Goal: Task Accomplishment & Management: Use online tool/utility

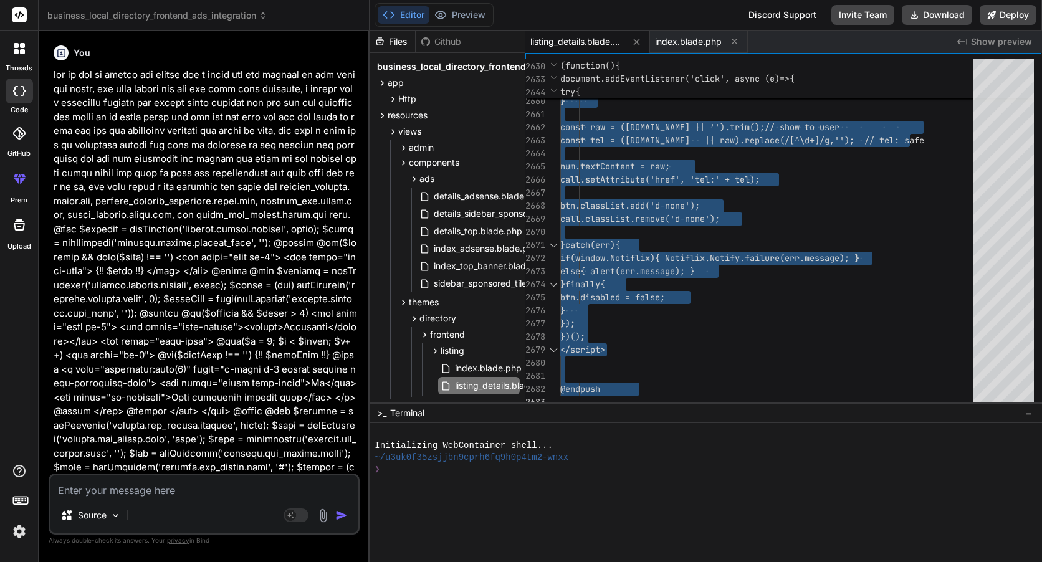
scroll to position [29, 0]
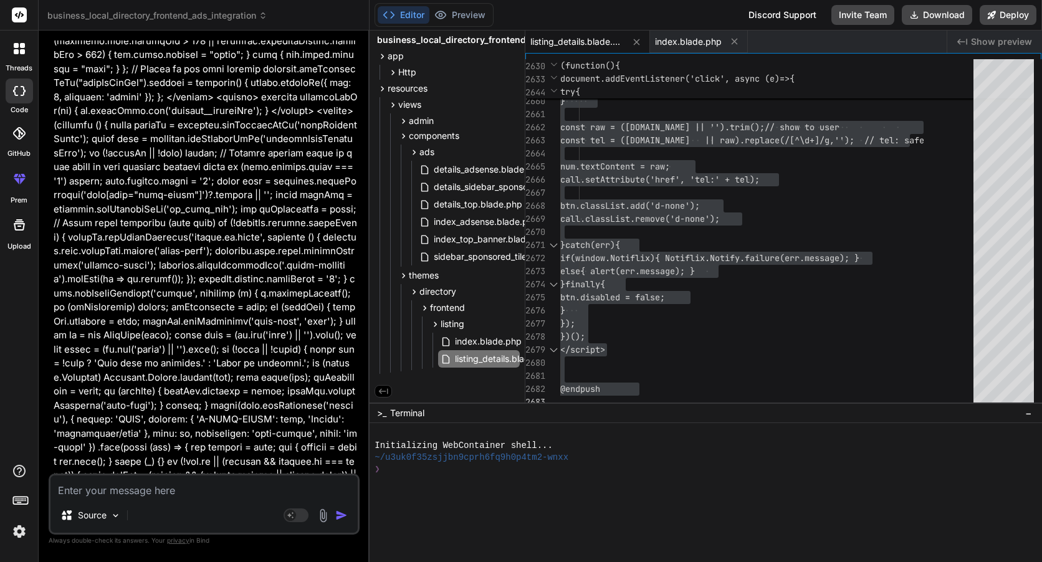
click at [166, 491] on textarea at bounding box center [203, 487] width 307 height 22
type textarea "h"
type textarea "x"
type textarea "he"
type textarea "x"
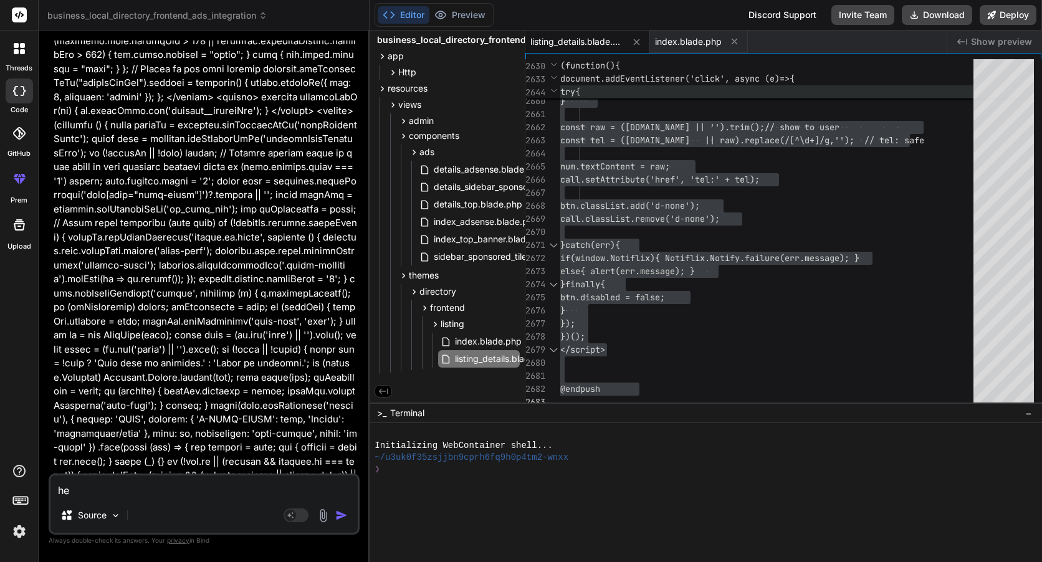
type textarea "hey"
type textarea "x"
type textarea "hey"
type textarea "x"
type textarea "hey n"
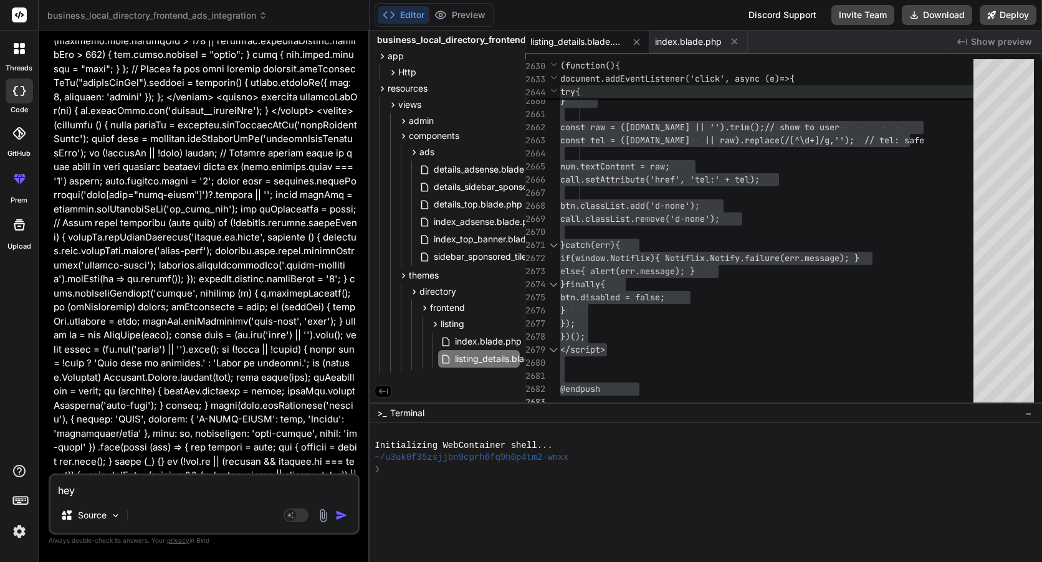
type textarea "x"
type textarea "hey no"
type textarea "x"
type textarea "hey now"
type textarea "x"
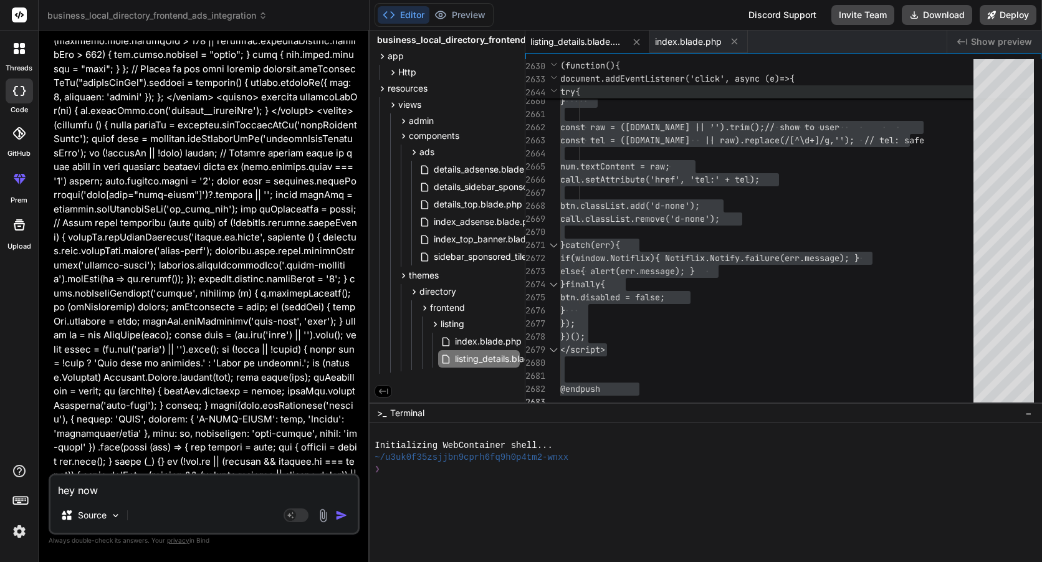
type textarea "hey now"
type textarea "x"
type textarea "hey now i"
type textarea "x"
type textarea "hey now i"
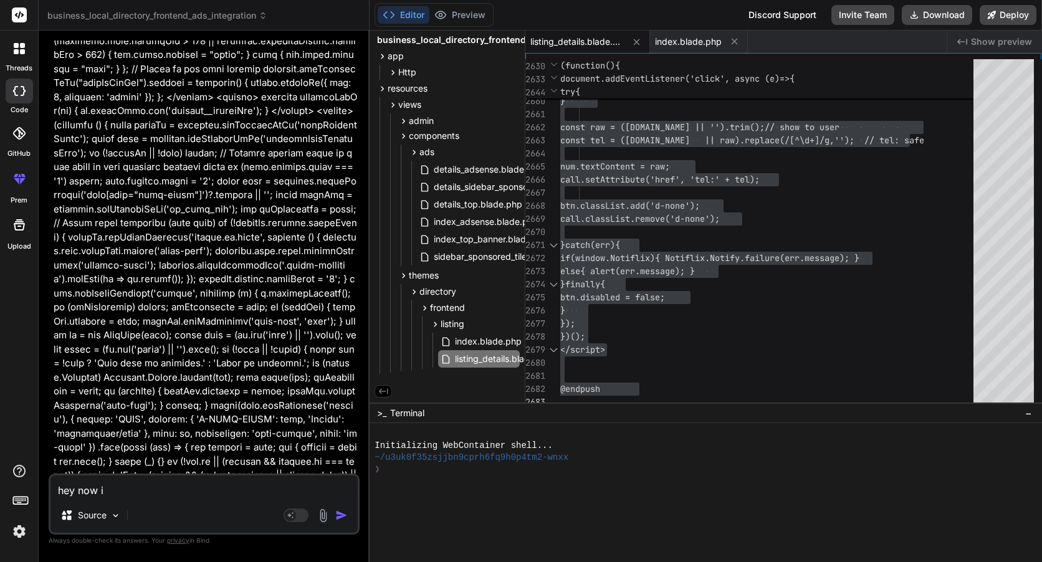
type textarea "x"
type textarea "hey now i h"
type textarea "x"
type textarea "hey now i ha"
type textarea "x"
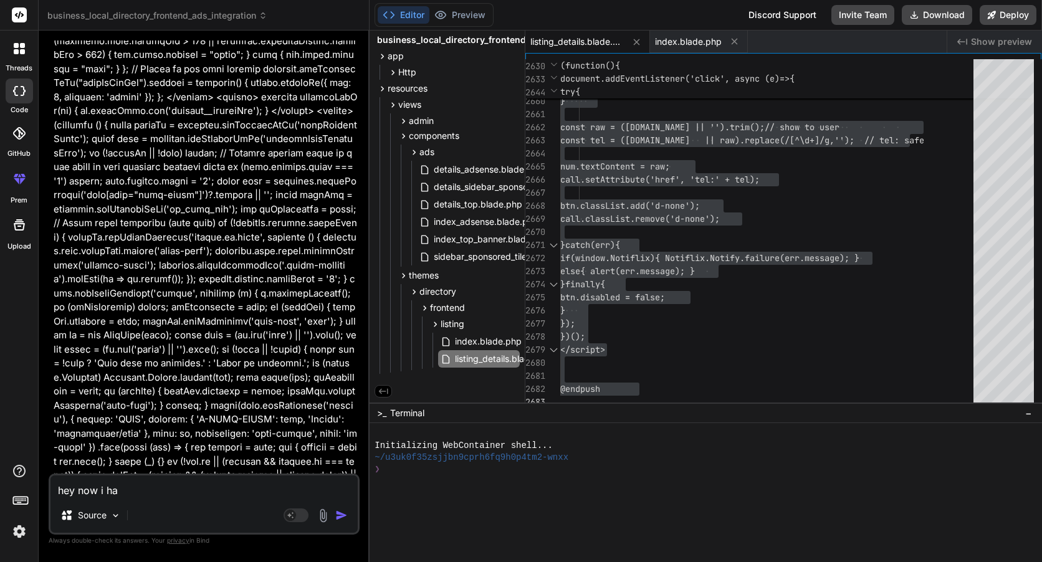
type textarea "hey now i hav"
type textarea "x"
type textarea "hey now i have"
type textarea "x"
type textarea "hey now i have"
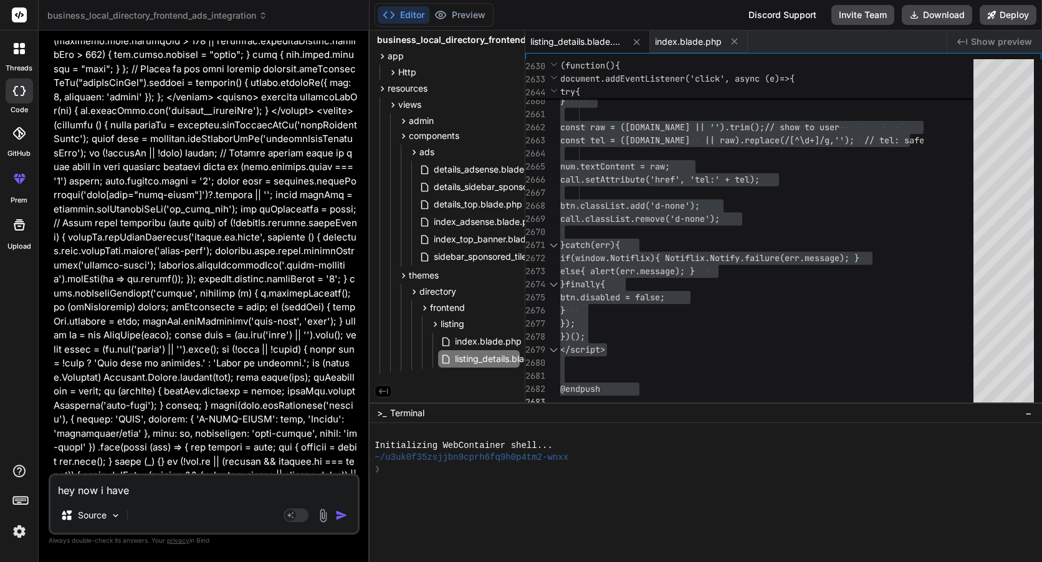
type textarea "x"
type textarea "hey now i have a"
type textarea "x"
type textarea "hey now i have an"
type textarea "x"
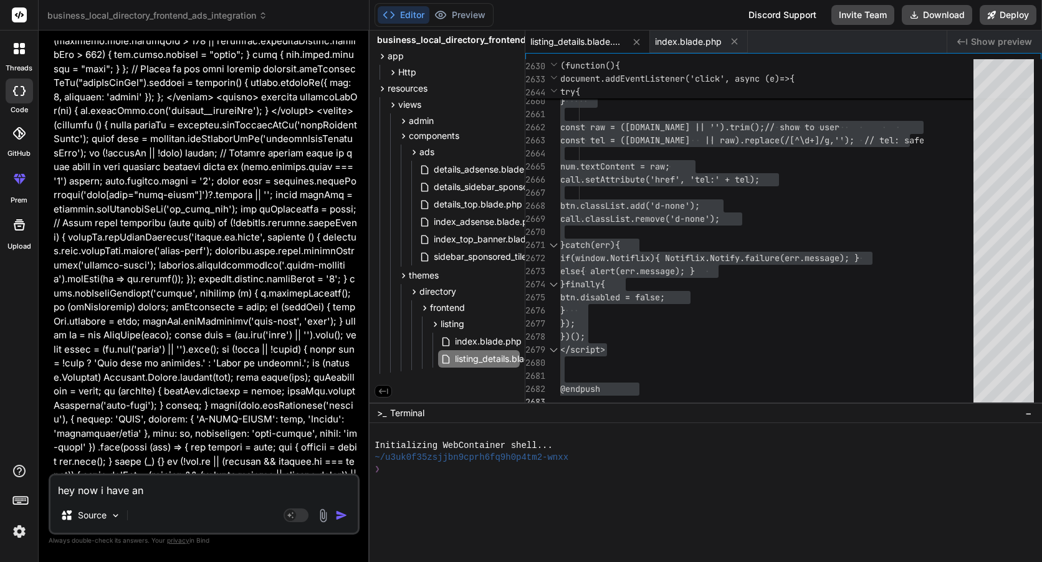
type textarea "hey now i have ano"
type textarea "x"
type textarea "hey now i have anot"
type textarea "x"
type textarea "hey now i have anoth"
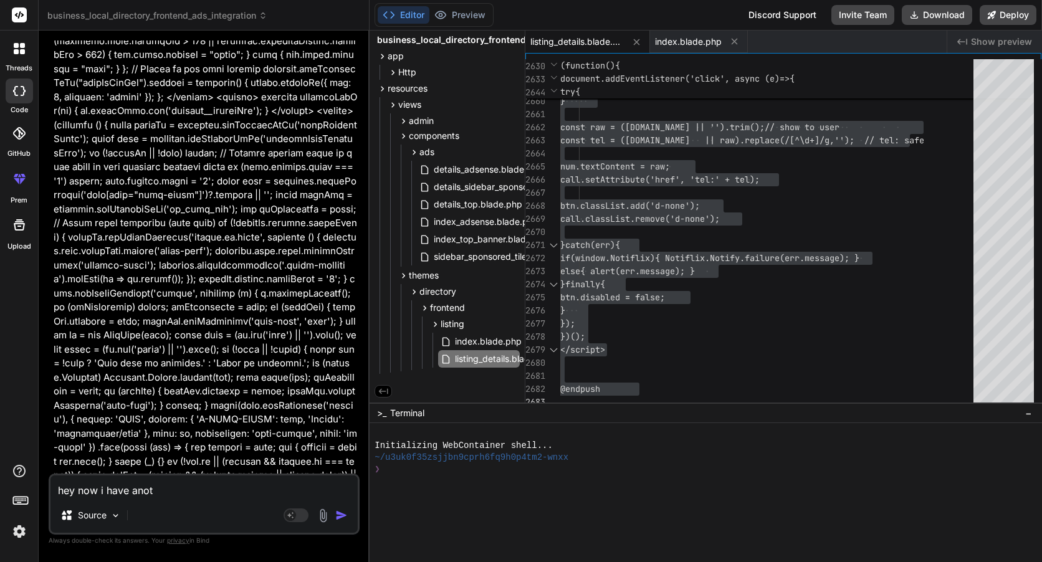
type textarea "x"
type textarea "hey now i have anothe"
type textarea "x"
type textarea "hey now i have another"
type textarea "x"
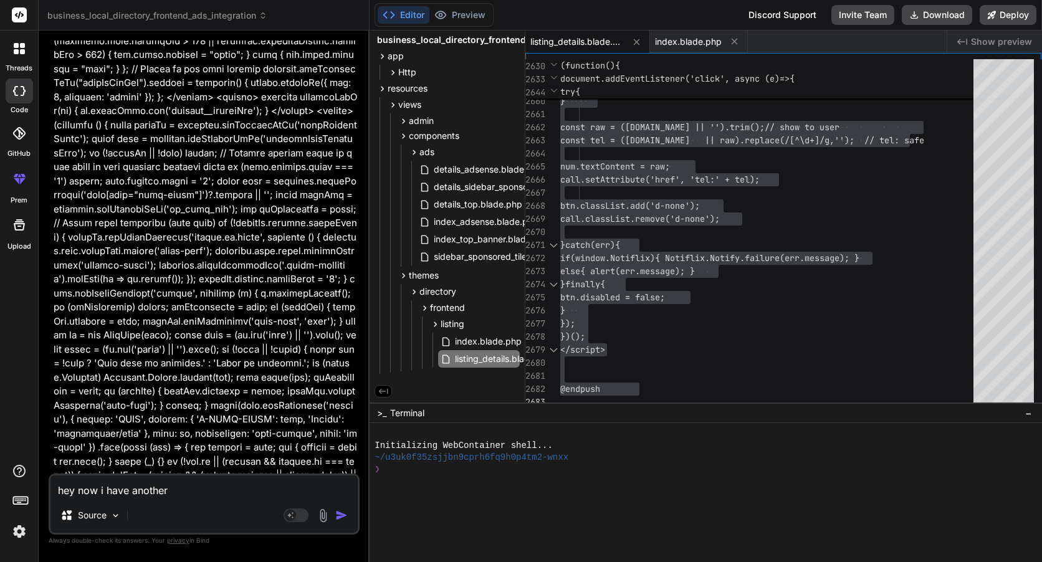
type textarea "hey now i have another"
type textarea "x"
type textarea "hey now i have another t"
type textarea "x"
type textarea "hey now i have another ta"
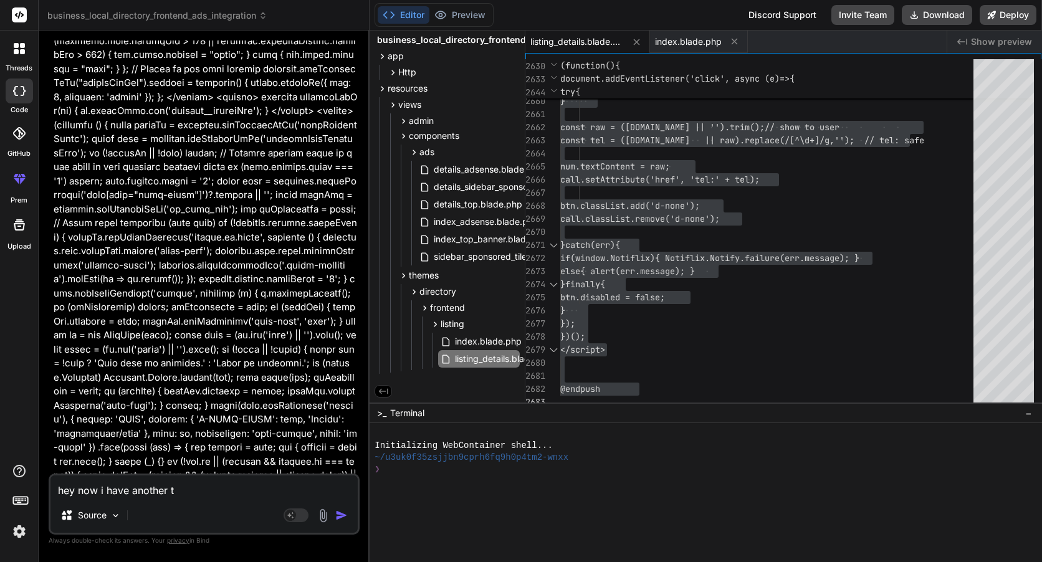
type textarea "x"
type textarea "hey now i have another tas"
type textarea "x"
type textarea "hey now i have another task"
type textarea "x"
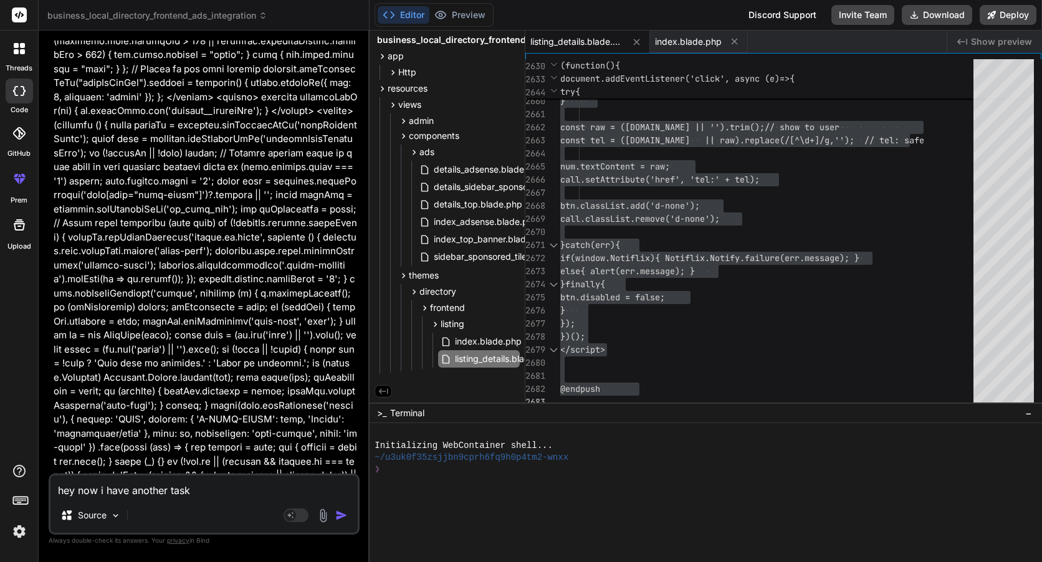
type textarea "hey now i have another task"
type textarea "x"
type textarea "hey now i have another task t"
type textarea "x"
type textarea "hey now i have another task to"
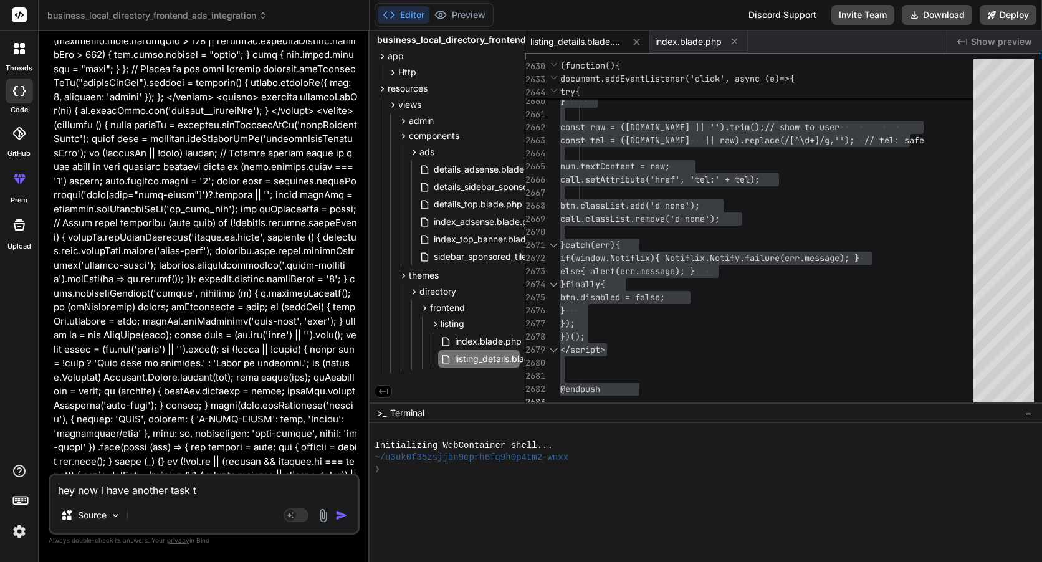
type textarea "x"
type textarea "hey now i have another task to"
type textarea "x"
type textarea "hey now i have another task to d"
type textarea "x"
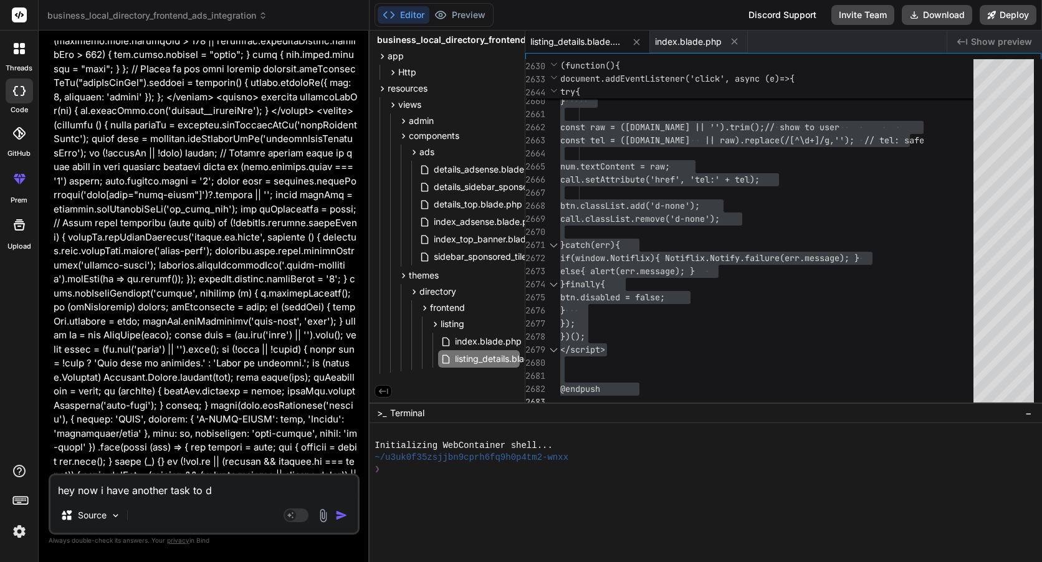
type textarea "hey now i have another task to do"
type textarea "x"
type textarea "hey now i have another task to do"
type textarea "x"
type textarea "hey now i have another task to do i"
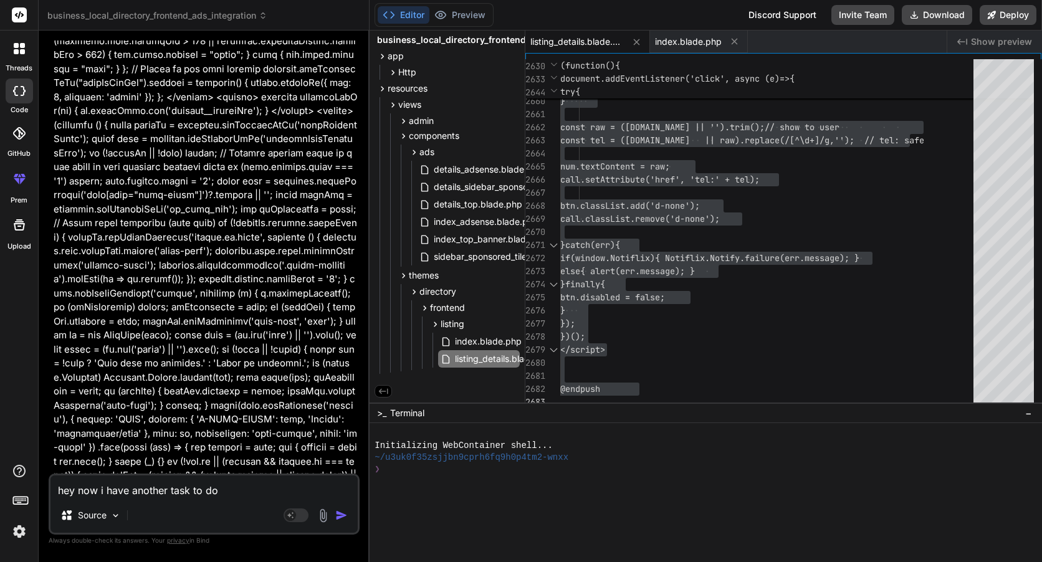
type textarea "x"
type textarea "hey now i have another task to do in"
type textarea "x"
type textarea "hey now i have another task to do int"
type textarea "x"
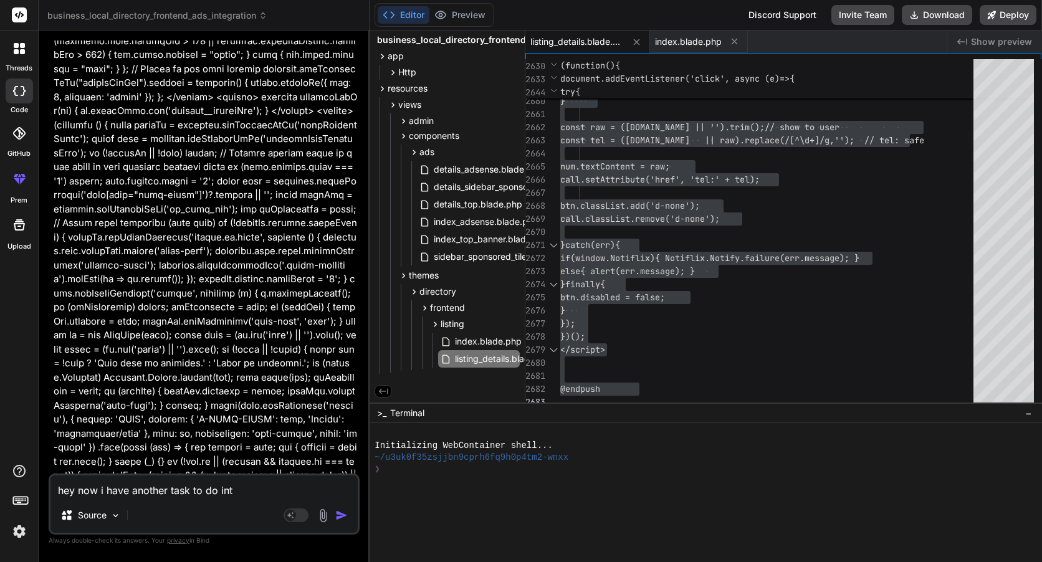
type textarea "hey now i have another task to do inti"
type textarea "x"
type textarea "hey now i have another task to do inti."
type textarea "x"
type textarea "hey now i have another task to do inti."
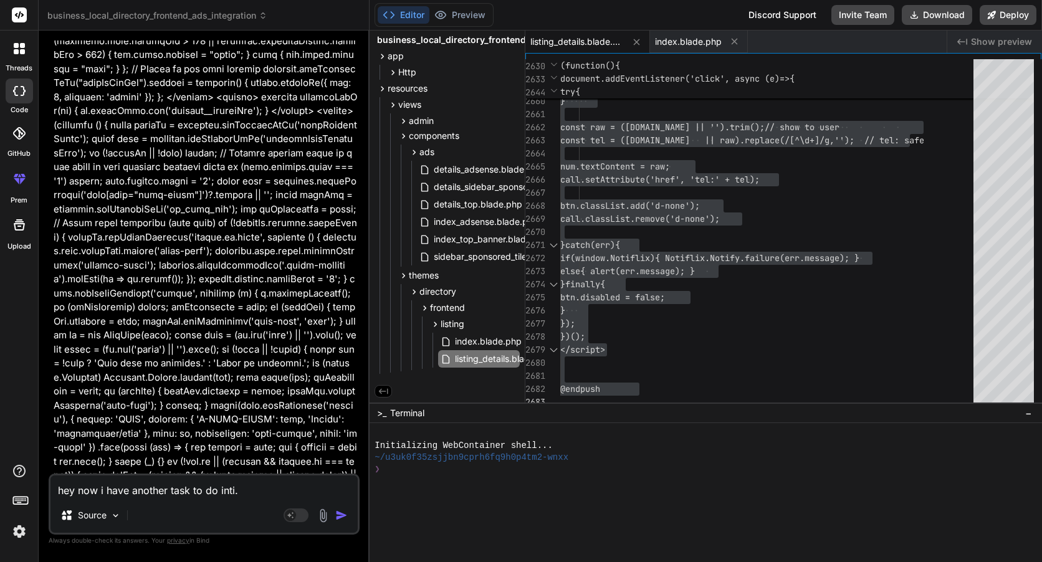
type textarea "x"
type textarea "hey now i have another task to do inti. s"
type textarea "x"
type textarea "hey now i have another task to do inti. so"
type textarea "x"
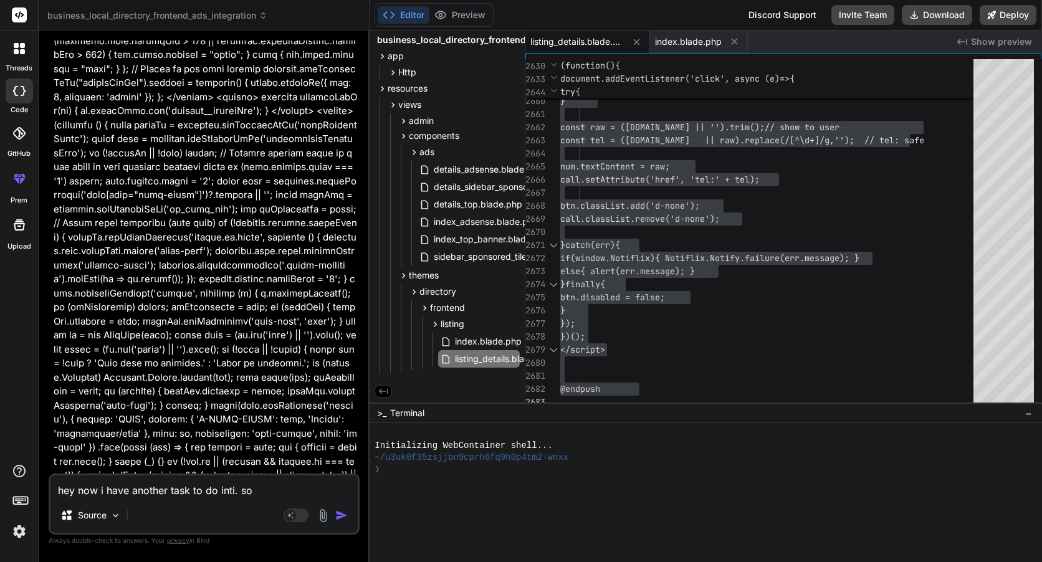
type textarea "hey now i have another task to do inti. so"
type textarea "x"
type textarea "hey now i have another task to do inti. so a"
type textarea "x"
type textarea "hey now i have another task to do inti. so as"
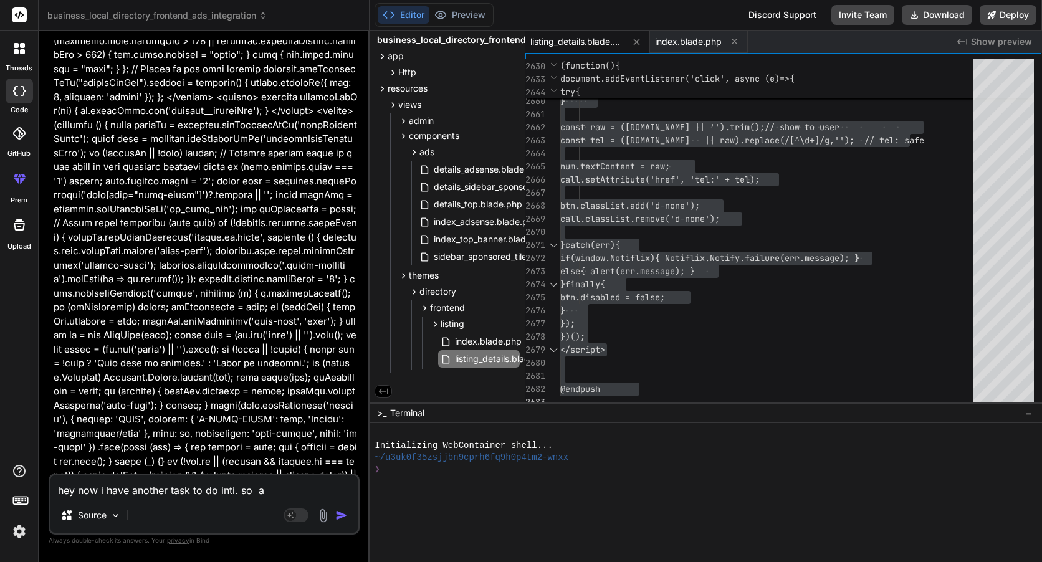
type textarea "x"
type textarea "hey now i have another task to do inti. so as"
type textarea "x"
type textarea "hey now i have another task to do inti. so as y"
type textarea "x"
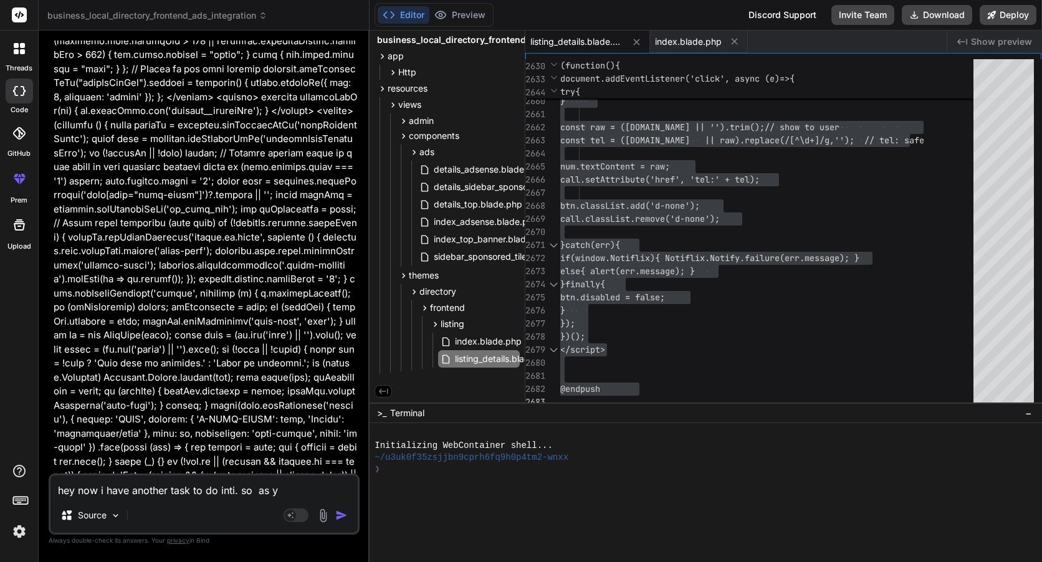
type textarea "hey now i have another task to do inti. so as yo"
type textarea "x"
type textarea "hey now i have another task to do inti. so as you"
type textarea "x"
type textarea "hey now i have another task to do inti. so as youn"
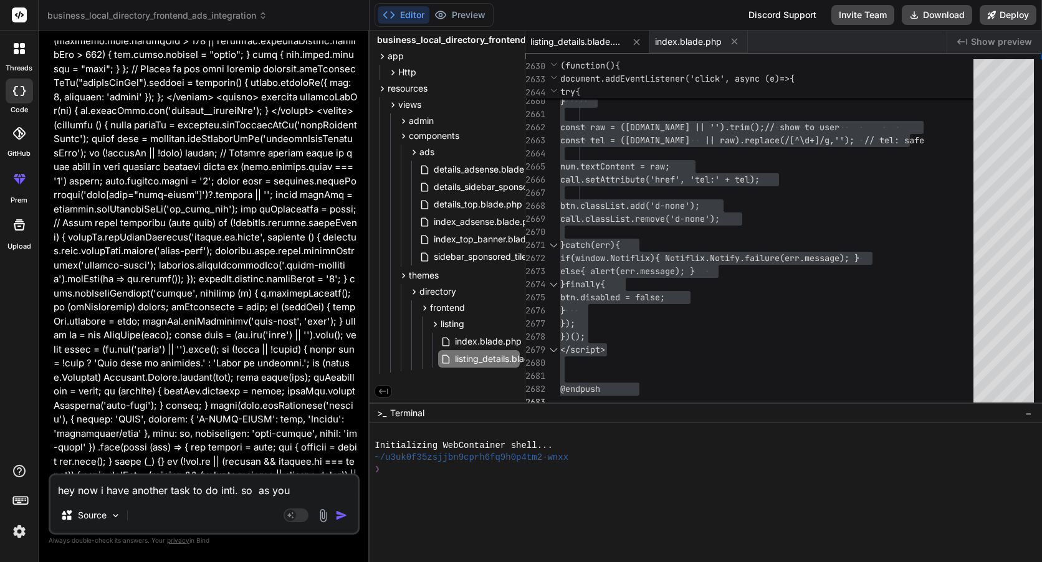
type textarea "x"
type textarea "hey now i have another task to do inti. so as younn"
type textarea "x"
type textarea "hey now i have another task to do inti. so as younnk"
type textarea "x"
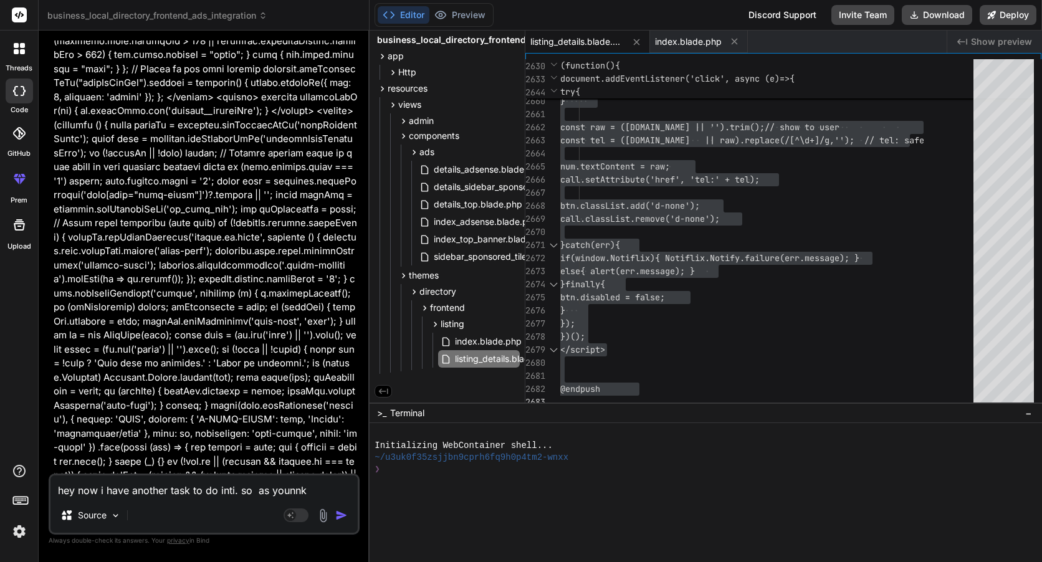
type textarea "hey now i have another task to do inti. so as younn"
type textarea "x"
type textarea "hey now i have another task to do inti. so as younnk"
type textarea "x"
type textarea "hey now i have another task to do inti. so as younnkn"
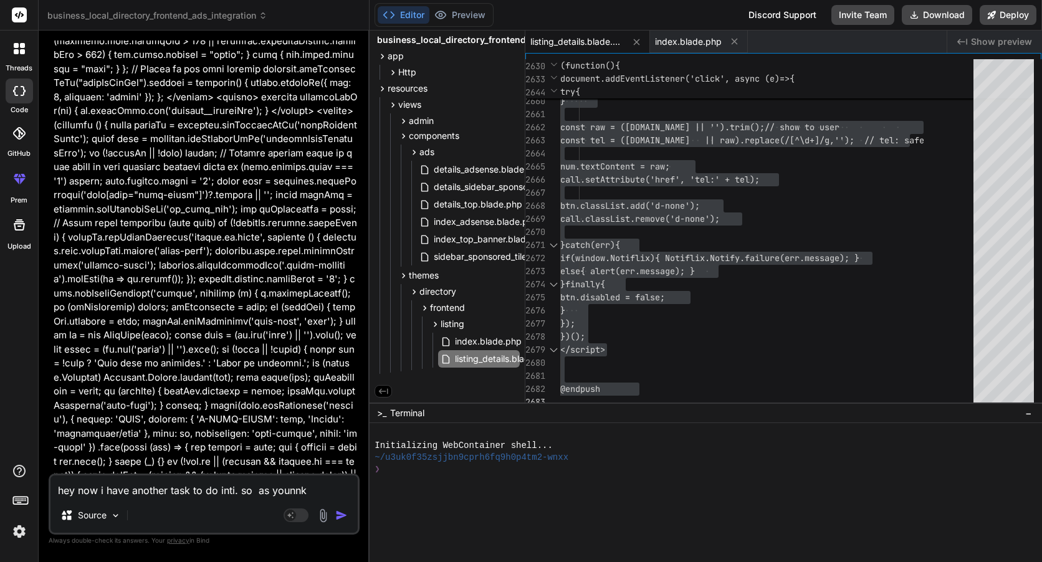
type textarea "x"
type textarea "hey now i have another task to do inti. so as younnk"
type textarea "x"
type textarea "hey now i have another task to do inti. so as younn"
type textarea "x"
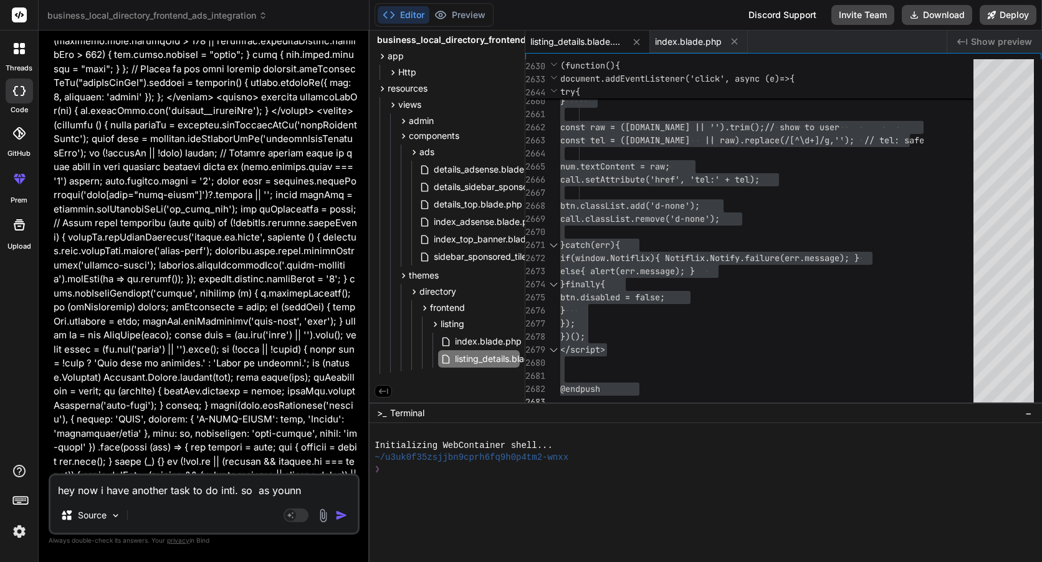
type textarea "hey now i have another task to do inti. so as youn"
type textarea "x"
type textarea "hey now i have another task to do inti. so as you"
type textarea "x"
type textarea "hey now i have another task to do inti. so as you"
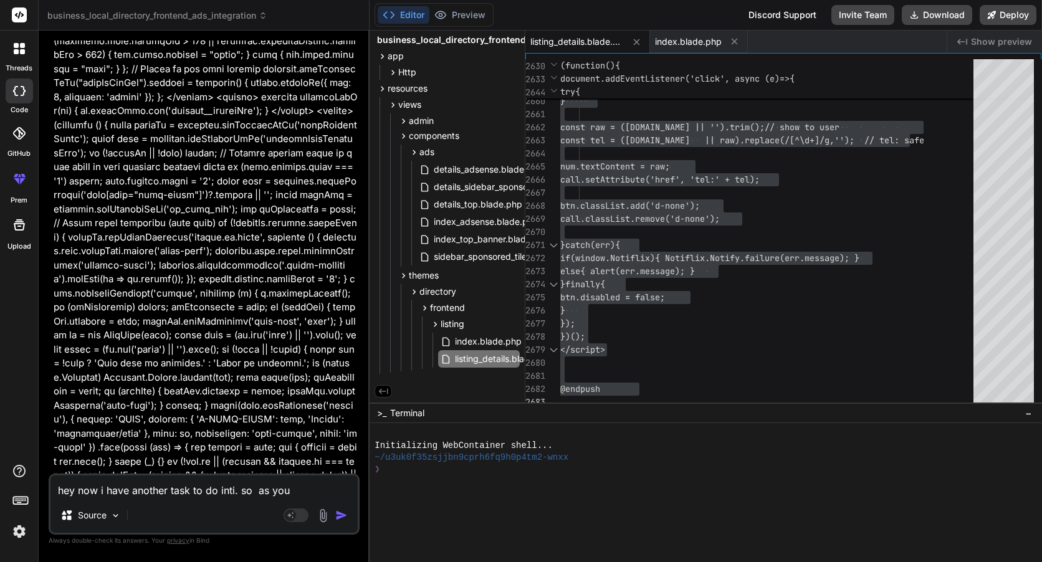
type textarea "x"
type textarea "hey now i have another task to do inti. so as you k"
type textarea "x"
type textarea "hey now i have another task to do inti. so as you kn"
type textarea "x"
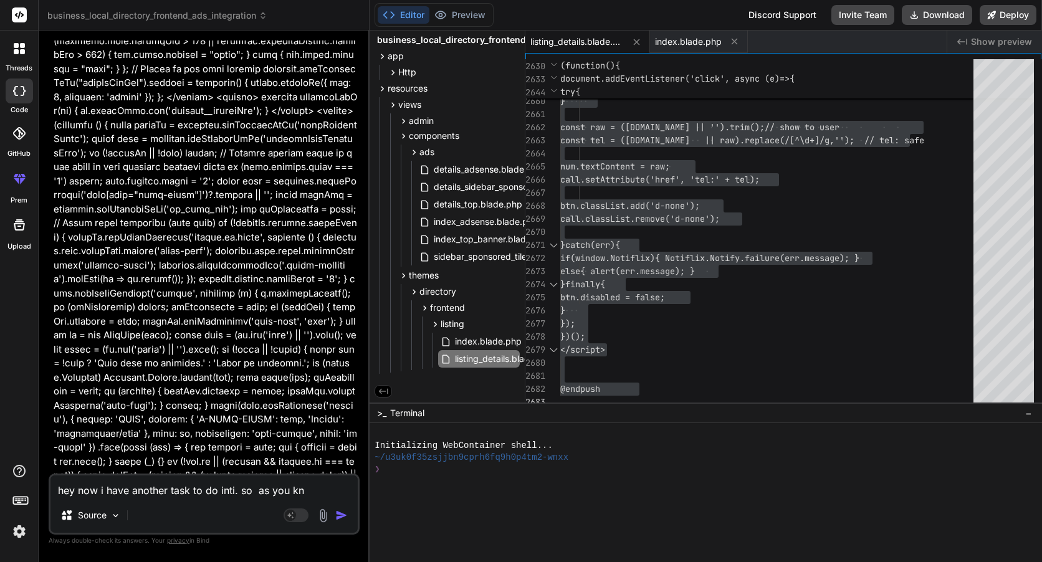
type textarea "hey now i have another task to do inti. so as you kno"
type textarea "x"
type textarea "hey now i have another task to do inti. so as you know"
type textarea "x"
type textarea "hey now i have another task to do inti. so as you know"
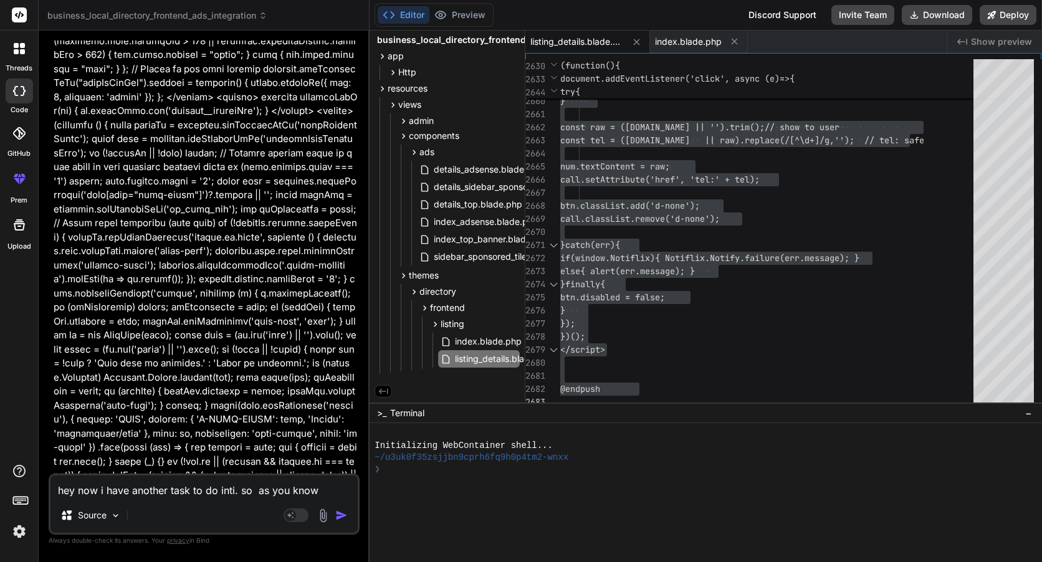
type textarea "x"
type textarea "hey now i have another task to do inti. so as you know w"
type textarea "x"
type textarea "hey now i have another task to do inti. so as you know we"
type textarea "x"
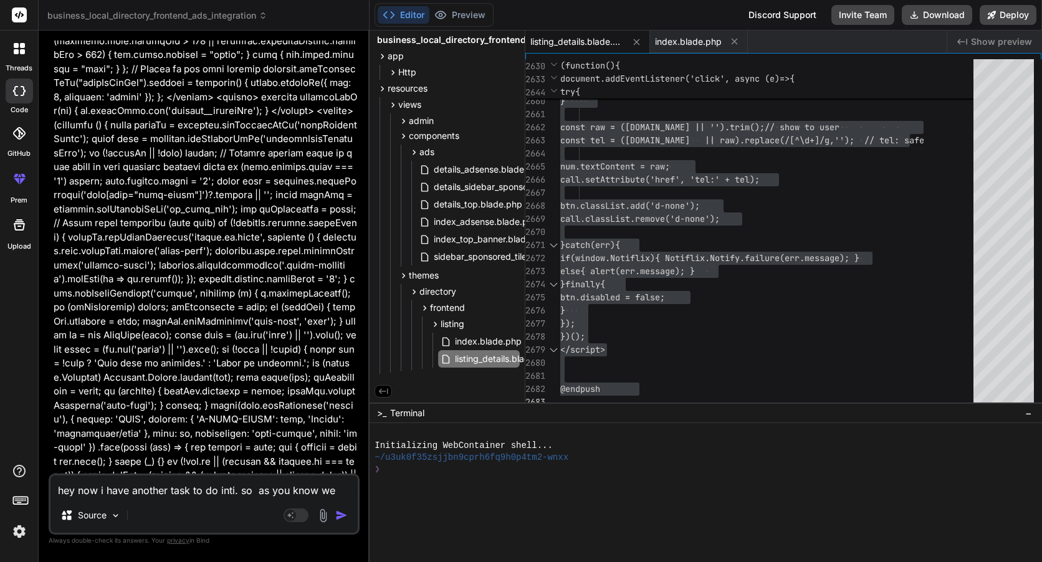
type textarea "hey now i have another task to do inti. so as you know we"
type textarea "x"
type textarea "hey now i have another task to do inti. so as you know we c"
type textarea "x"
type textarea "hey now i have another task to do inti. so as you know we cn"
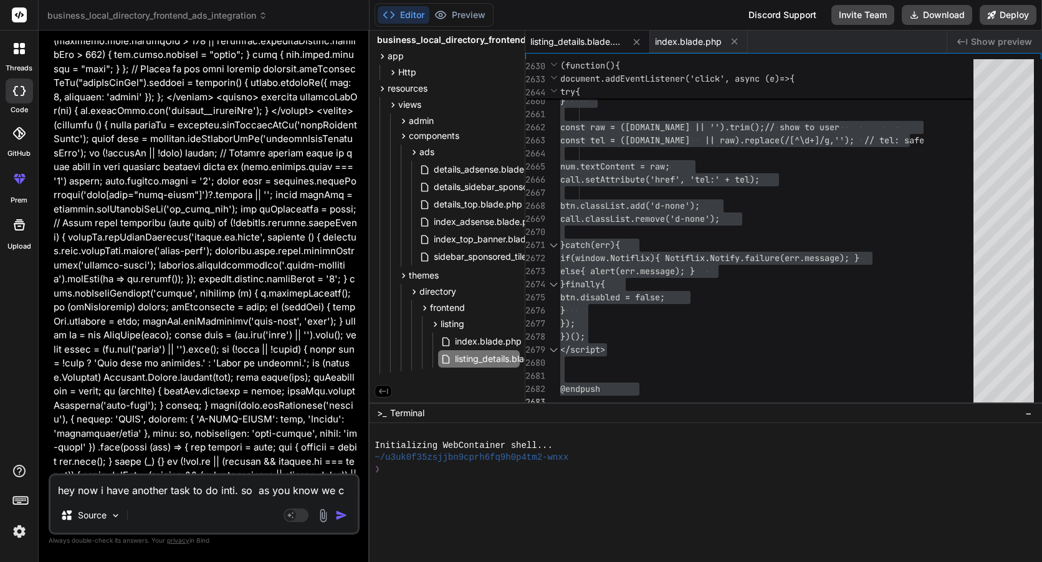
type textarea "x"
type textarea "hey now i have another task to do inti. so as you know we cn"
type textarea "x"
type textarea "hey now i have another task to do inti. so as you know we cn a"
type textarea "x"
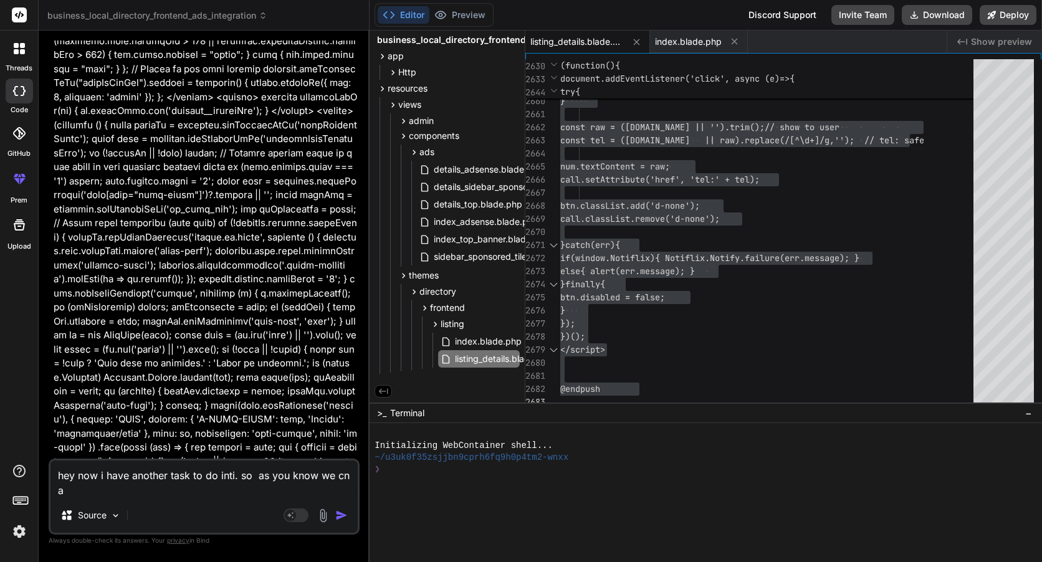
type textarea "hey now i have another task to do inti. so as you know we cn ad"
type textarea "x"
type textarea "hey now i have another task to do inti. so as you know we cn ads"
type textarea "x"
type textarea "hey now i have another task to do inti. so as you know we cn ads"
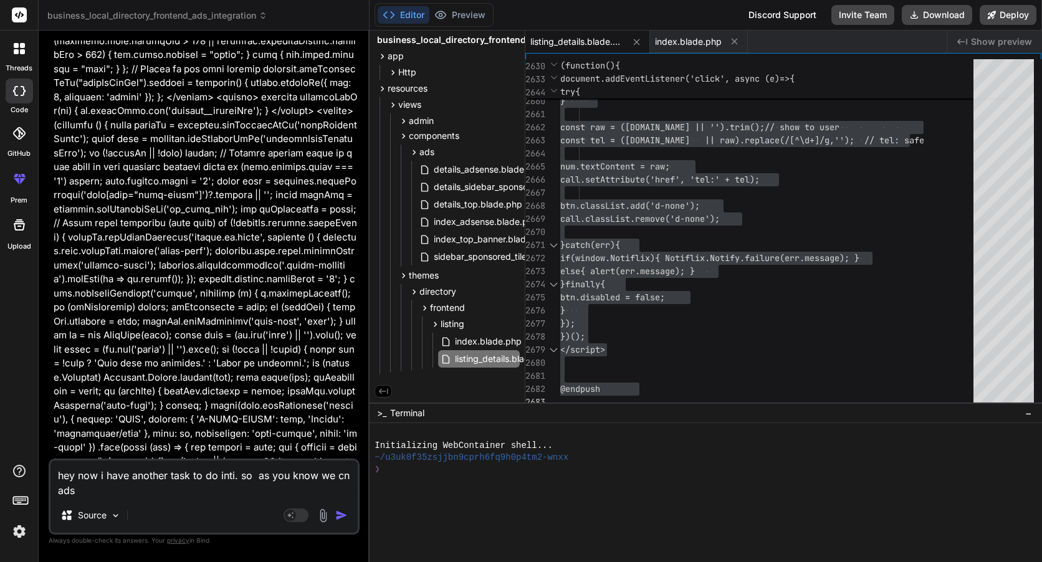
type textarea "x"
type textarea "hey now i have another task to do inti. so as you know we cn ads t"
type textarea "x"
type textarea "hey now i have another task to do inti. so as you know we cn ads t"
type textarea "x"
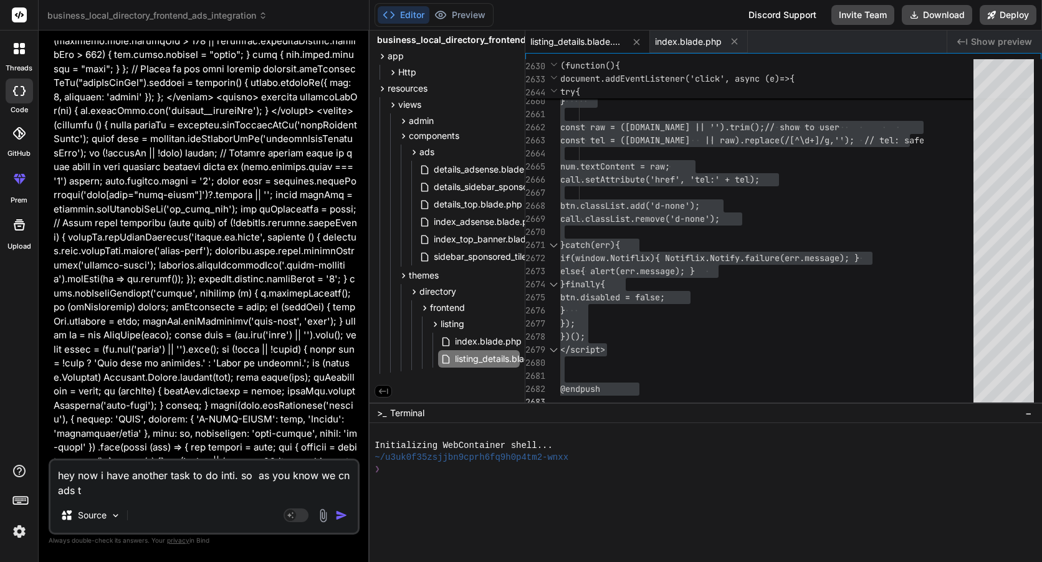
type textarea "hey now i have another task to do inti. so as you know we cn ads t o"
type textarea "x"
type textarea "hey now i have another task to do inti. so as you know we cn ads t ou"
type textarea "x"
type textarea "hey now i have another task to do inti. so as you know we cn ads t our"
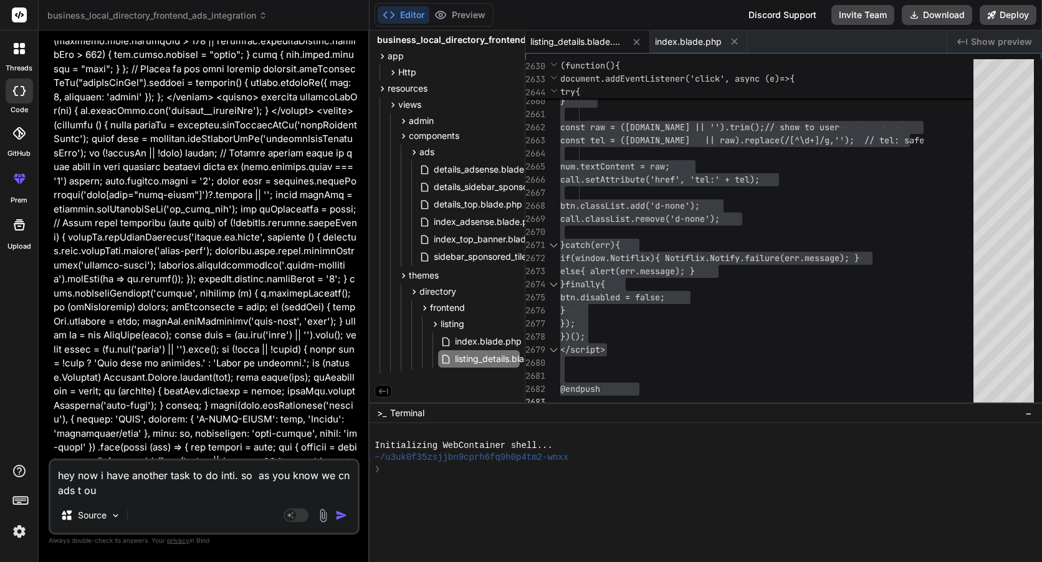
type textarea "x"
type textarea "hey now i have another task to do inti. so as you know we cn ads t our"
type textarea "x"
type textarea "hey now i have another task to do inti. so as you know we cn ads t our l"
type textarea "x"
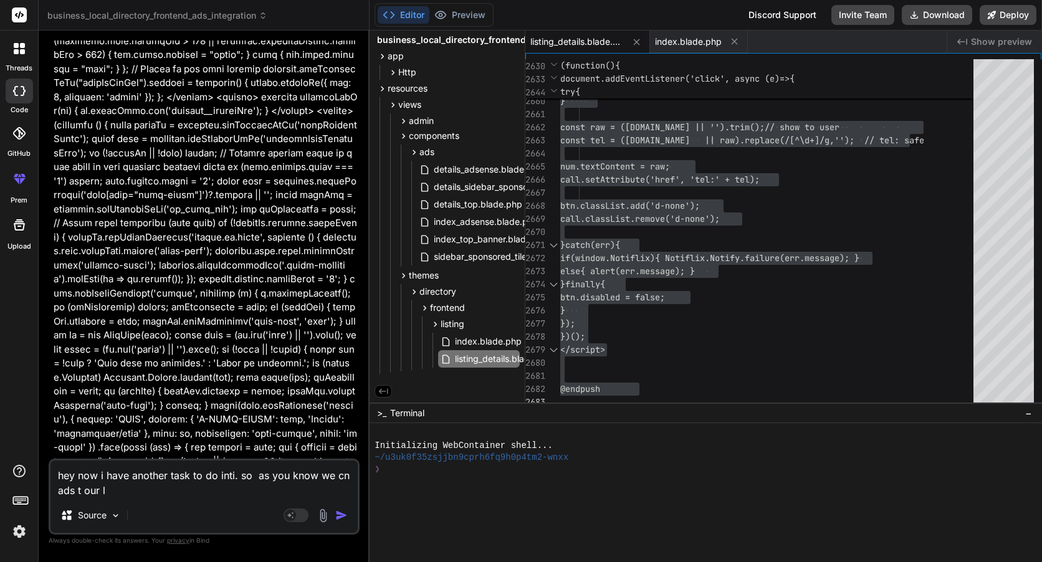
type textarea "hey now i have another task to do inti. so as you know we cn ads t our li"
type textarea "x"
type textarea "hey now i have another task to do inti. so as you know we cn ads t our lis"
type textarea "x"
type textarea "hey now i have another task to do inti. so as you know we cn ads t our list"
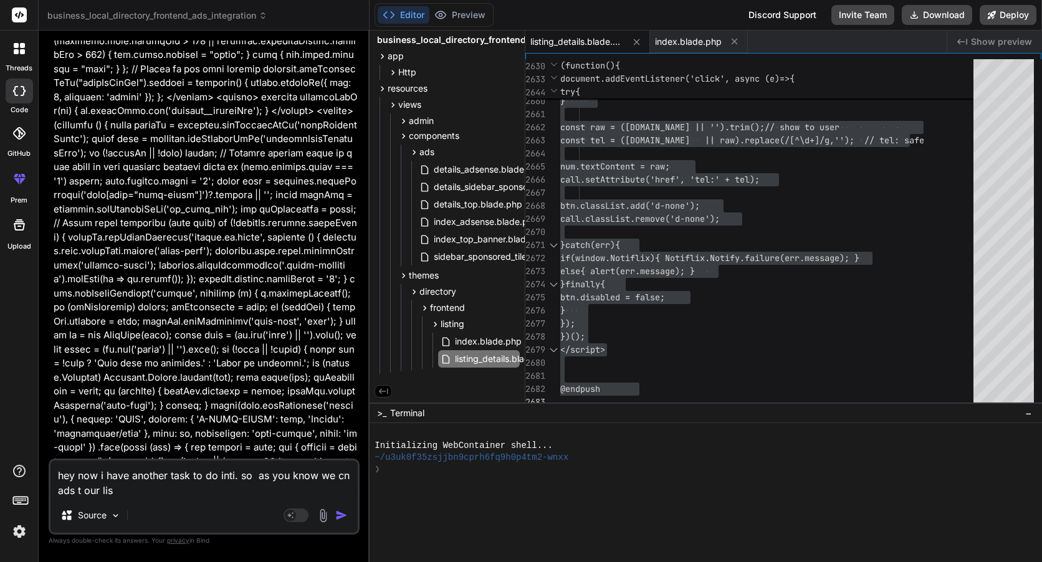
type textarea "x"
type textarea "hey now i have another task to do inti. so as you know we cn ads t our listi"
type textarea "x"
type textarea "hey now i have another task to do inti. so as you know we cn ads t our listin"
type textarea "x"
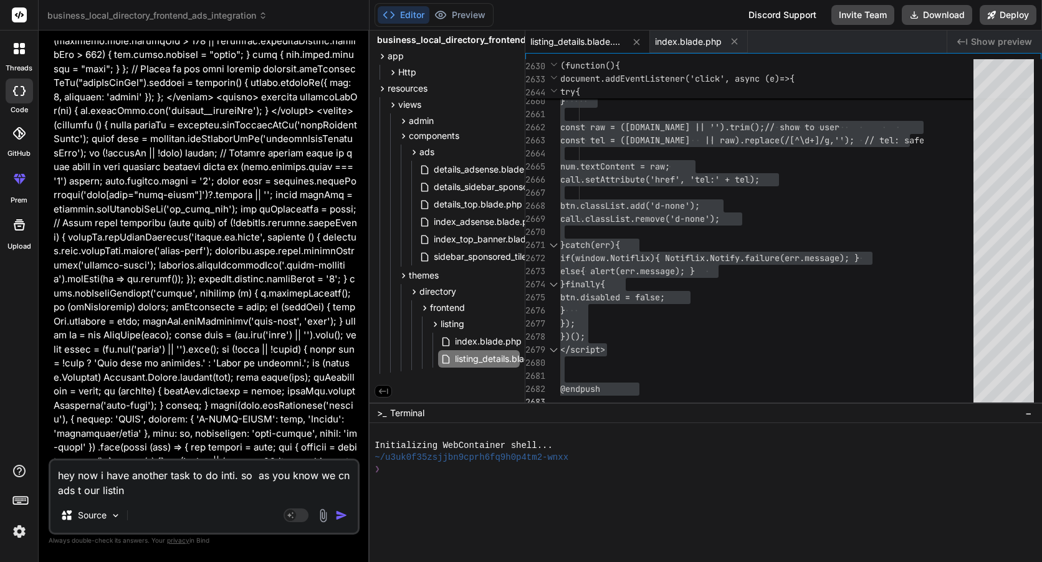
type textarea "hey now i have another task to do inti. so as you know we cn ads t our listing"
type textarea "x"
type textarea "hey now i have another task to do inti. so as you know we cn ads t our listings"
type textarea "x"
type textarea "hey now i have another task to do inti. so as you know we cn ads t our listings"
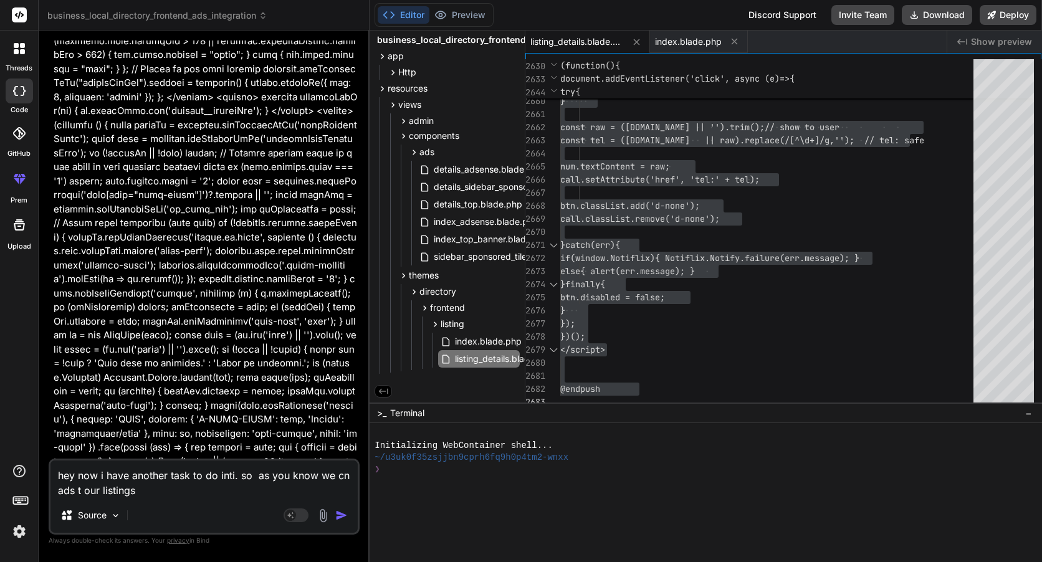
type textarea "x"
type textarea "hey now i have another task to do inti. so as you know we cn ads t our listings…"
type textarea "x"
type textarea "hey now i have another task to do inti. so as you know we cn ads t our listings…"
type textarea "x"
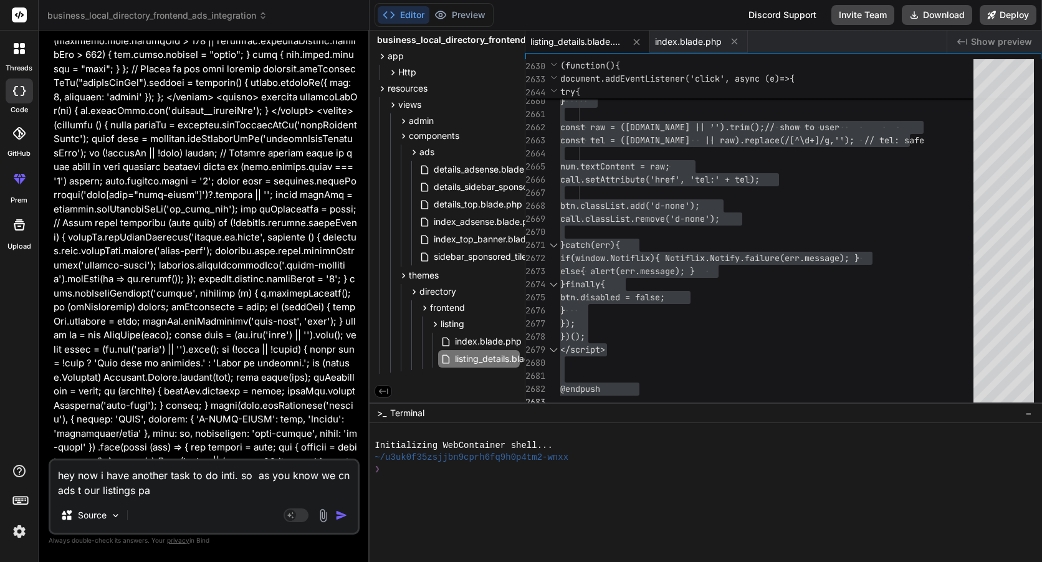
type textarea "hey now i have another task to do inti. so as you know we cn ads t our listings…"
type textarea "x"
type textarea "hey now i have another task to do inti. so as you know we cn ads t our listings…"
type textarea "x"
type textarea "hey now i have another task to do inti. so as you know we cn ads t our listings…"
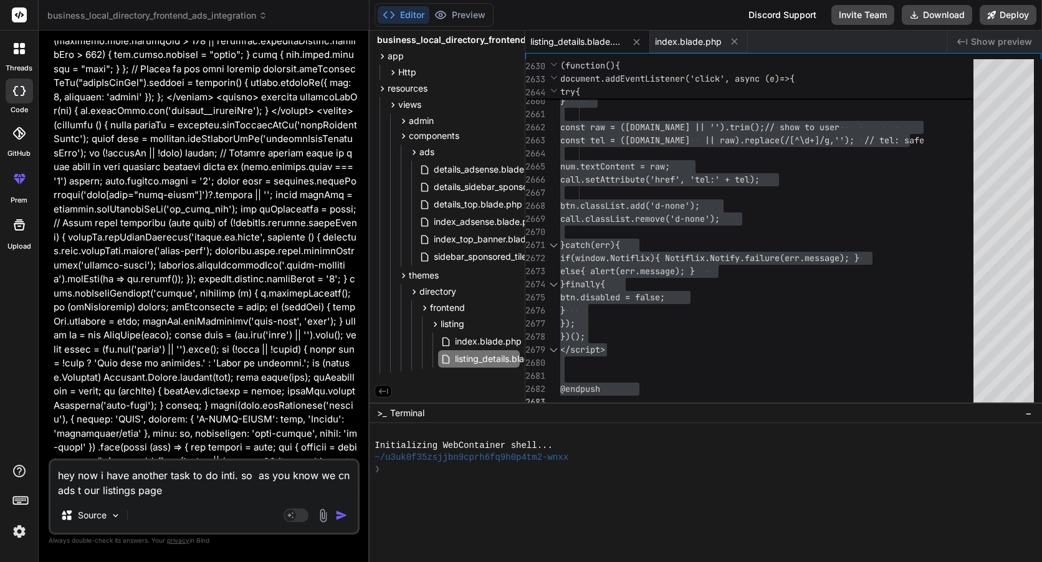
type textarea "x"
type textarea "hey now i have another task to do inti. so as you know we cn ads t our listings…"
type textarea "x"
type textarea "hey now i have another task to do inti. so as you know we cn ads t our listings…"
type textarea "x"
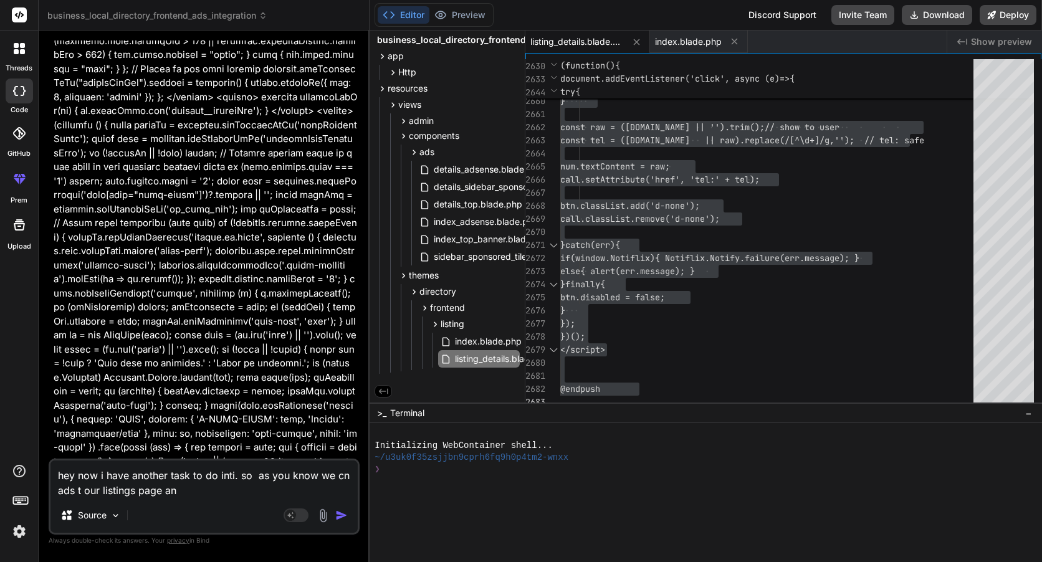
type textarea "hey now i have another task to do inti. so as you know we cn ads t our listings…"
type textarea "x"
type textarea "hey now i have another task to do inti. so as you know we cn ads t our listings…"
type textarea "x"
type textarea "hey now i have another task to do inti. so as you know we cn ads t our listings…"
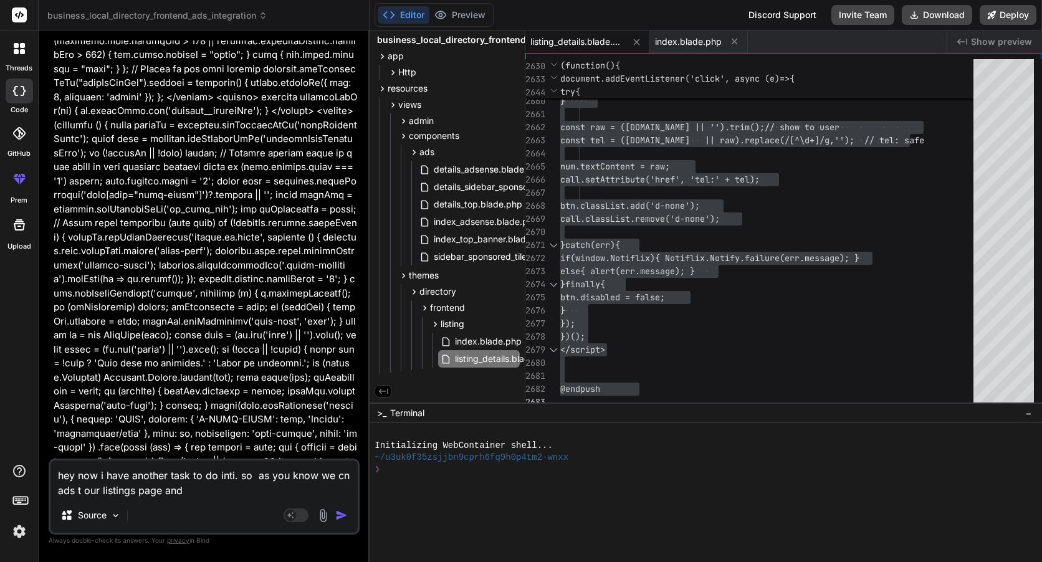
type textarea "x"
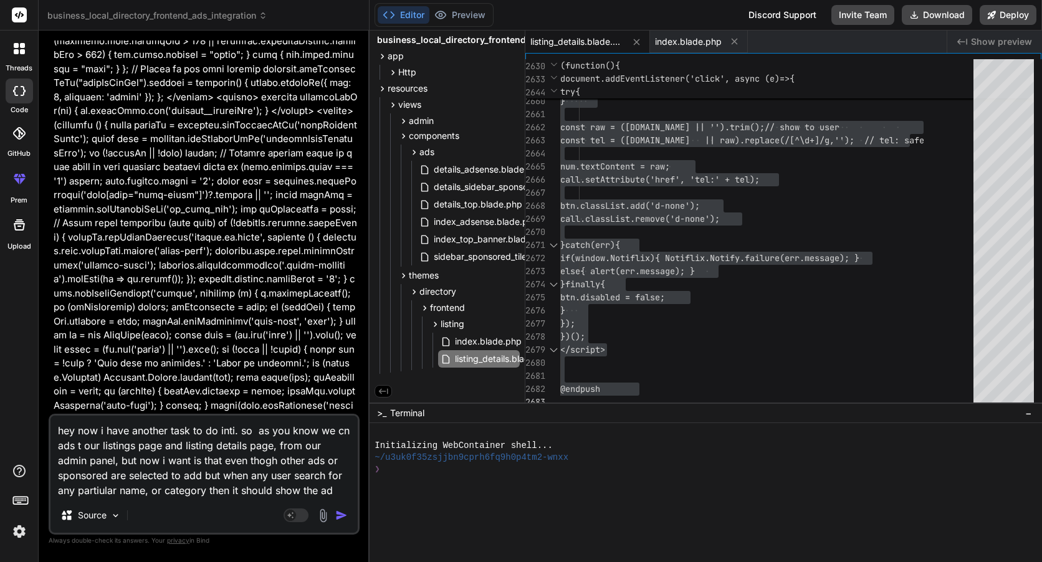
drag, startPoint x: 339, startPoint y: 492, endPoint x: 118, endPoint y: 492, distance: 220.7
click at [118, 492] on textarea "hey now i have another task to do inti. so as you know we cn ads t our listings…" at bounding box center [203, 457] width 307 height 82
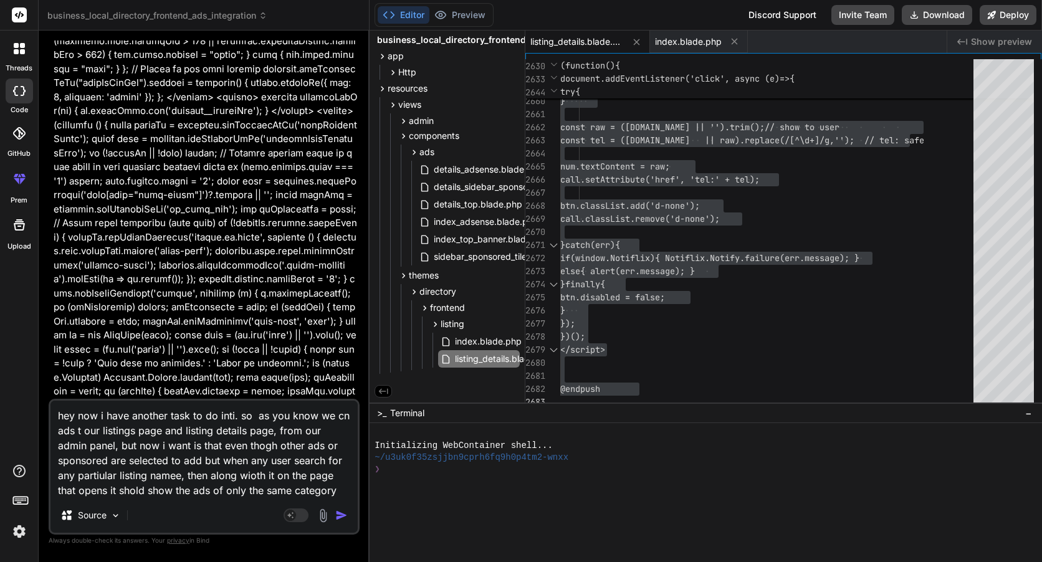
click at [228, 490] on textarea "hey now i have another task to do inti. so as you know we cn ads t our listings…" at bounding box center [203, 449] width 307 height 97
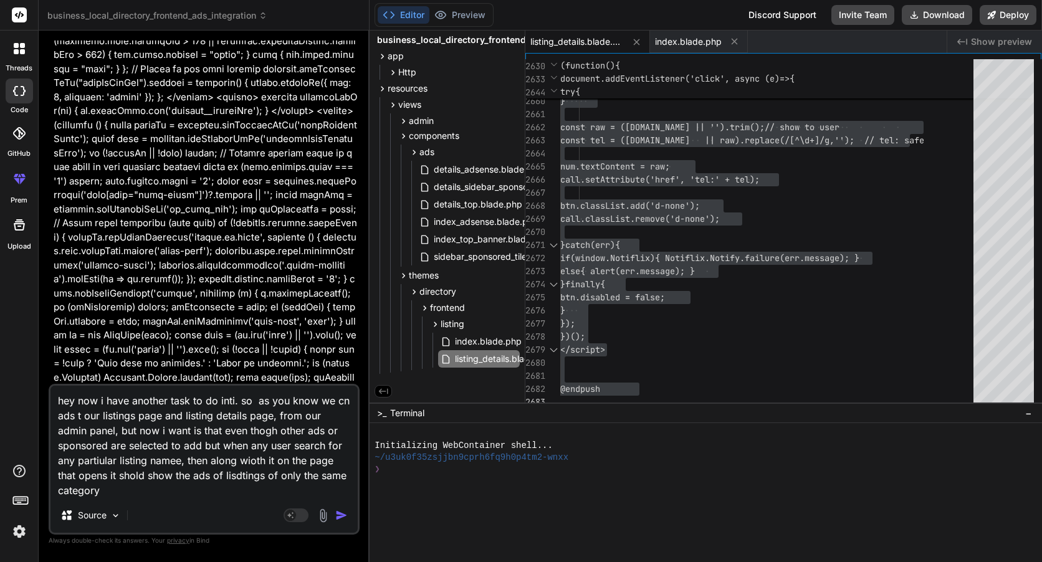
click at [146, 482] on textarea "hey now i have another task to do inti. so as you know we cn ads t our listings…" at bounding box center [203, 442] width 307 height 112
click at [128, 496] on textarea "hey now i have another task to do inti. so as you know we cn ads t our listings…" at bounding box center [203, 442] width 307 height 112
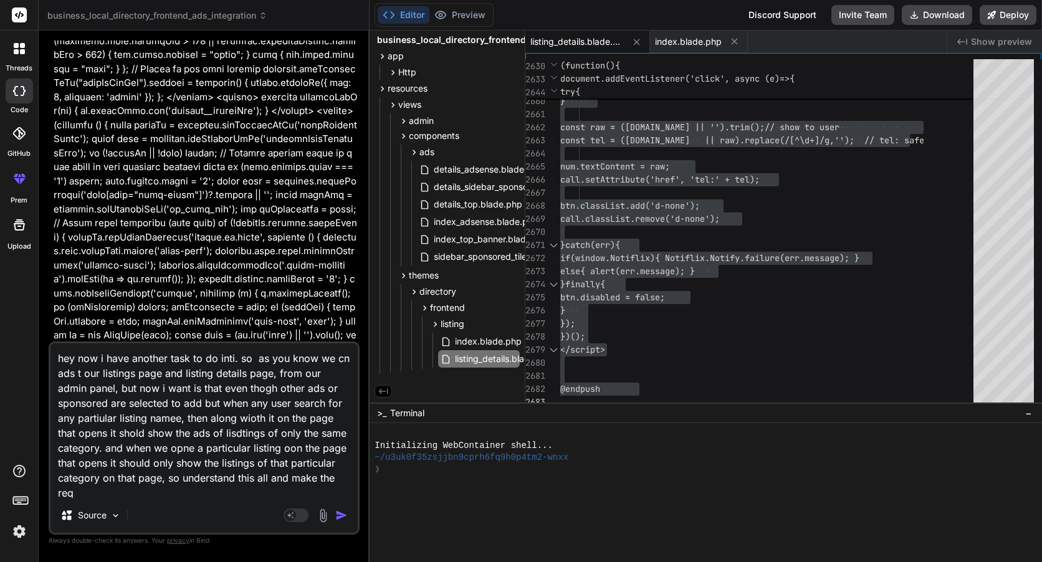
scroll to position [1, 0]
click at [338, 515] on img "button" at bounding box center [341, 515] width 12 height 12
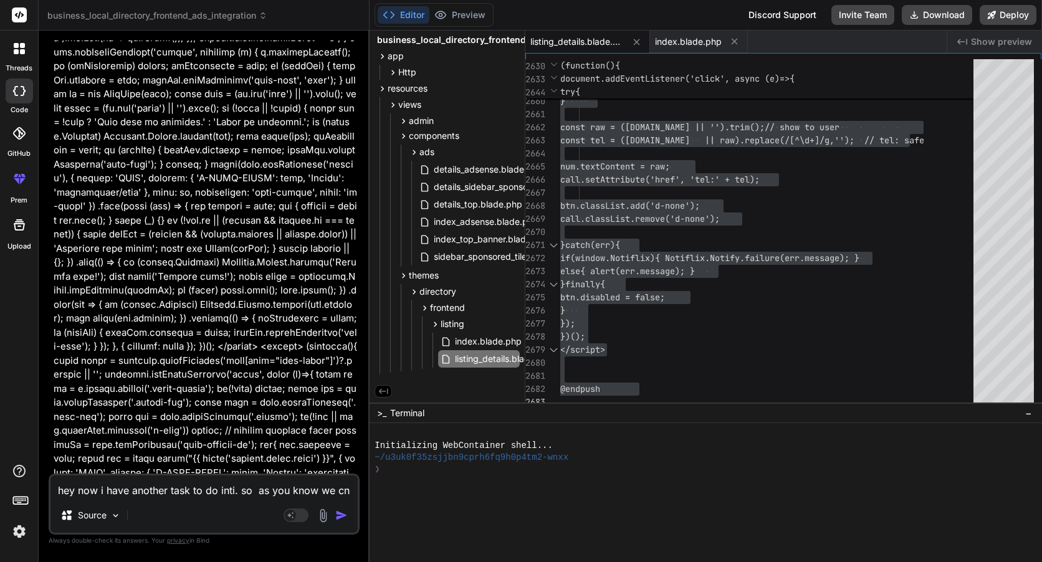
scroll to position [28119, 0]
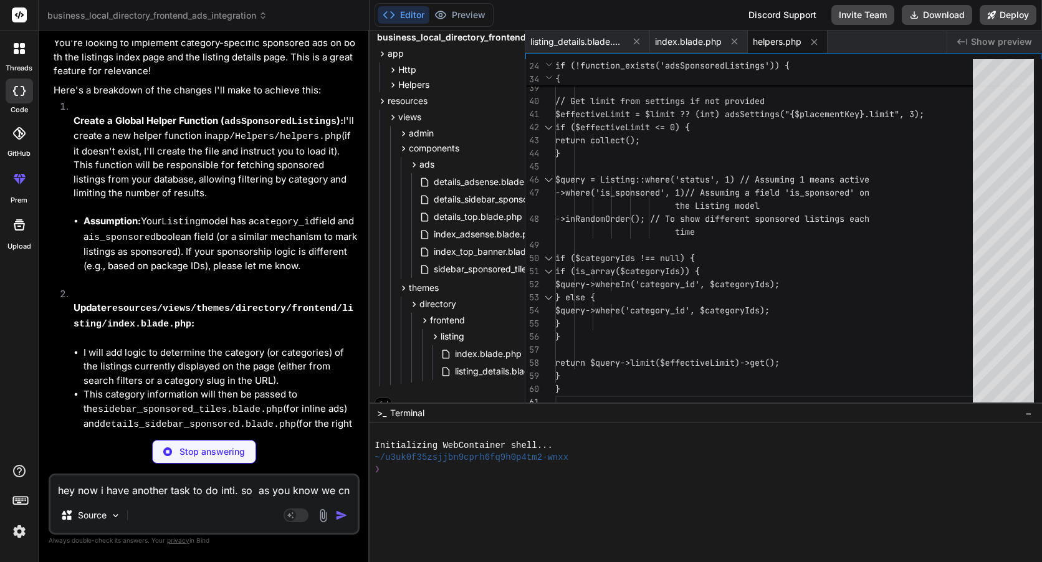
scroll to position [29295, 0]
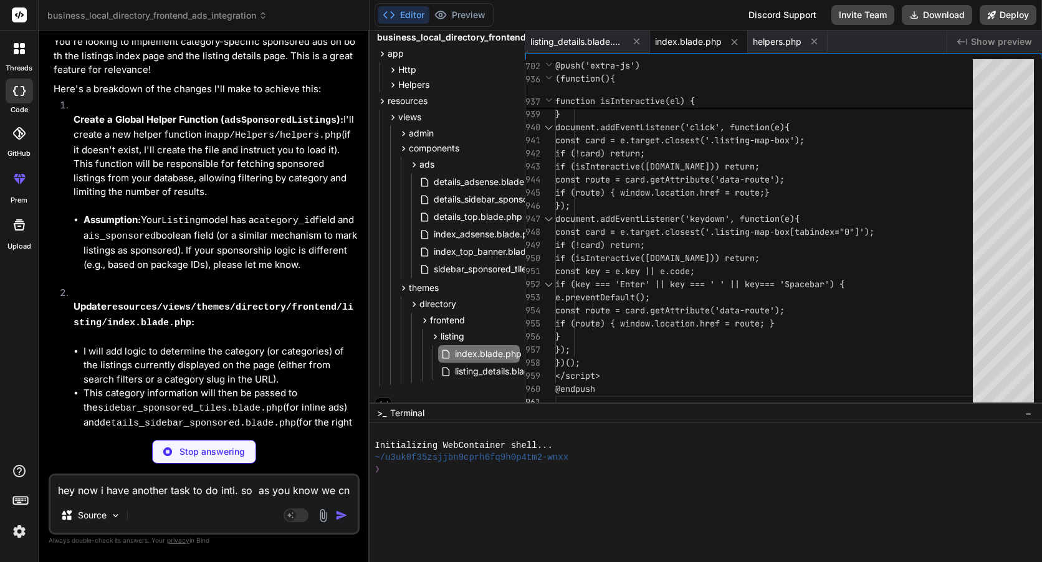
drag, startPoint x: 117, startPoint y: 314, endPoint x: 130, endPoint y: 314, distance: 13.1
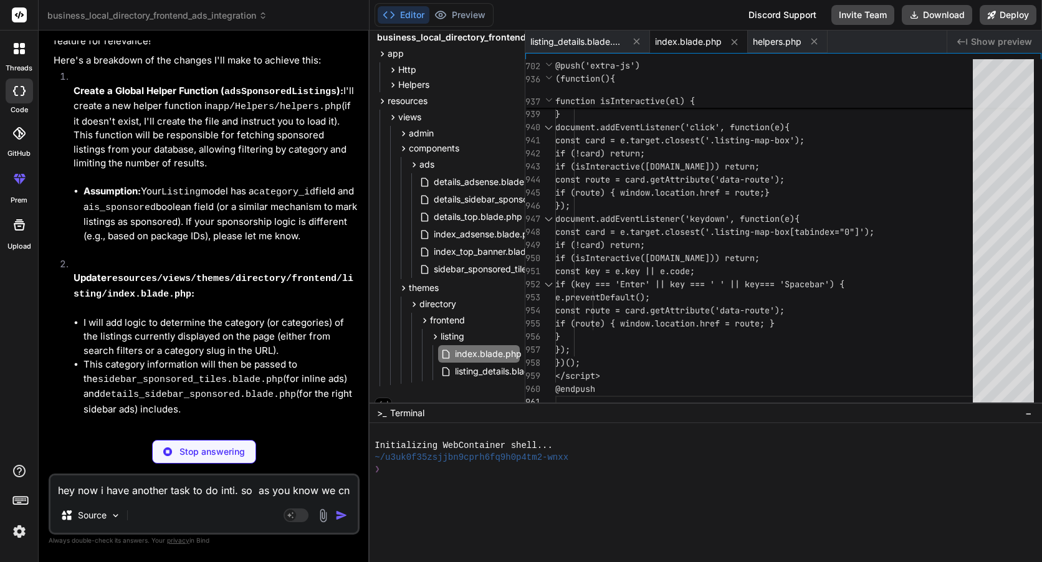
scroll to position [29340, 0]
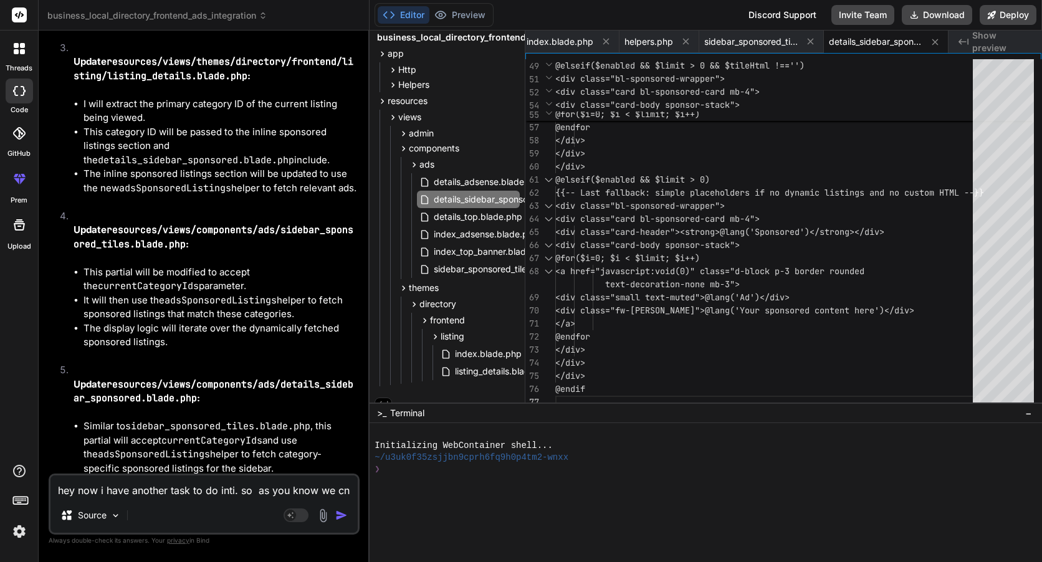
scroll to position [29481, 0]
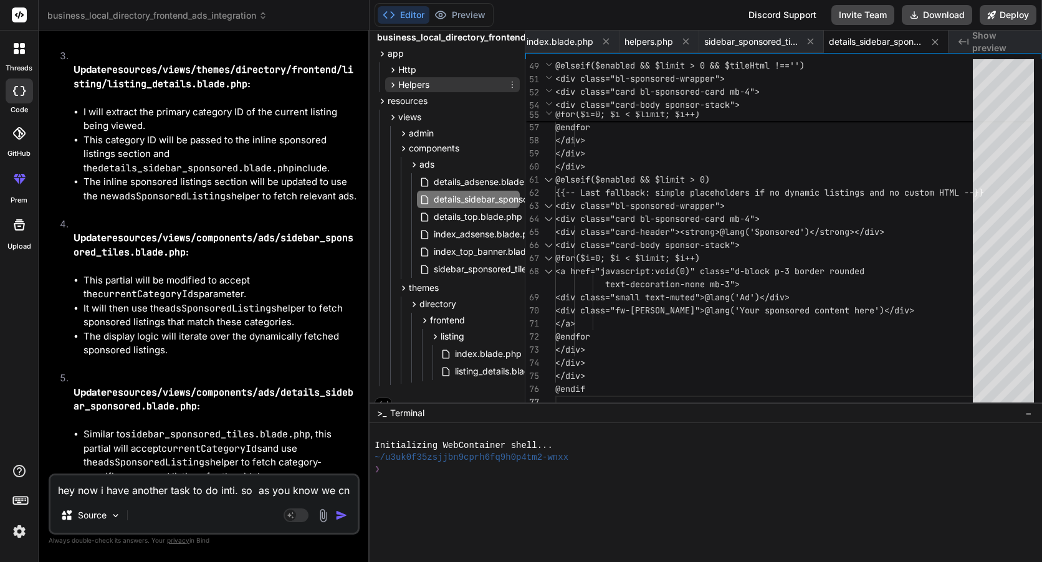
click at [421, 84] on span "Helpers" at bounding box center [413, 85] width 31 height 12
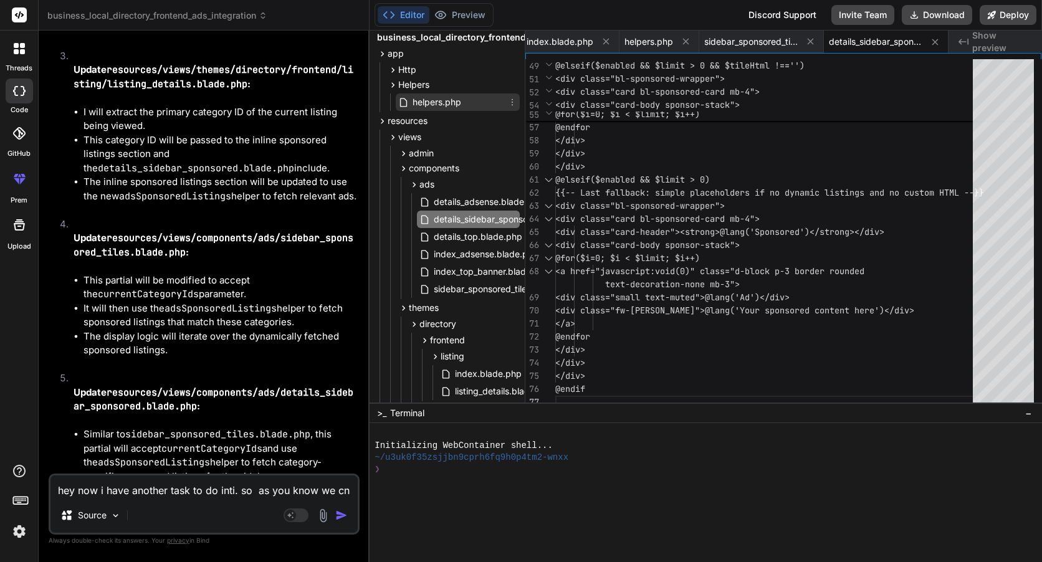
click at [448, 98] on span "helpers.php" at bounding box center [436, 102] width 51 height 15
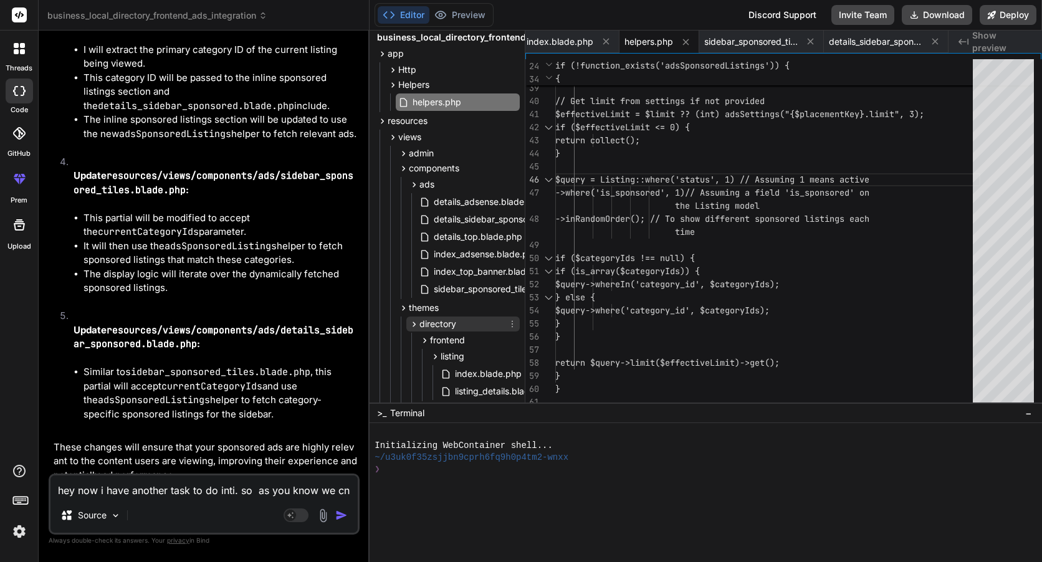
scroll to position [64, 0]
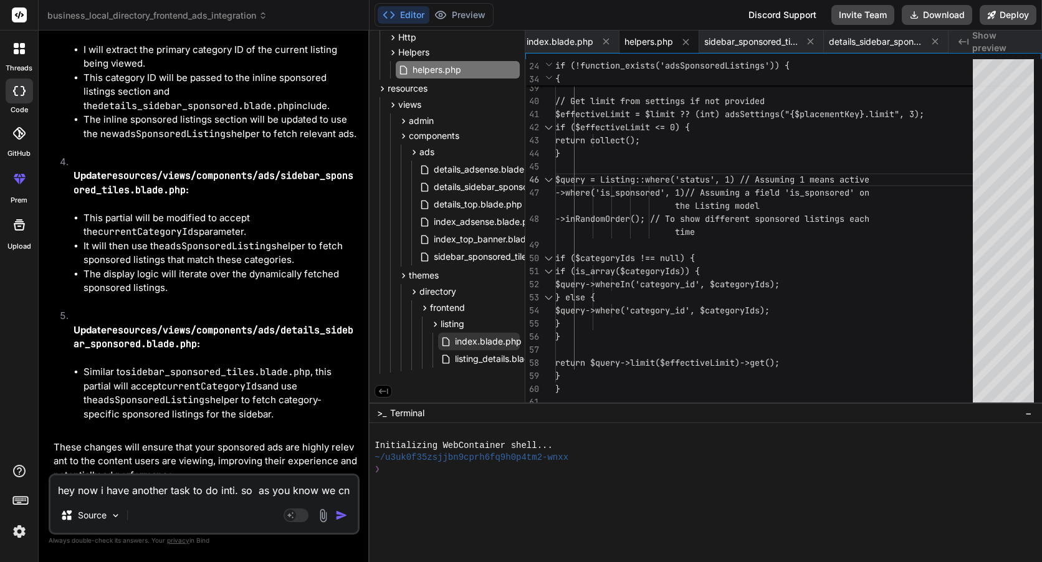
click at [476, 344] on span "index.blade.php" at bounding box center [488, 341] width 69 height 15
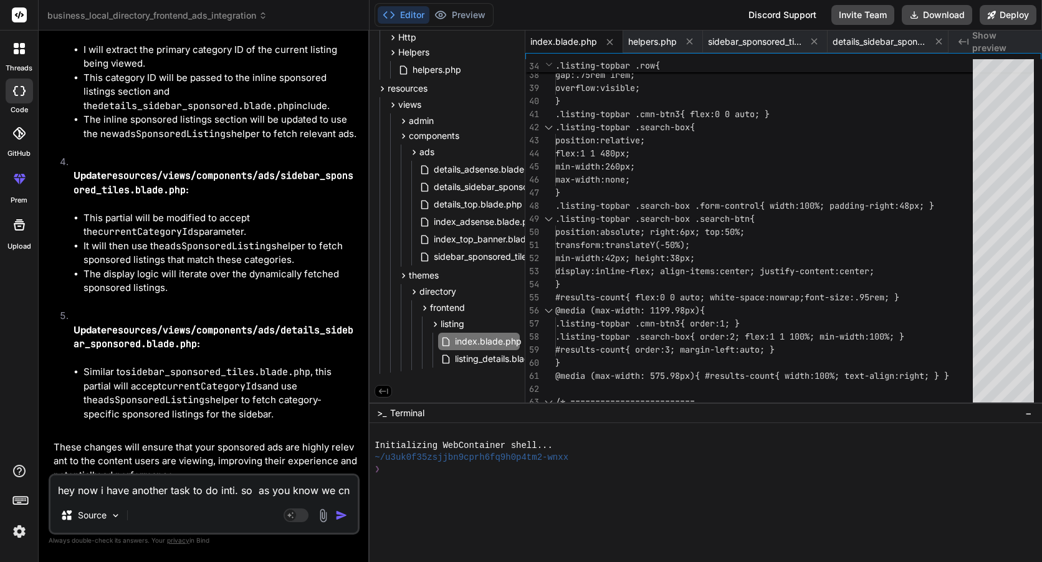
click at [152, 491] on textarea "hey now i have another task to do inti. so as you know we cn ads t our listings…" at bounding box center [203, 487] width 307 height 22
drag, startPoint x: 121, startPoint y: 487, endPoint x: 47, endPoint y: 482, distance: 74.4
click at [47, 483] on div "Bind AI Web Search Created with Pixso. Code Generator You Bind AI Note: In the …" at bounding box center [204, 296] width 331 height 531
paste textarea "below i have given you the codes for details_sidebar_sponsored.blade.php, index…"
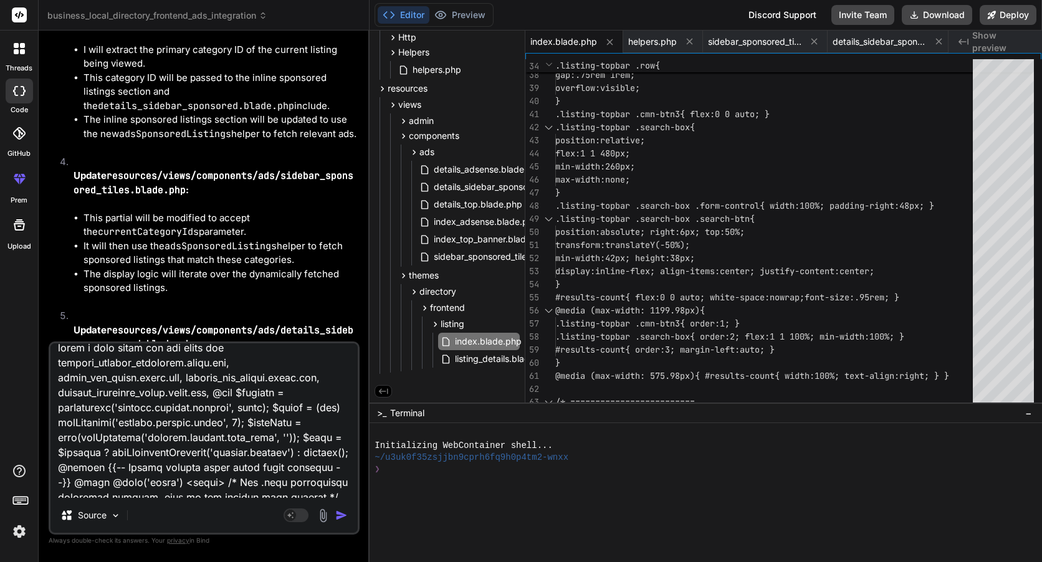
scroll to position [0, 0]
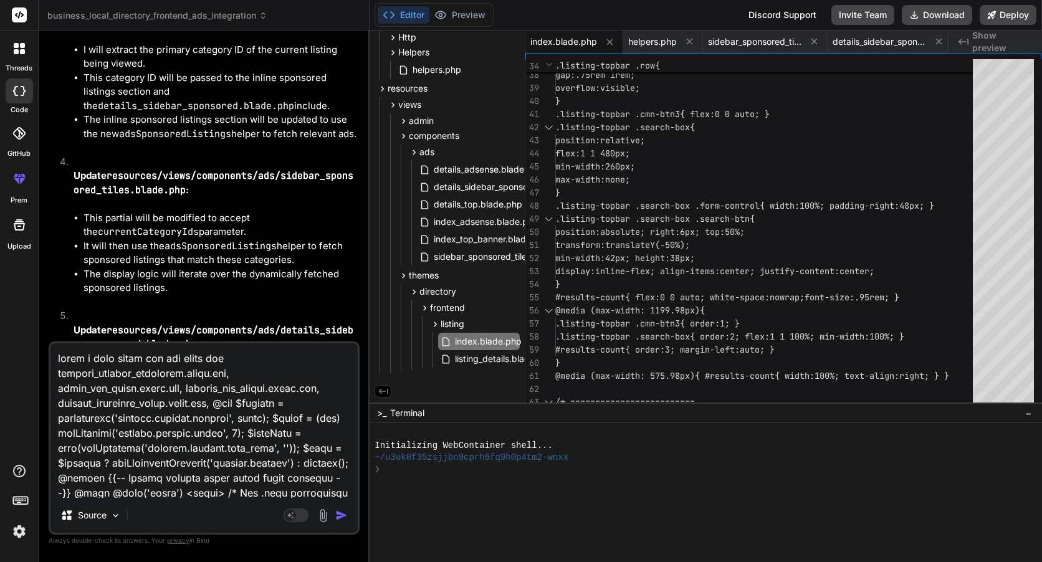
click at [224, 405] on textarea at bounding box center [203, 420] width 307 height 155
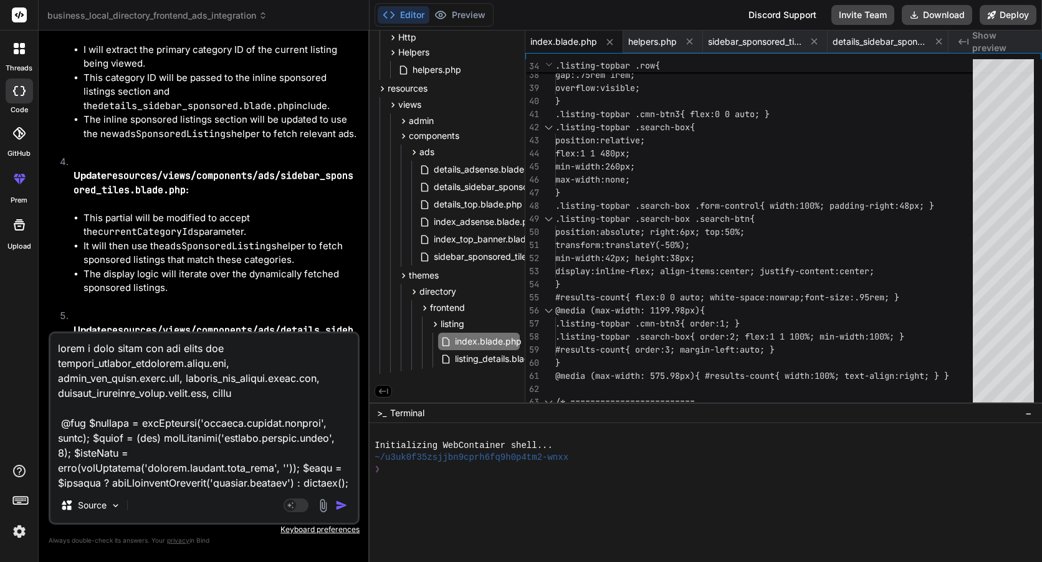
click at [276, 390] on textarea at bounding box center [203, 410] width 307 height 155
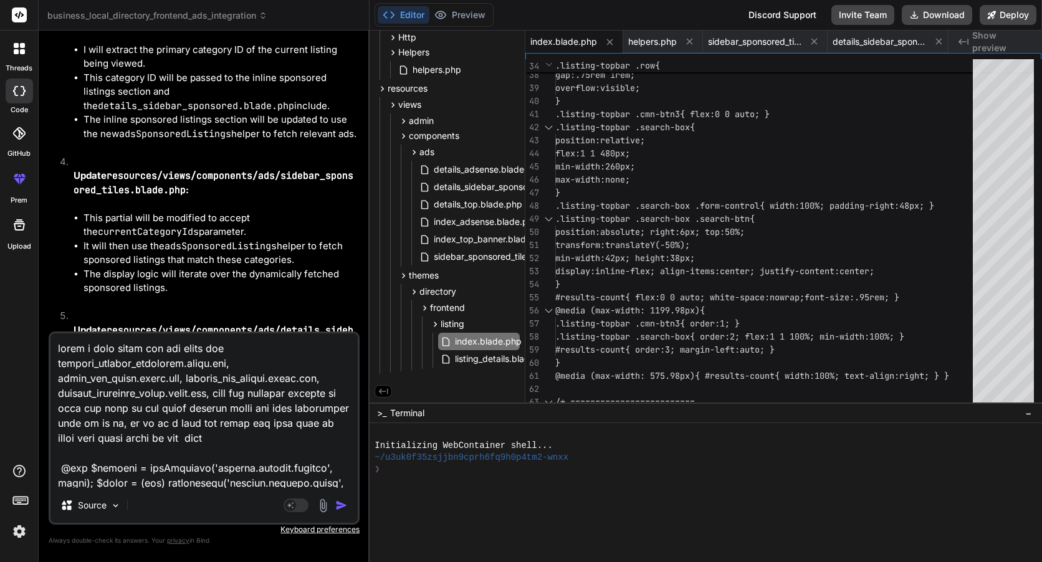
drag, startPoint x: 167, startPoint y: 423, endPoint x: 237, endPoint y: 441, distance: 72.3
click at [237, 441] on textarea at bounding box center [203, 410] width 307 height 155
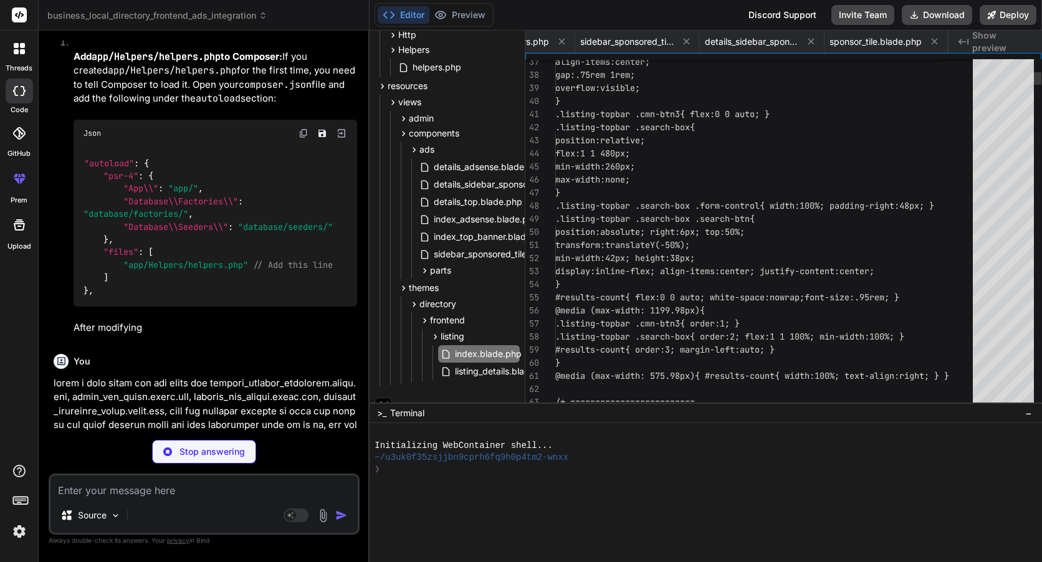
scroll to position [0, 125]
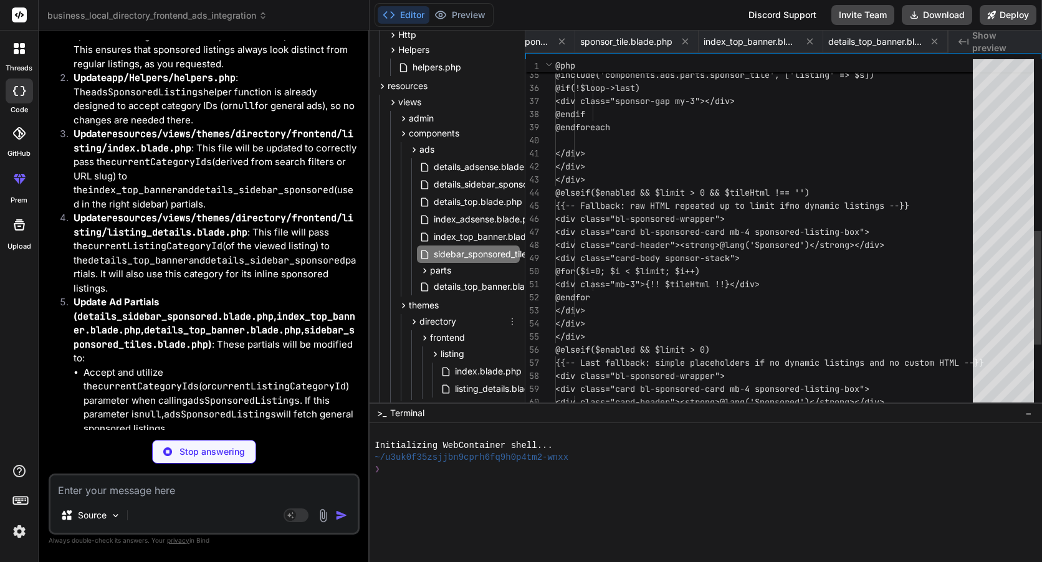
scroll to position [0, 302]
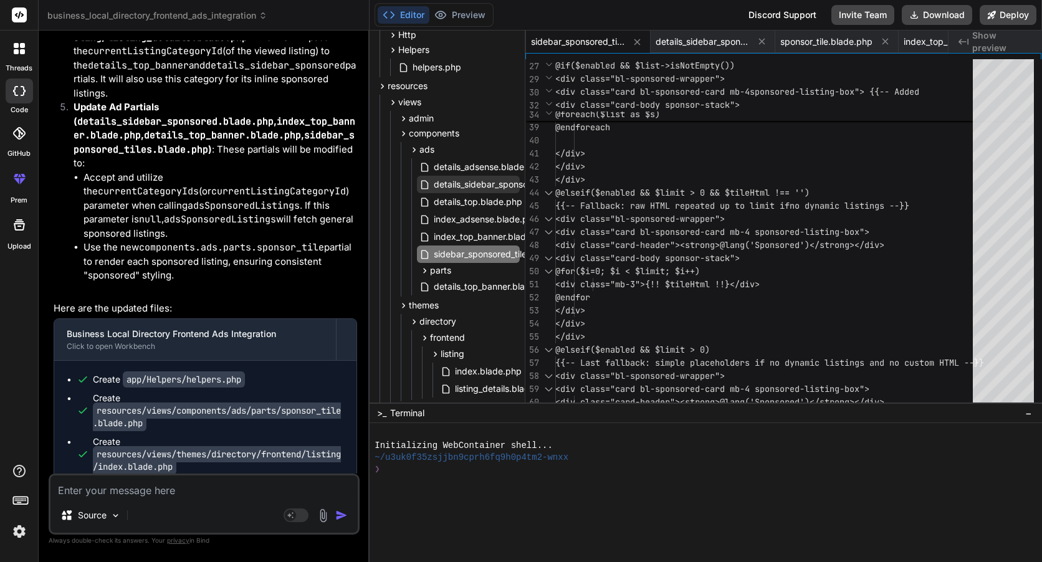
scroll to position [32348, 0]
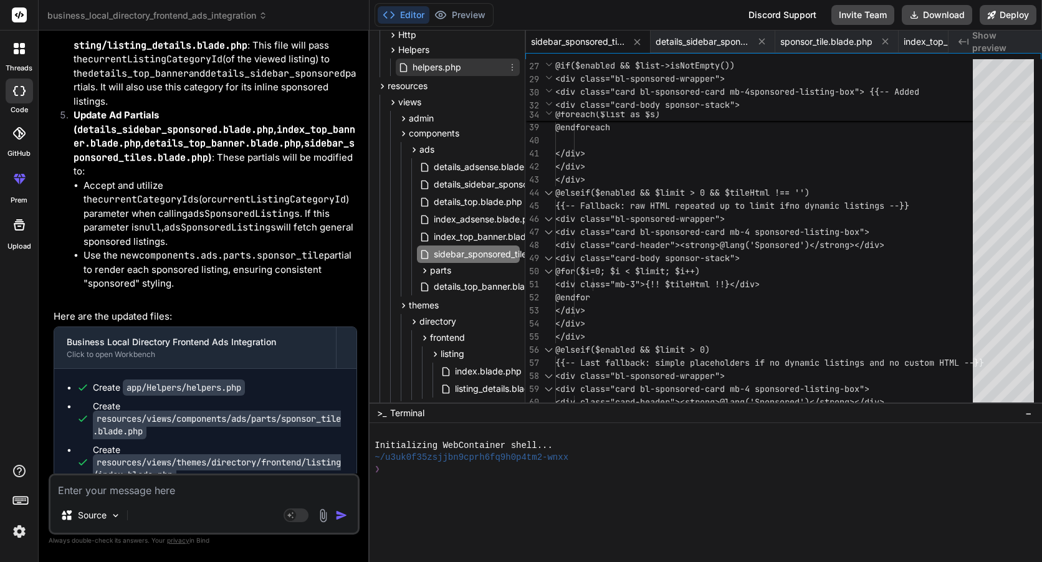
click at [453, 70] on span "helpers.php" at bounding box center [436, 67] width 51 height 15
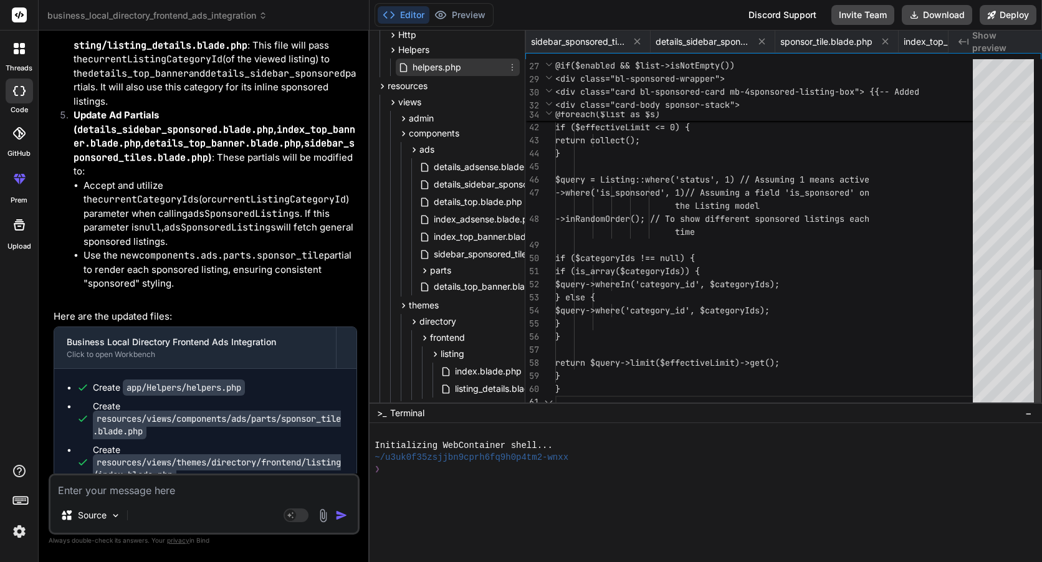
scroll to position [0, 222]
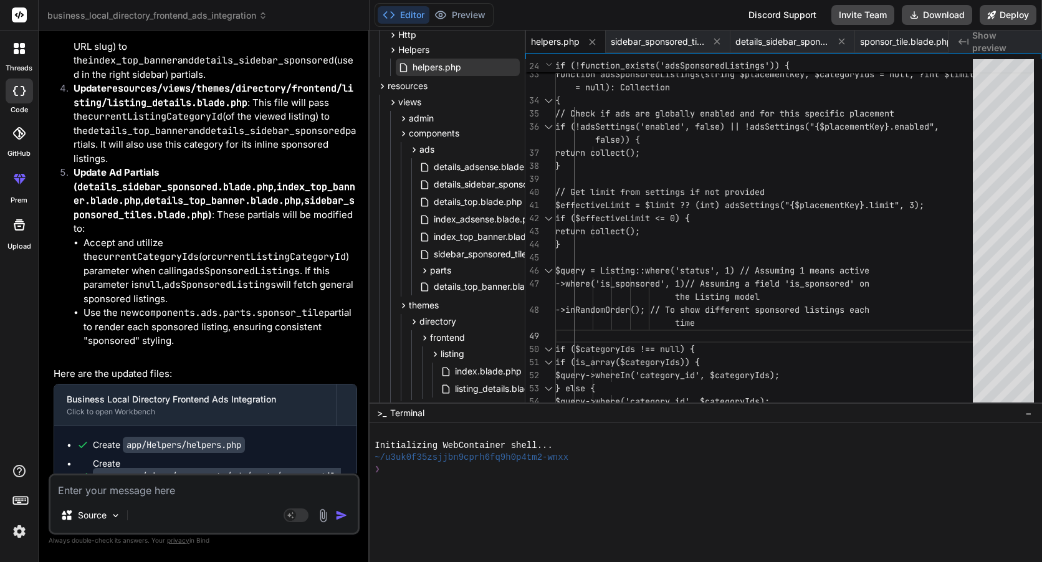
scroll to position [32286, 0]
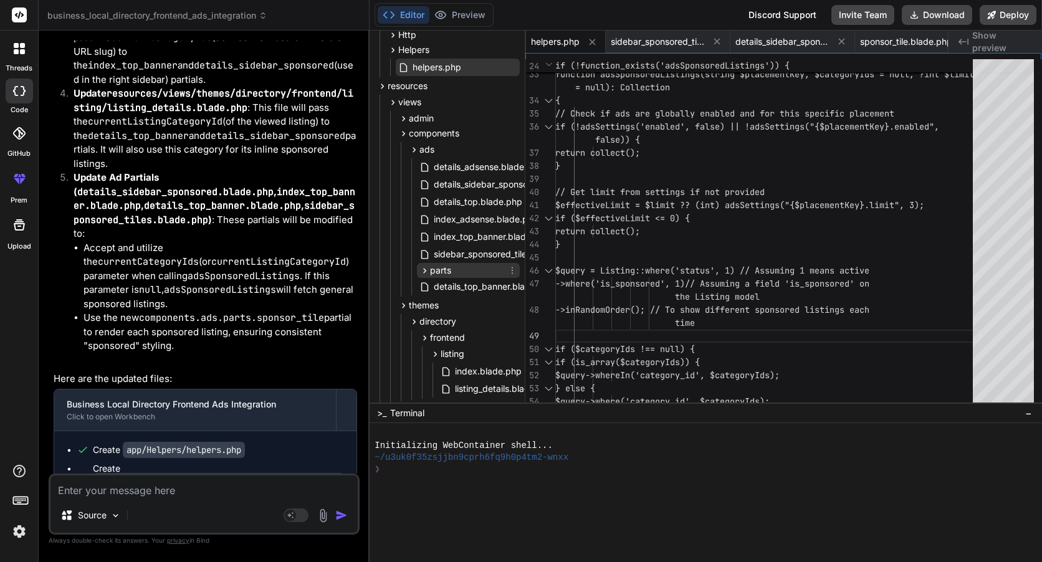
click at [454, 272] on div "parts" at bounding box center [468, 270] width 103 height 15
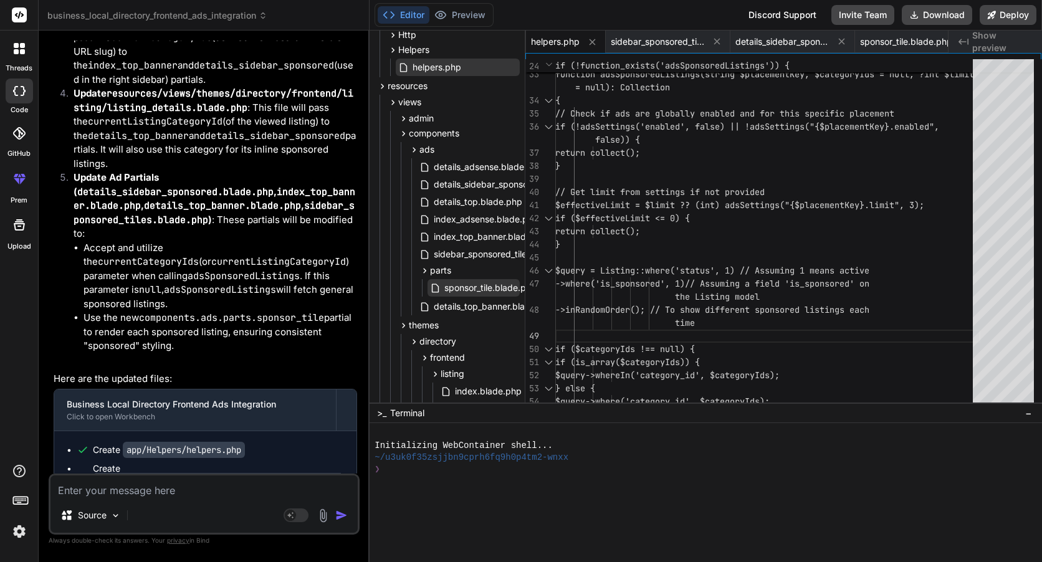
click at [466, 285] on span "sponsor_tile.blade.php" at bounding box center [490, 287] width 95 height 15
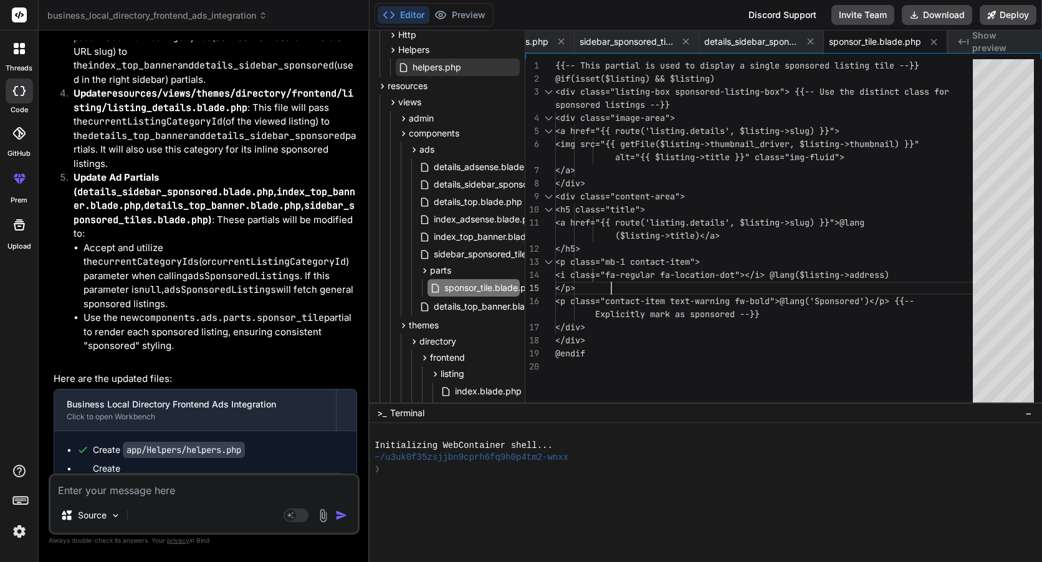
scroll to position [0, 0]
click at [688, 285] on div "{{-- This partial is used to display a single spon sored listing tile --}} @if(…" at bounding box center [767, 234] width 425 height 350
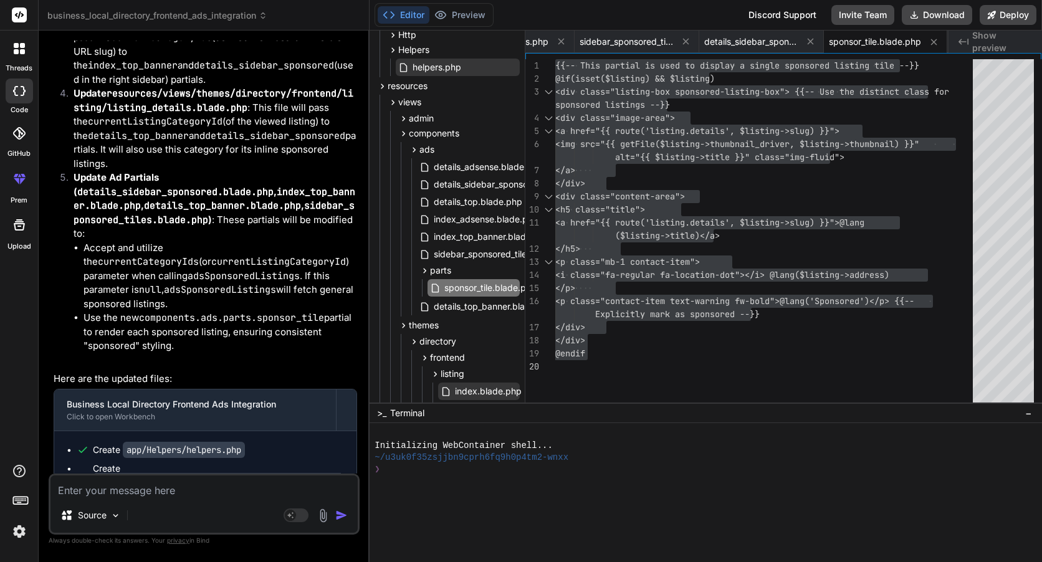
click at [486, 387] on span "index.blade.php" at bounding box center [488, 391] width 69 height 15
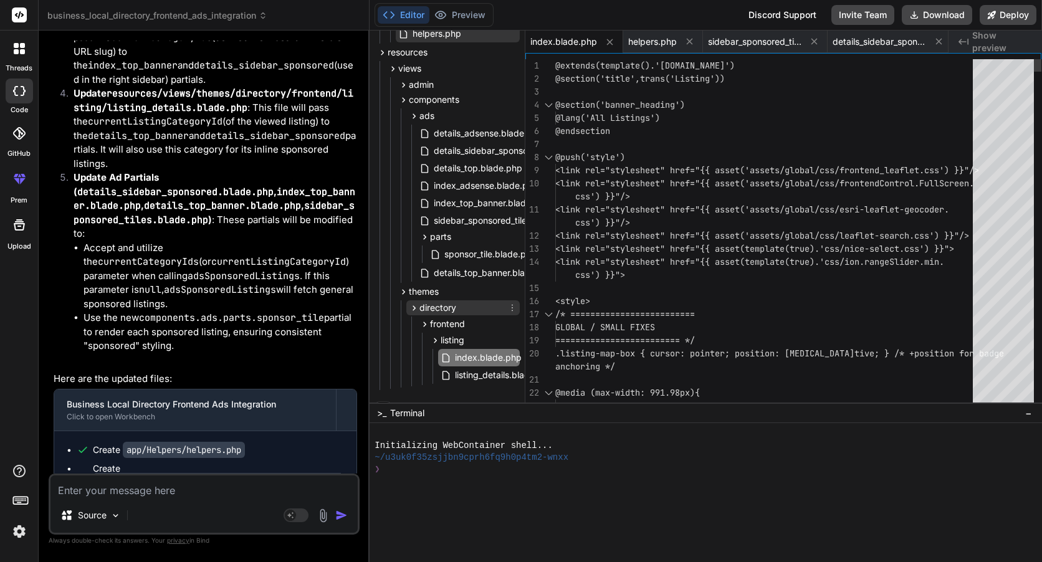
scroll to position [117, 0]
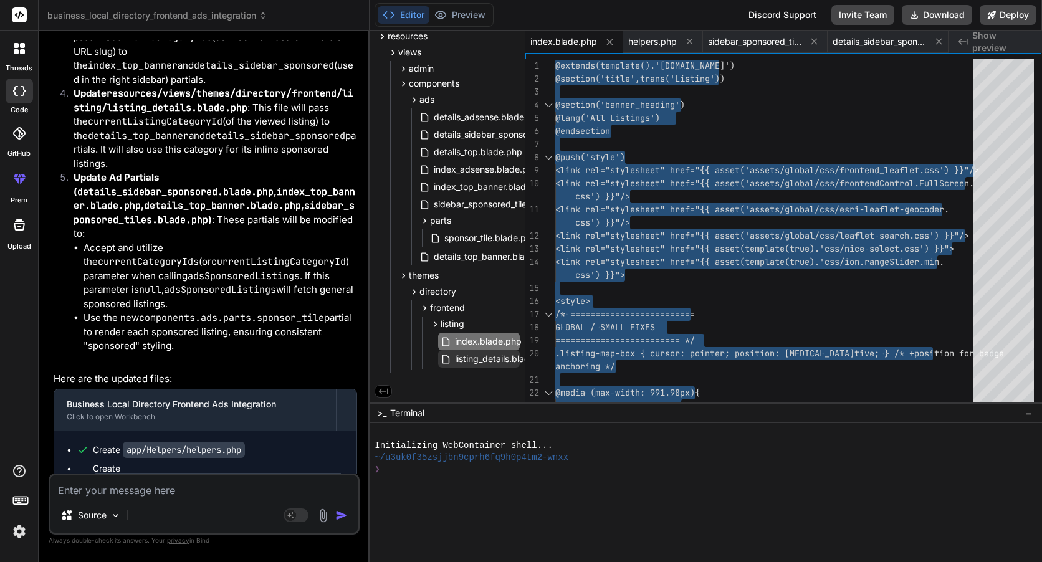
click at [493, 357] on span "listing_details.blade.php" at bounding box center [504, 359] width 101 height 15
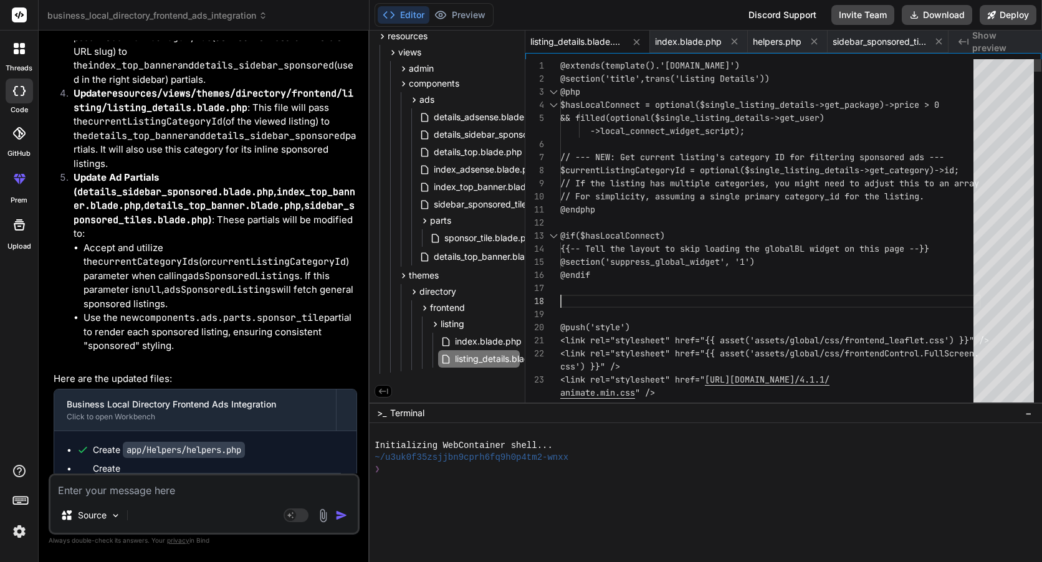
drag, startPoint x: 614, startPoint y: 293, endPoint x: 603, endPoint y: 278, distance: 18.7
click at [505, 128] on span "details_sidebar_sponsored.blade.php" at bounding box center [510, 134] width 155 height 15
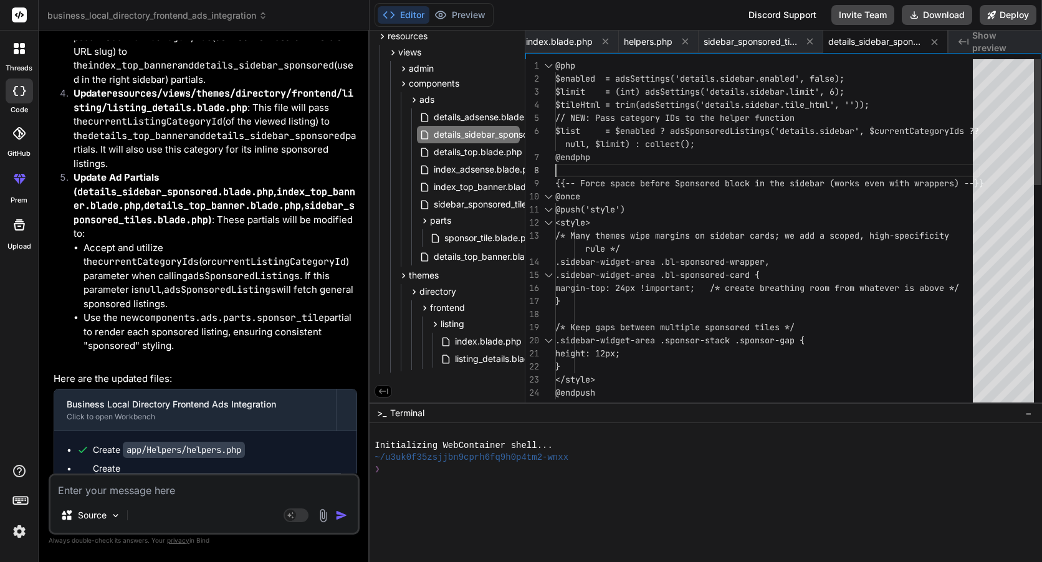
click at [697, 171] on div "@php $enabled = adsSettings('details.sidebar.enabled ', false); $limit = (int) …" at bounding box center [767, 543] width 425 height 969
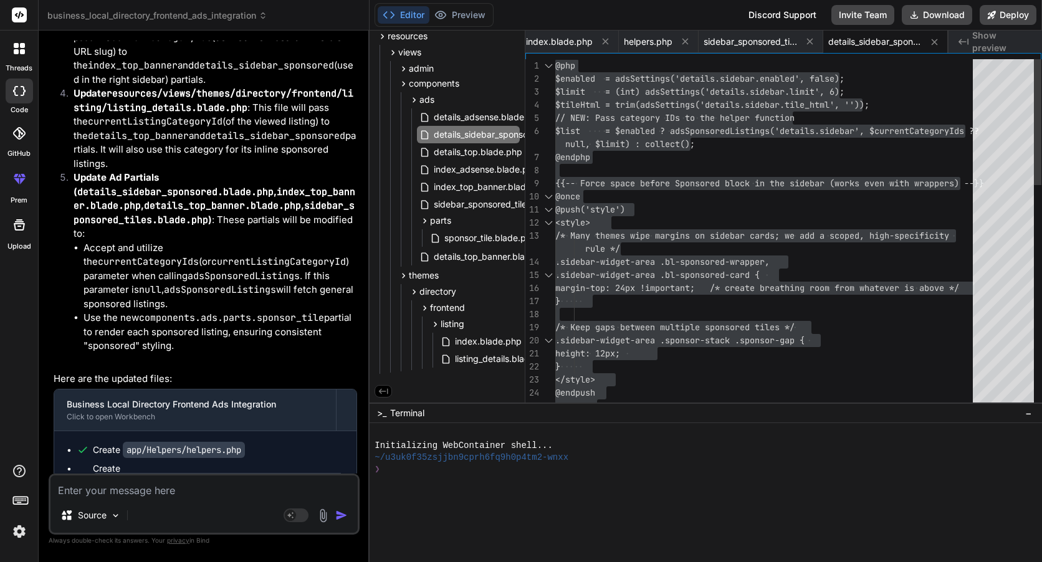
click at [728, 320] on div "@php $enabled = adsSettings('details.sidebar.enabled ', false); $limit = (int) …" at bounding box center [767, 543] width 425 height 969
click at [478, 183] on span "index_top_banner.blade.php" at bounding box center [492, 187] width 118 height 15
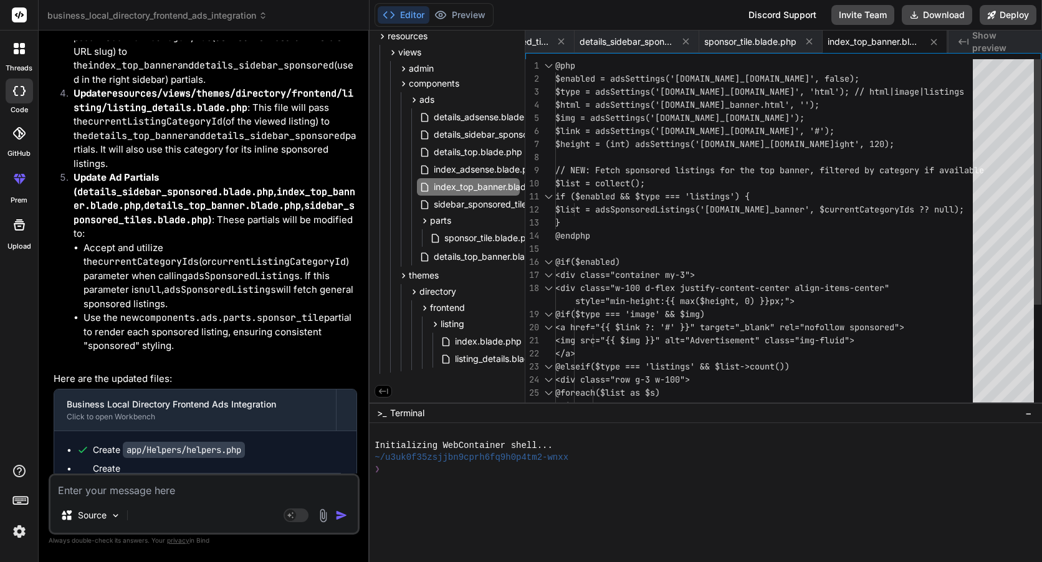
click at [712, 232] on div "@php $enabled = adsSettings('[DOMAIN_NAME]_[DOMAIN_NAME] ', false); $type = ads…" at bounding box center [767, 307] width 425 height 497
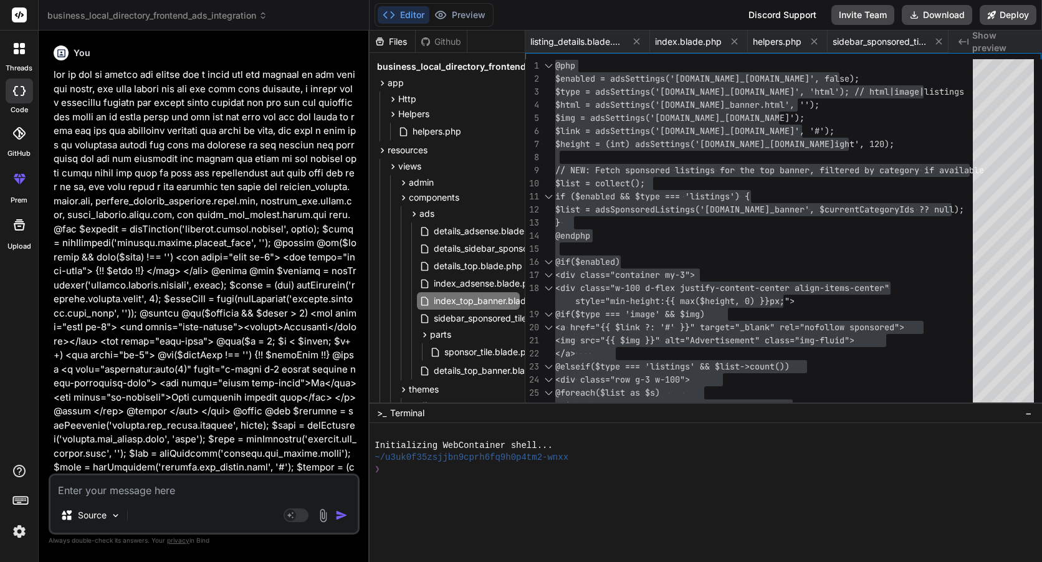
scroll to position [0, 378]
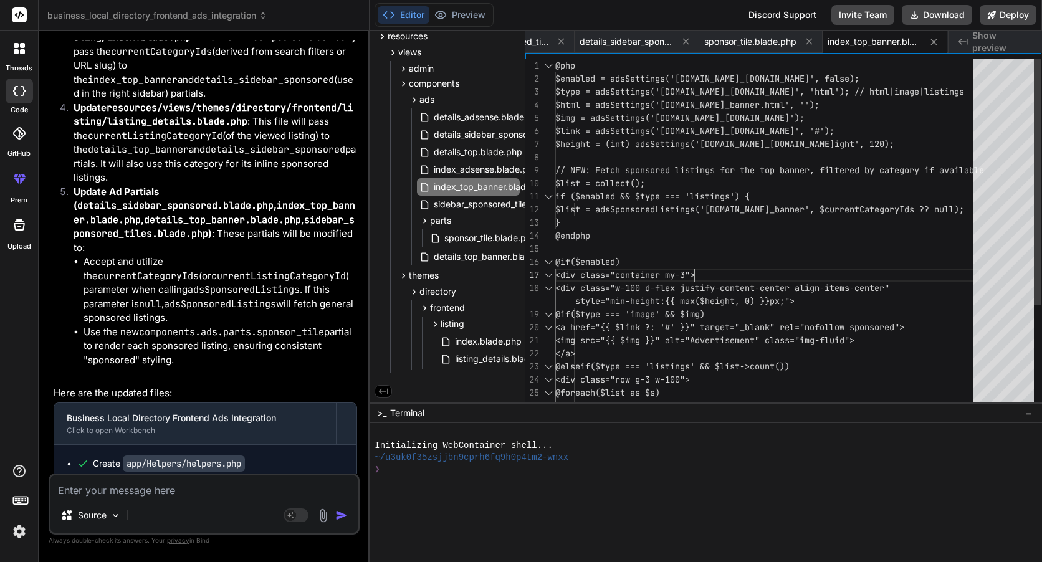
click at [779, 265] on div "@php $enabled = adsSettings('[DOMAIN_NAME]_[DOMAIN_NAME] ', false); $type = ads…" at bounding box center [767, 307] width 425 height 497
click at [479, 145] on span "details_top.blade.php" at bounding box center [478, 152] width 91 height 15
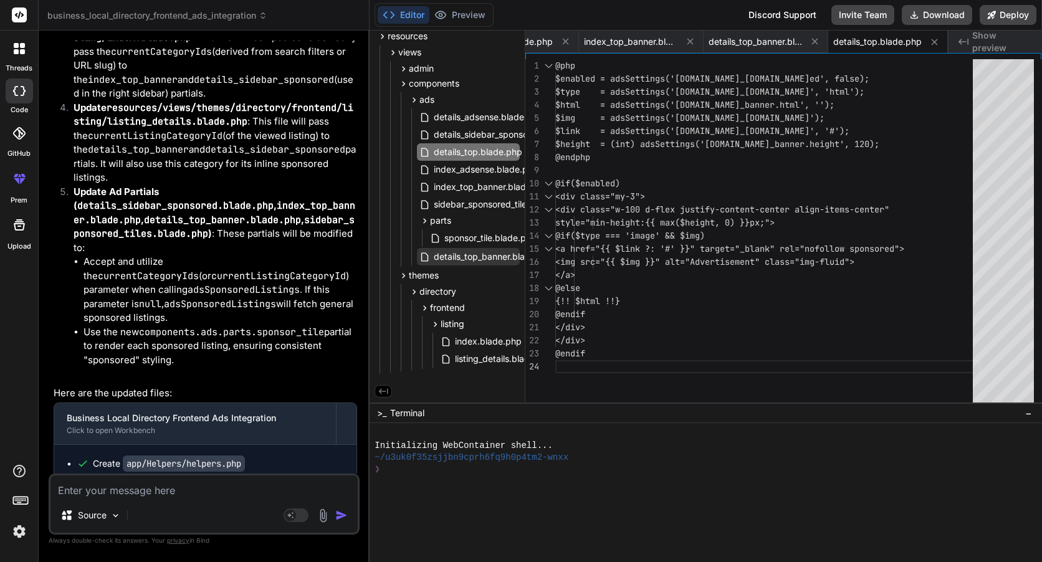
click at [498, 251] on span "details_top_banner.blade.php" at bounding box center [494, 256] width 123 height 15
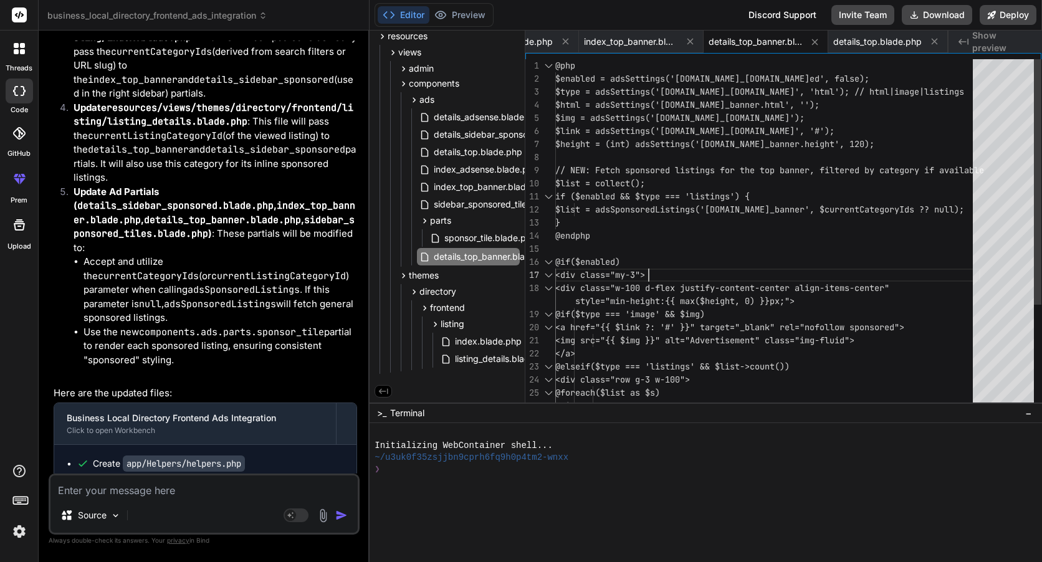
click at [686, 262] on div "@php $enabled = adsSettings('details.top_banner.enabl ed', false); $type = adsS…" at bounding box center [767, 307] width 425 height 497
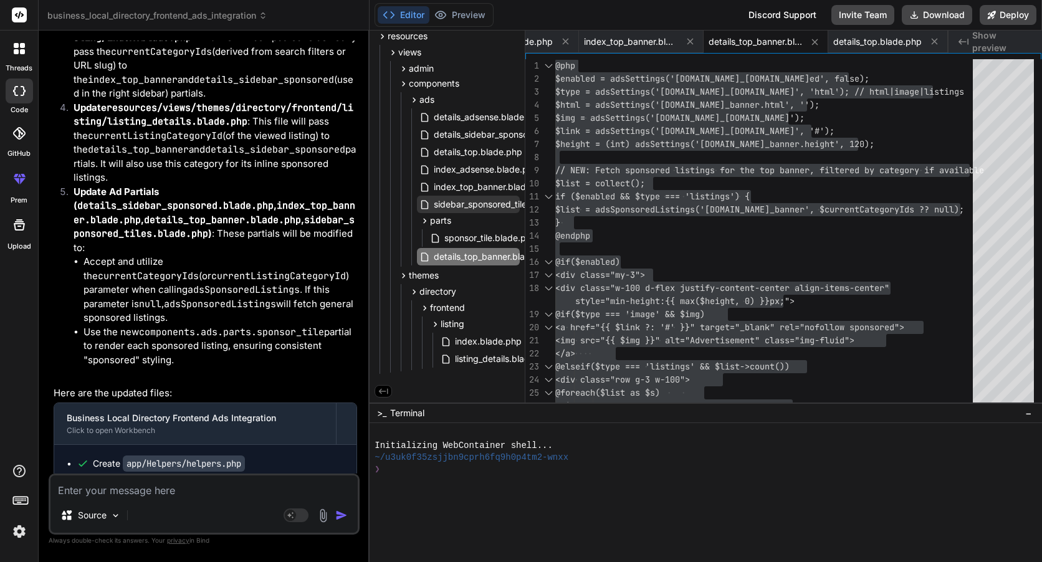
click at [464, 208] on span "sidebar_sponsored_tiles.blade.php" at bounding box center [505, 204] width 144 height 15
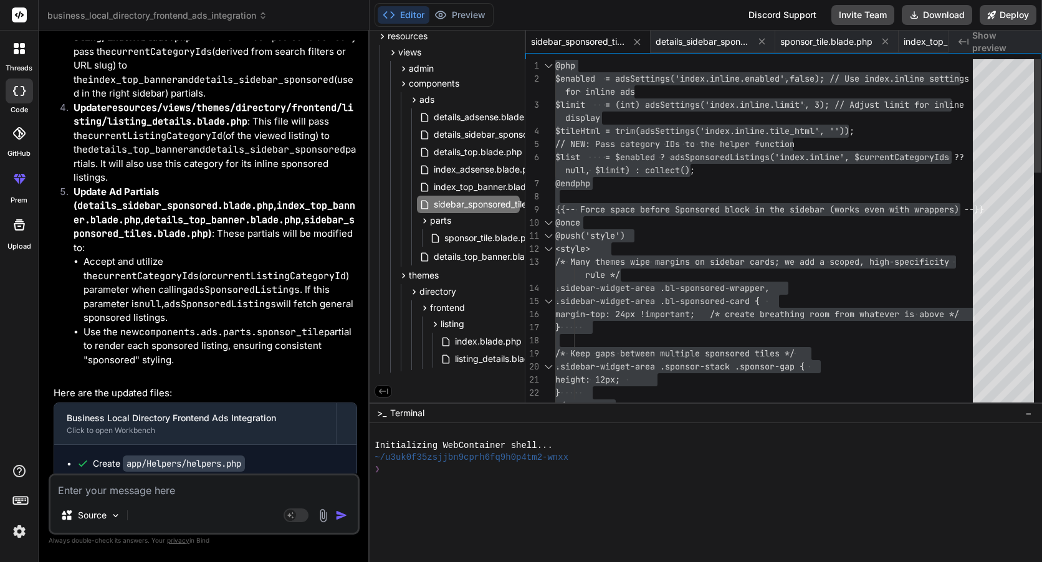
drag, startPoint x: 530, startPoint y: 322, endPoint x: 527, endPoint y: 332, distance: 9.9
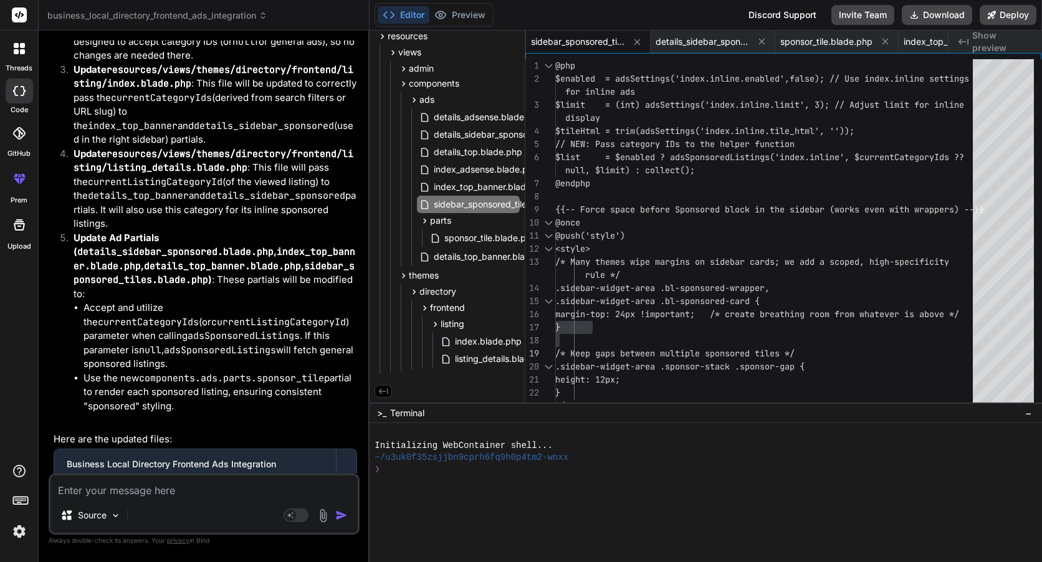
scroll to position [32224, 0]
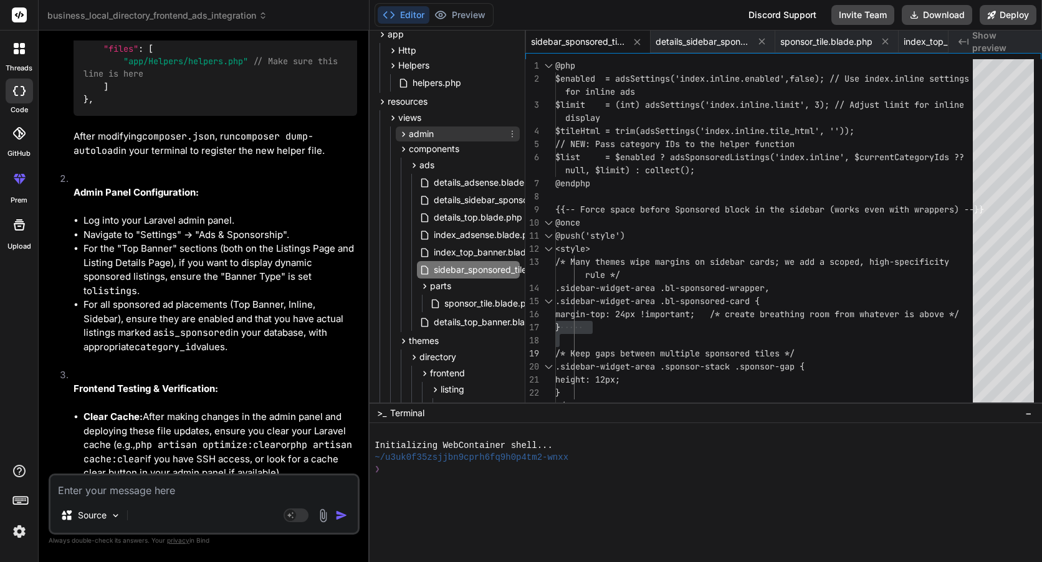
scroll to position [0, 0]
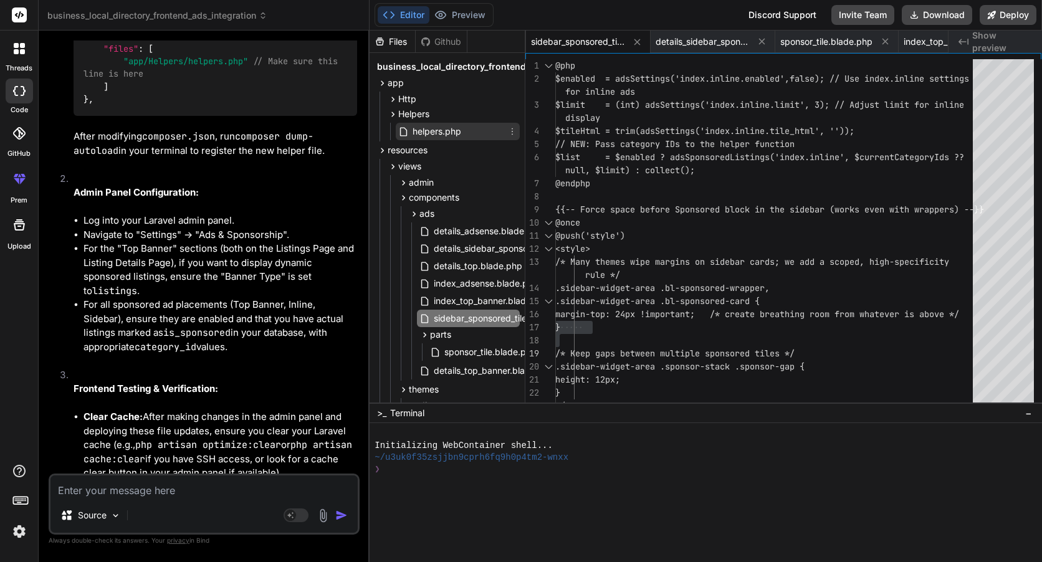
click at [457, 130] on span "helpers.php" at bounding box center [436, 131] width 51 height 15
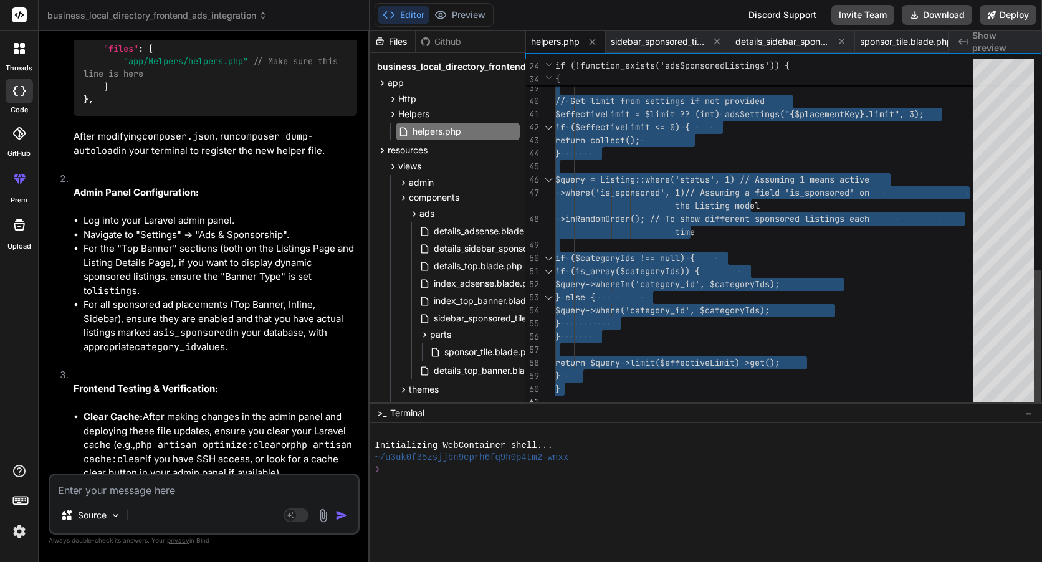
drag, startPoint x: 557, startPoint y: 144, endPoint x: 743, endPoint y: 436, distance: 346.4
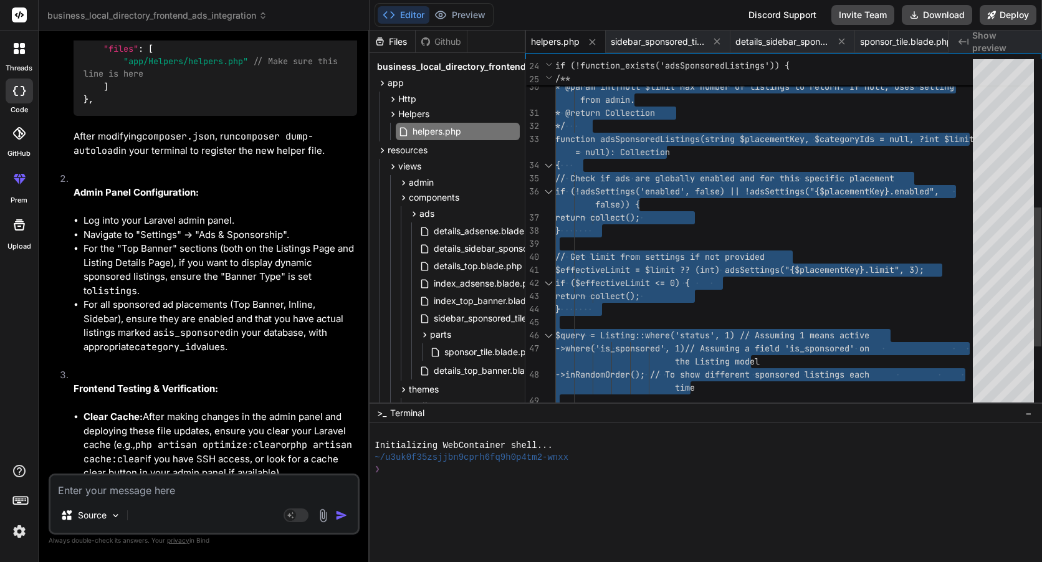
click at [709, 259] on div "return collect(); } // Get limit from settings if not provided $effectiveLimit …" at bounding box center [767, 126] width 425 height 877
type textarea "return collect(); } // Get limit from settings if not provided $effectiveLimit …"
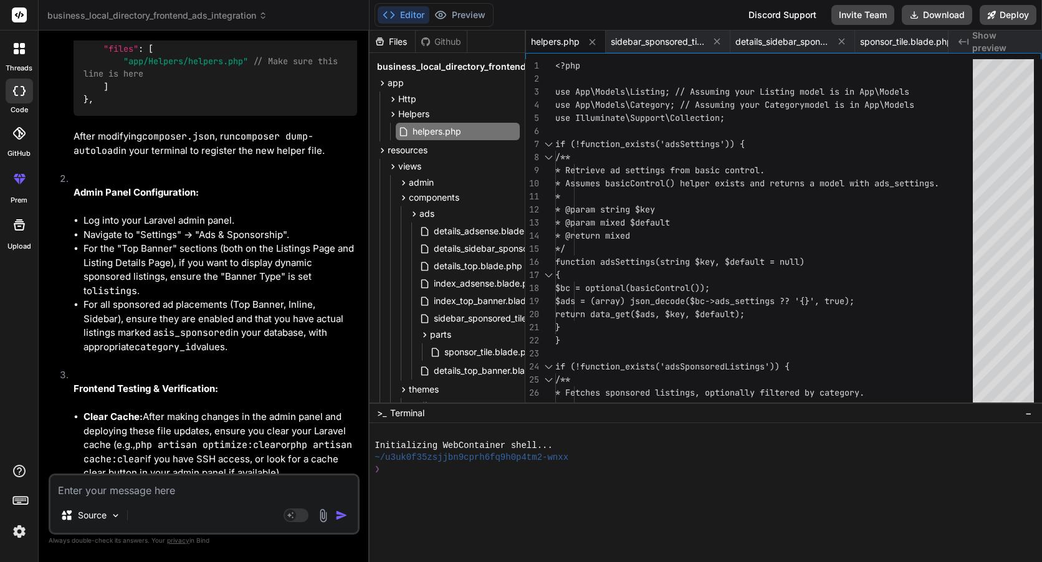
click at [189, 489] on textarea at bounding box center [203, 487] width 307 height 22
paste textarea "TypeError PHP 8.2.12 11.37.0 json_decode(): Argument #1 ($json) must be of type…"
type textarea "TypeError PHP 8.2.12 11.37.0 json_decode(): Argument #1 ($json) must be of type…"
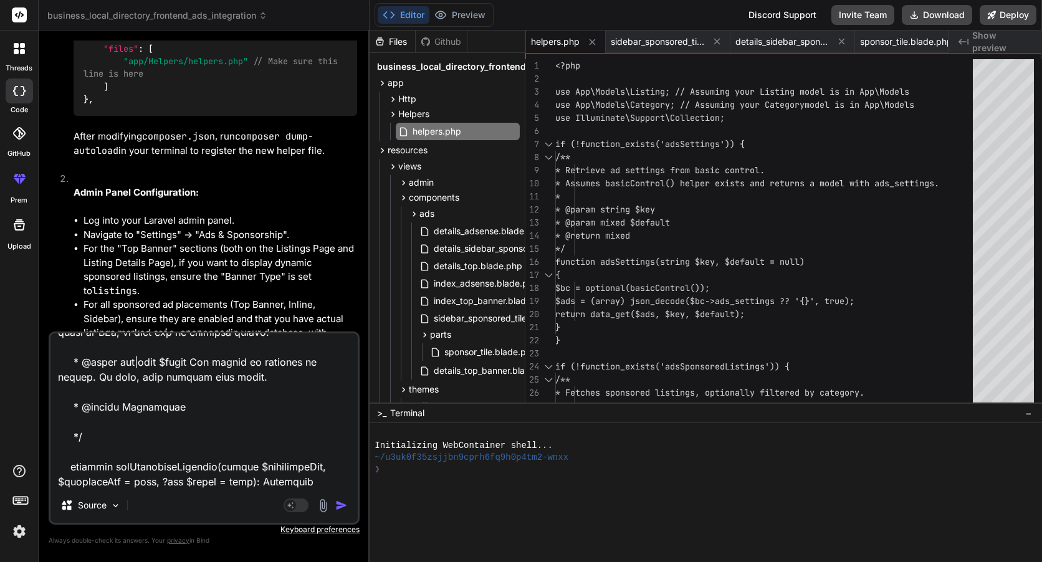
type textarea "x"
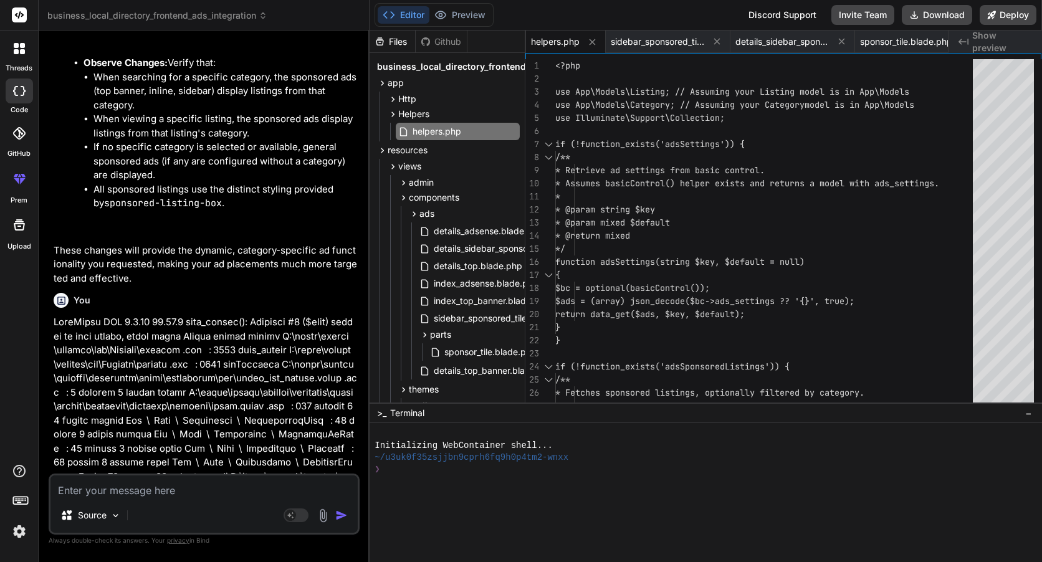
scroll to position [33773, 0]
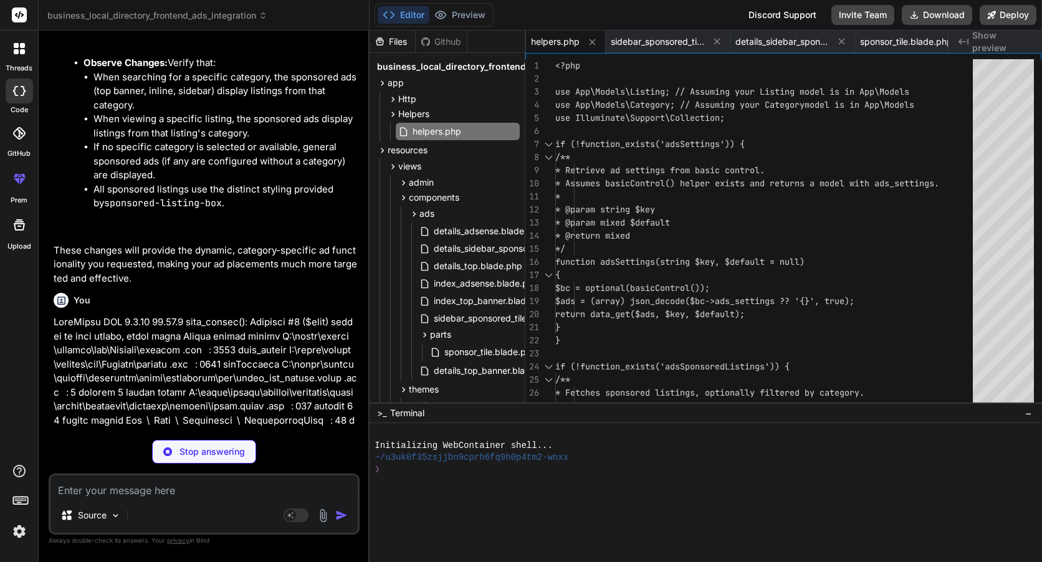
type textarea "x"
type textarea "}"
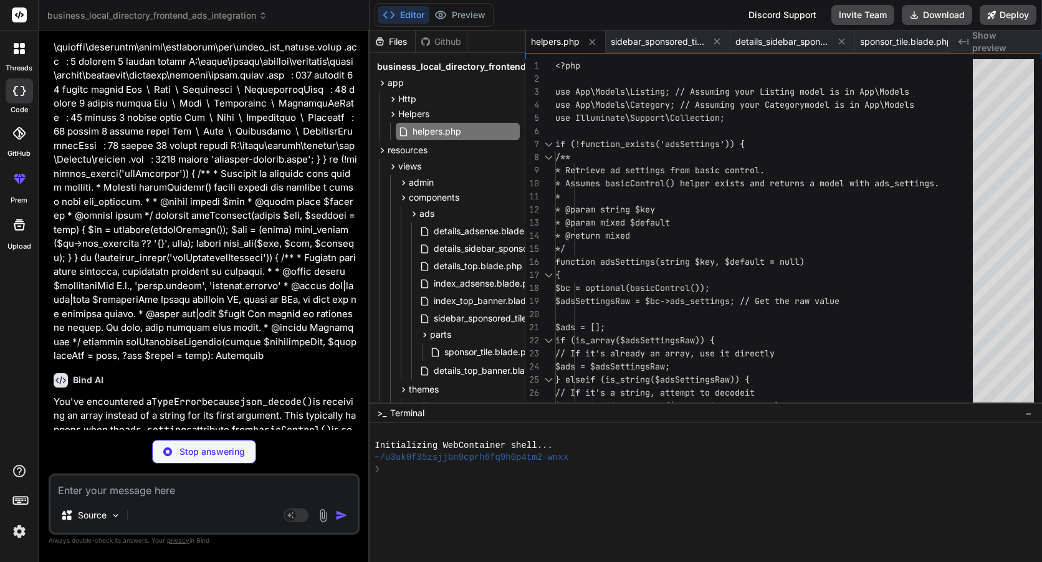
type textarea "x"
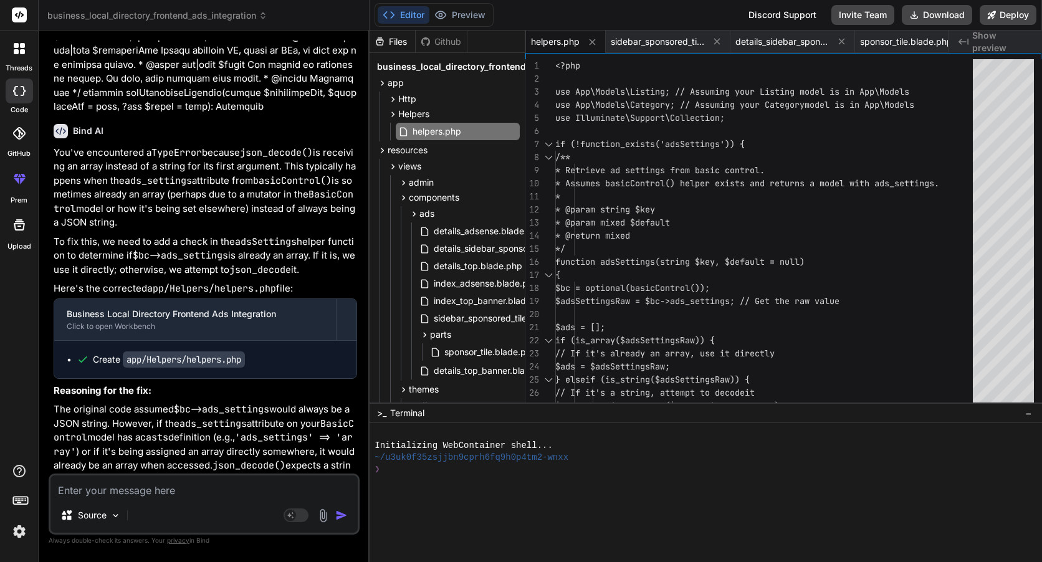
scroll to position [33979, 0]
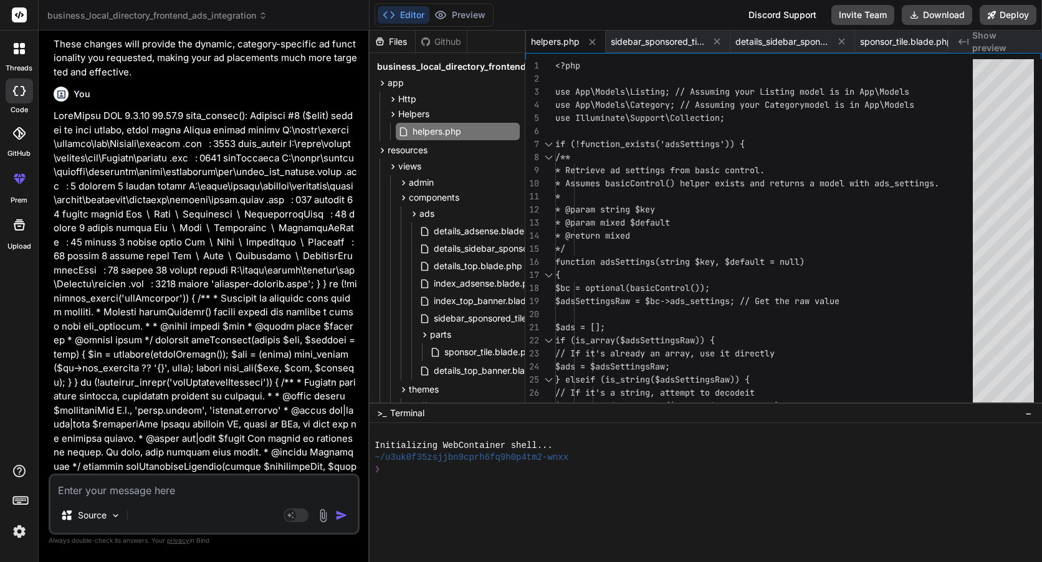
click at [231, 520] on p "You've encountered a TypeError because json_decode() is receiving an array inst…" at bounding box center [206, 562] width 304 height 84
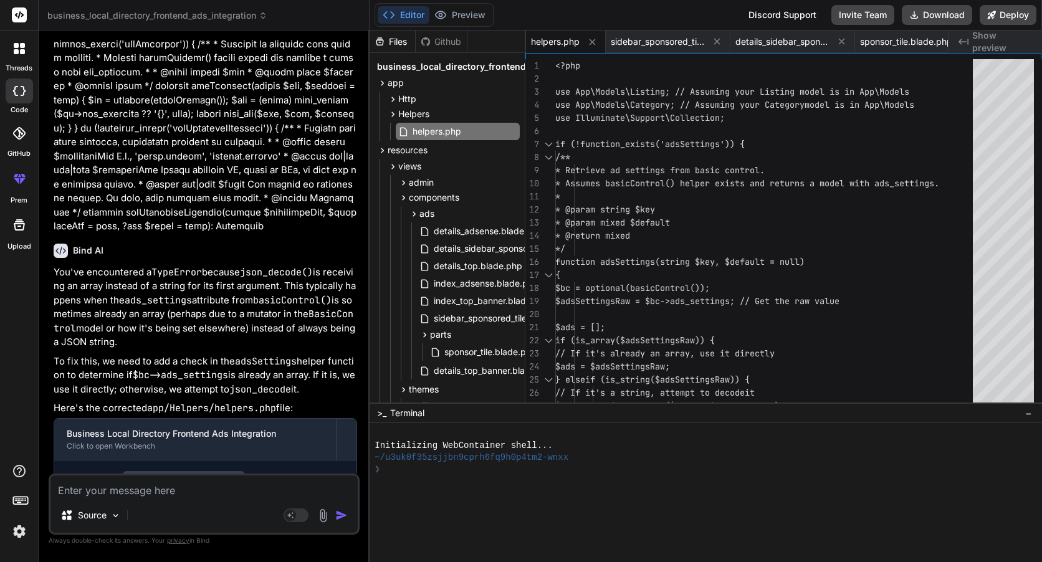
scroll to position [34291, 0]
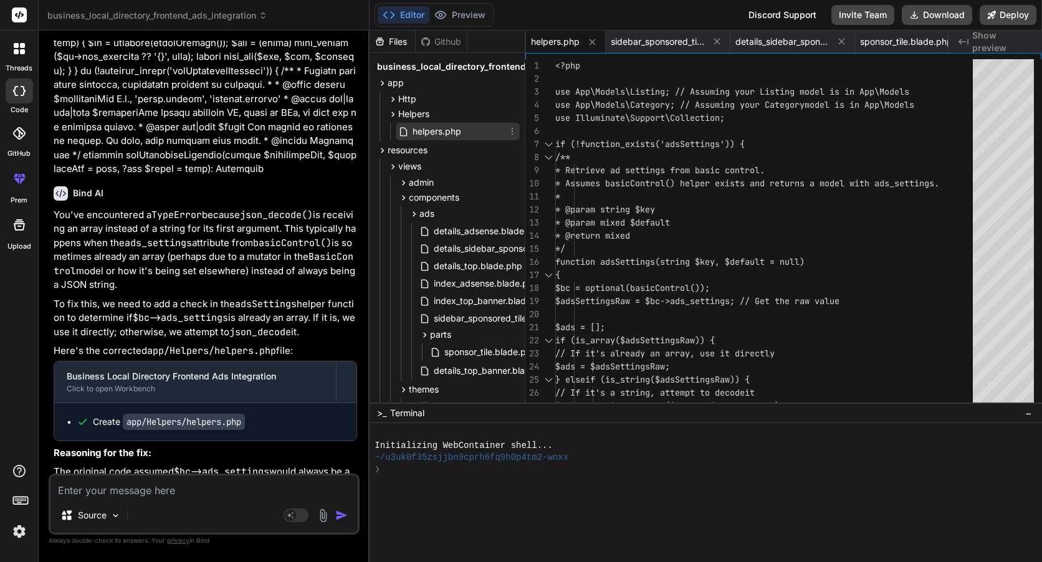
click at [444, 130] on span "helpers.php" at bounding box center [436, 131] width 51 height 15
click at [712, 39] on icon at bounding box center [717, 41] width 11 height 11
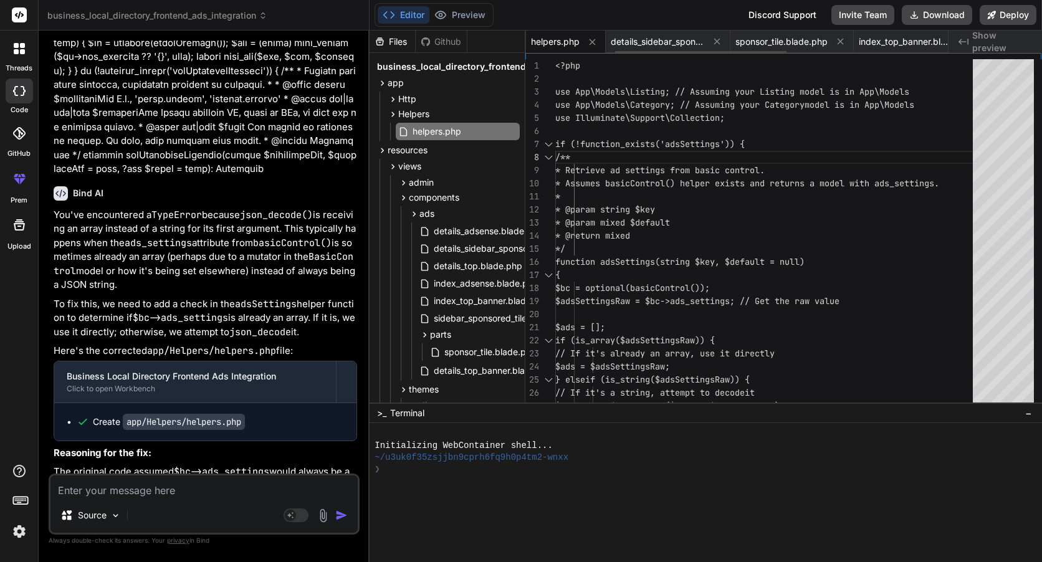
click at [835, 39] on icon at bounding box center [840, 41] width 11 height 11
click at [712, 39] on icon at bounding box center [717, 41] width 11 height 11
click at [712, 39] on span "details_top_banner.blade.php" at bounding box center [755, 42] width 93 height 12
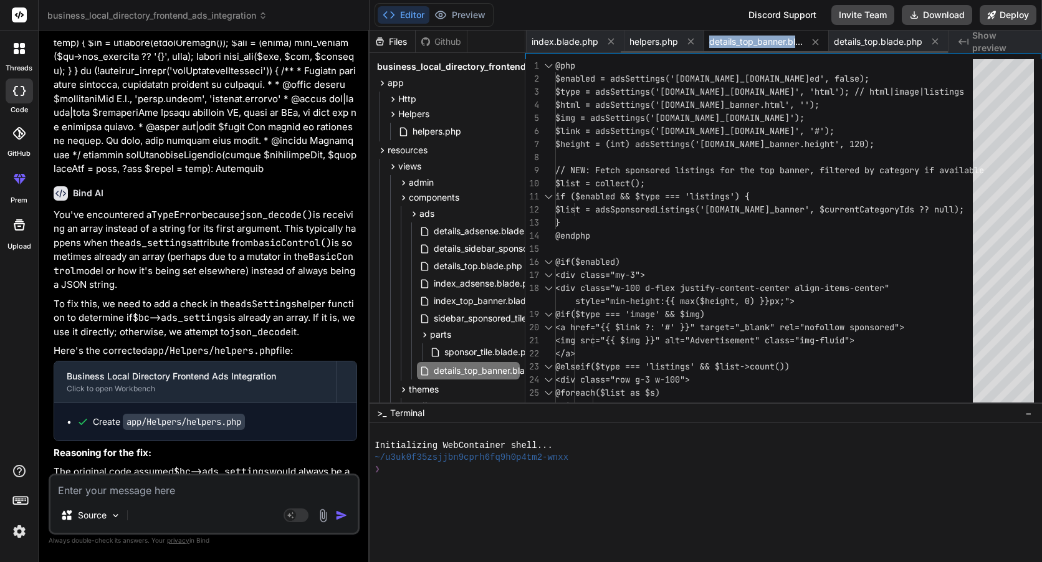
drag, startPoint x: 712, startPoint y: 39, endPoint x: 609, endPoint y: 42, distance: 103.5
click at [609, 42] on icon at bounding box center [611, 41] width 11 height 11
click at [609, 42] on icon at bounding box center [610, 41] width 11 height 11
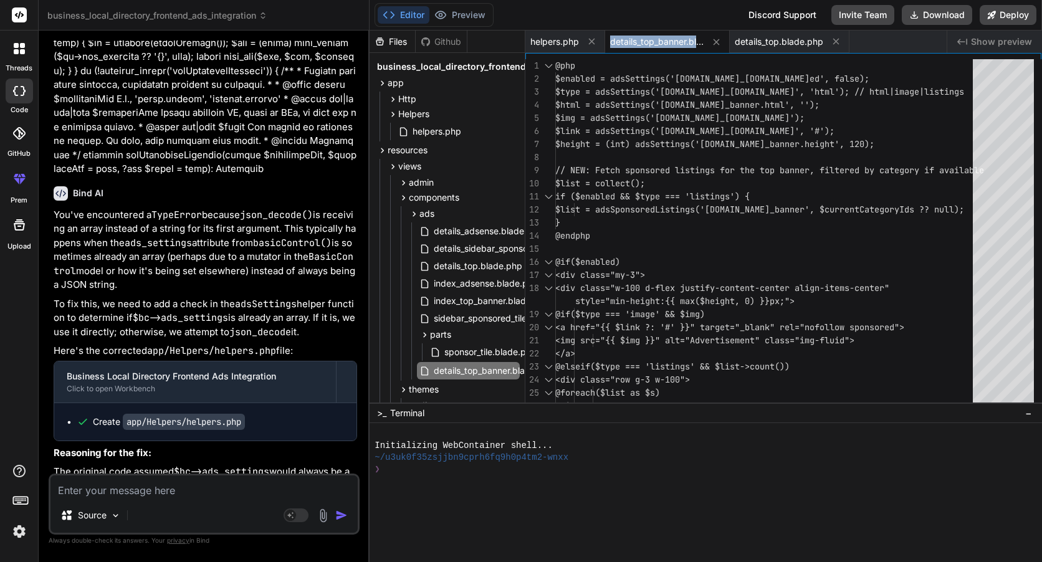
click at [609, 42] on div "details_top_banner.blade.php" at bounding box center [667, 42] width 125 height 22
drag, startPoint x: 609, startPoint y: 42, endPoint x: 594, endPoint y: 42, distance: 15.0
click at [594, 42] on icon at bounding box center [592, 41] width 11 height 11
click at [592, 41] on span "details_top_banner.blade.php" at bounding box center [576, 42] width 93 height 12
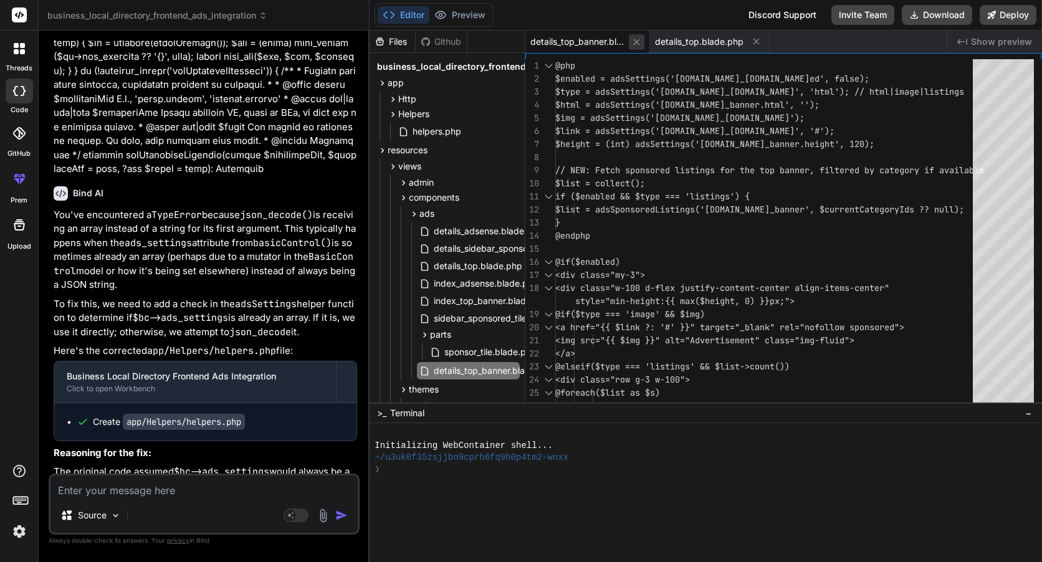
click at [630, 42] on button at bounding box center [637, 42] width 16 height 16
type textarea "</div> </div> @endif"
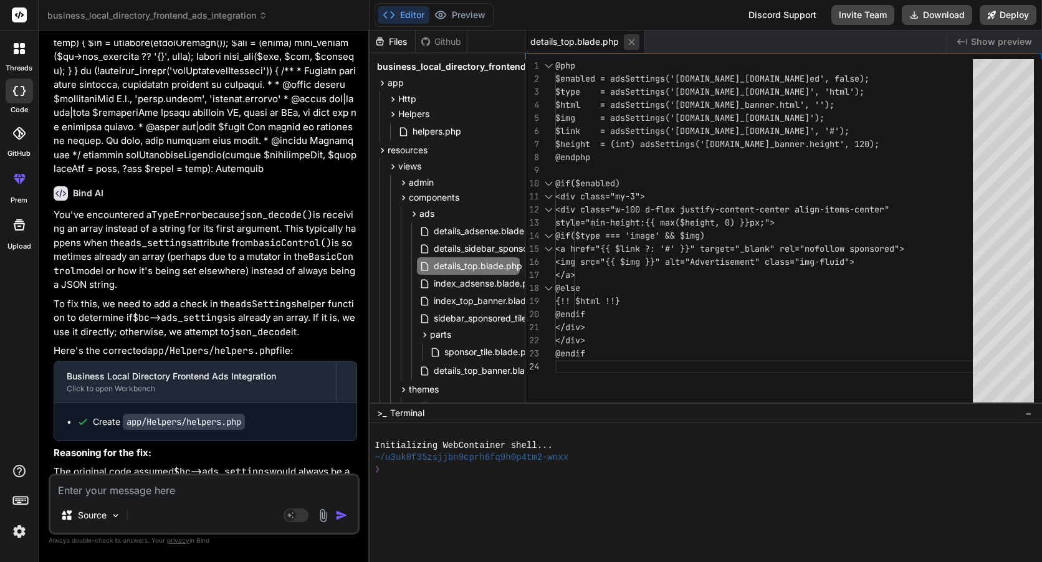
click at [626, 37] on icon at bounding box center [631, 42] width 11 height 11
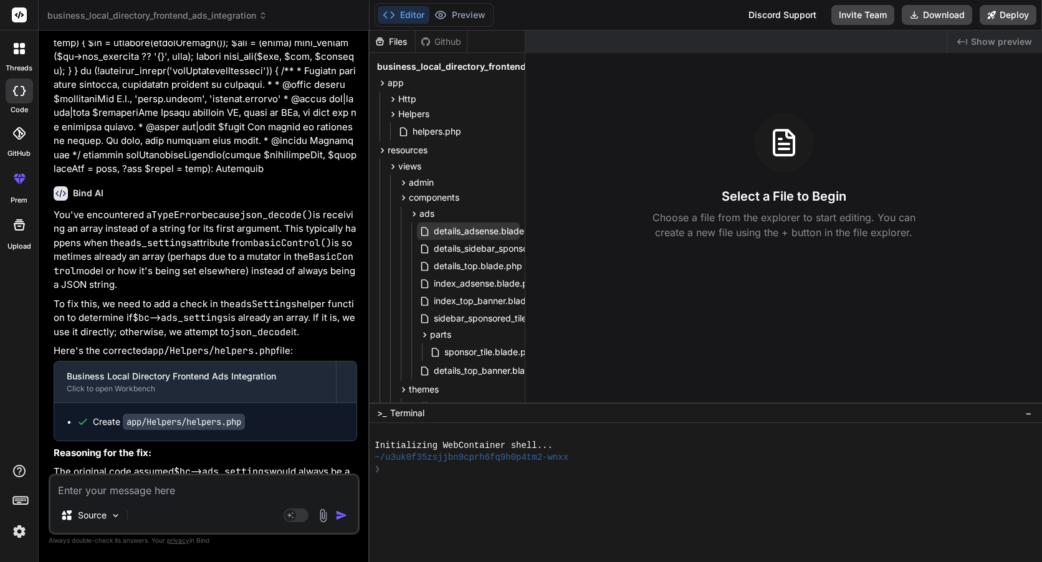
click at [472, 226] on span "details_adsense.blade.php" at bounding box center [489, 231] width 112 height 15
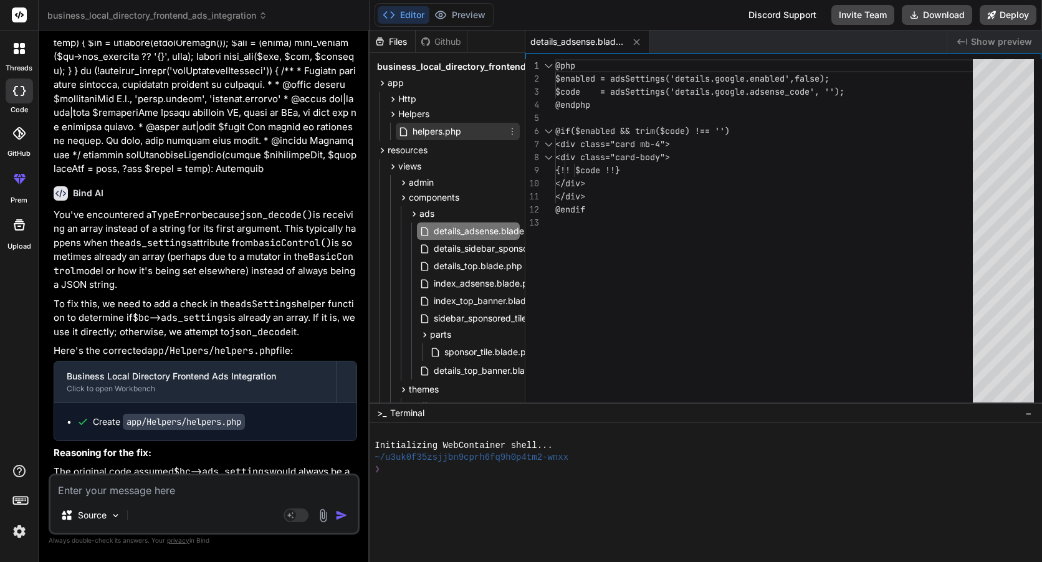
click at [448, 125] on span "helpers.php" at bounding box center [436, 131] width 51 height 15
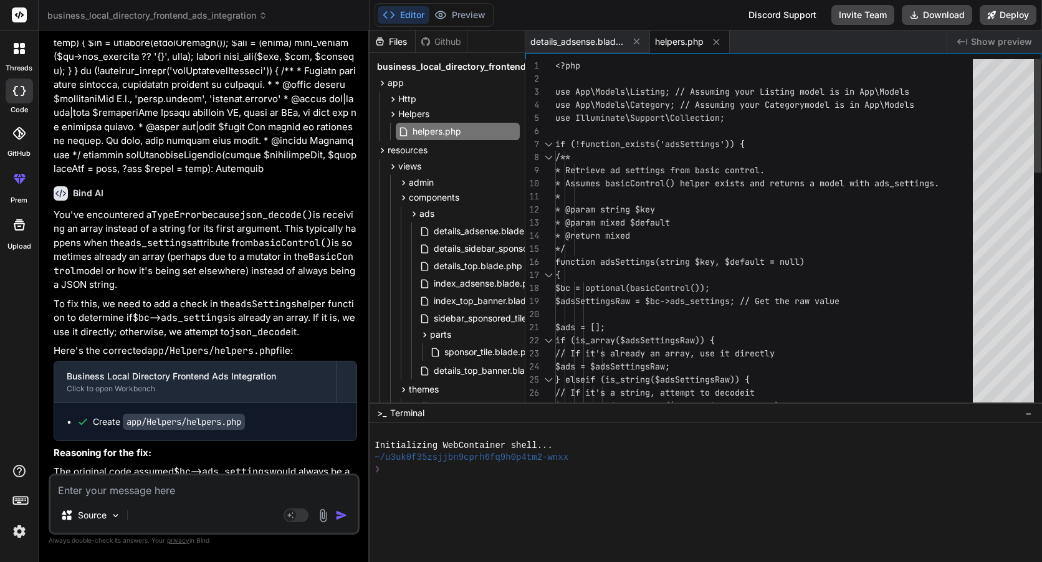
drag, startPoint x: 554, startPoint y: 90, endPoint x: 625, endPoint y: 120, distance: 77.1
click at [684, 116] on div "1 2 3 4 5 6 7 8 9 10 11 12 13 14 15 16 17 18 19 20 21 22 23 24 25 26 27 <?php u…" at bounding box center [783, 234] width 516 height 350
drag, startPoint x: 555, startPoint y: 88, endPoint x: 699, endPoint y: 118, distance: 147.2
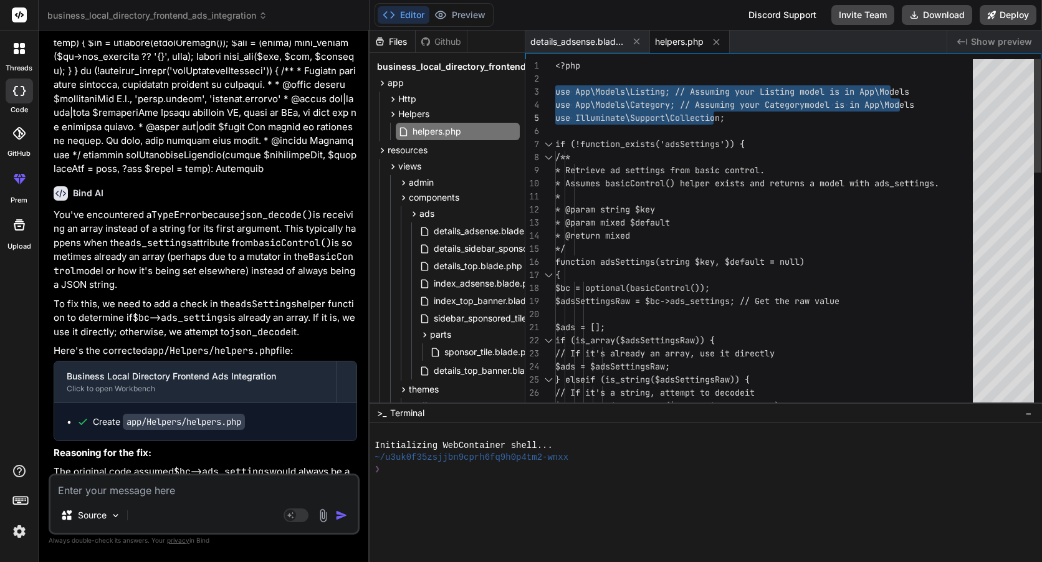
drag, startPoint x: 557, startPoint y: 88, endPoint x: 762, endPoint y: 113, distance: 207.2
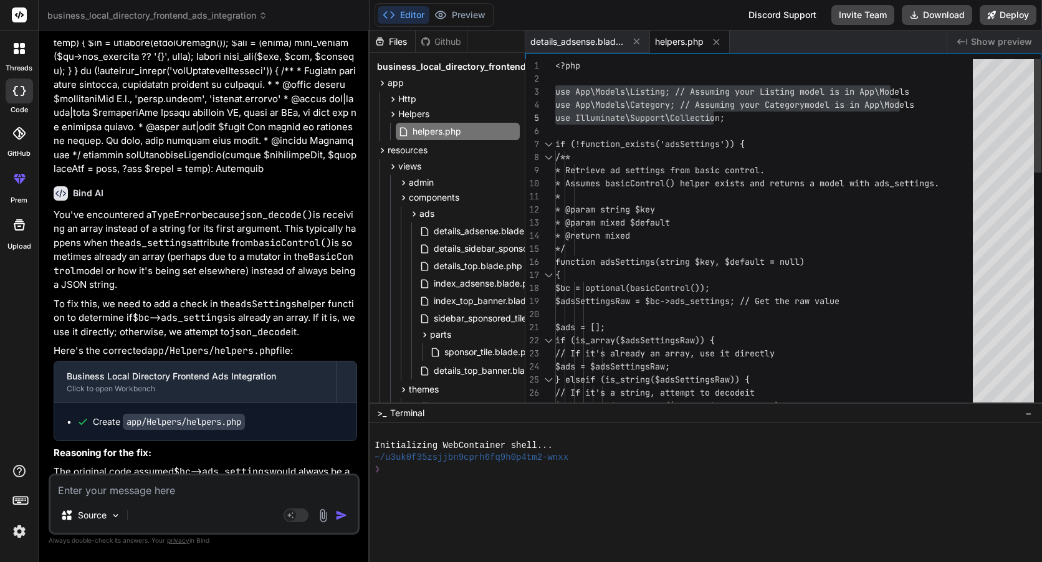
drag, startPoint x: 707, startPoint y: 200, endPoint x: 703, endPoint y: 209, distance: 9.5
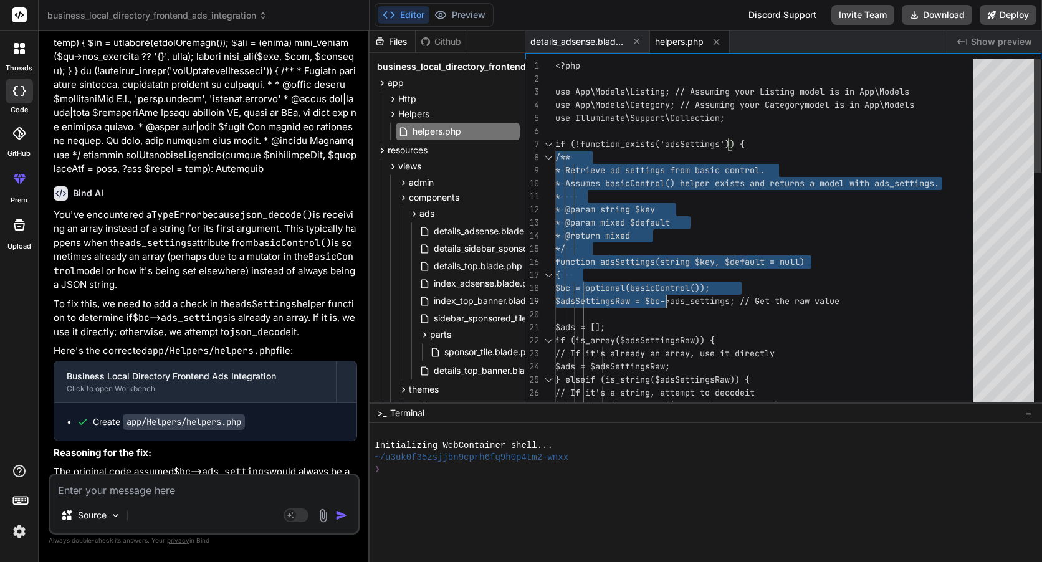
drag, startPoint x: 557, startPoint y: 145, endPoint x: 701, endPoint y: 325, distance: 230.1
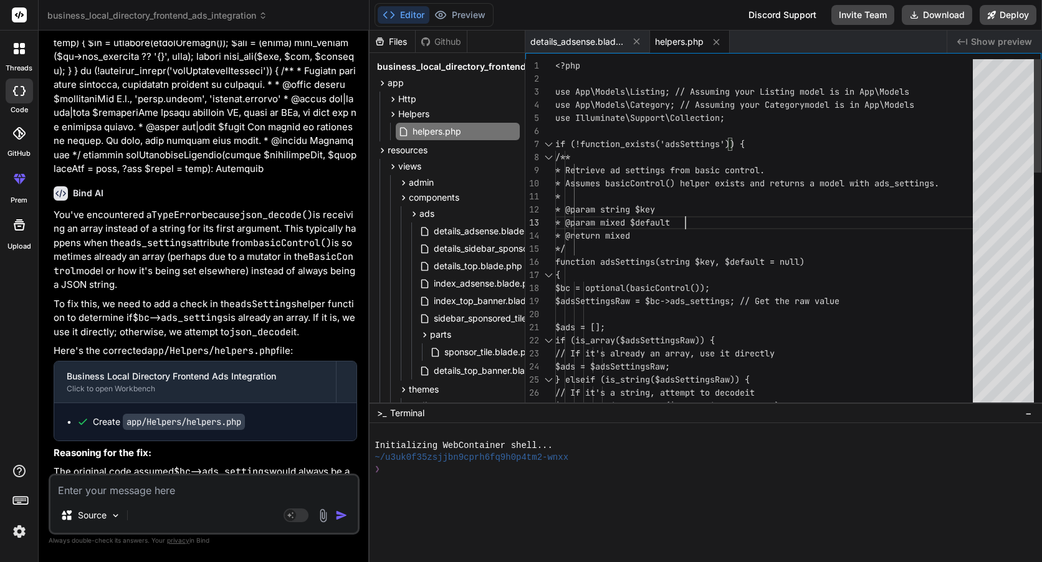
drag, startPoint x: 555, startPoint y: 142, endPoint x: 772, endPoint y: 332, distance: 288.0
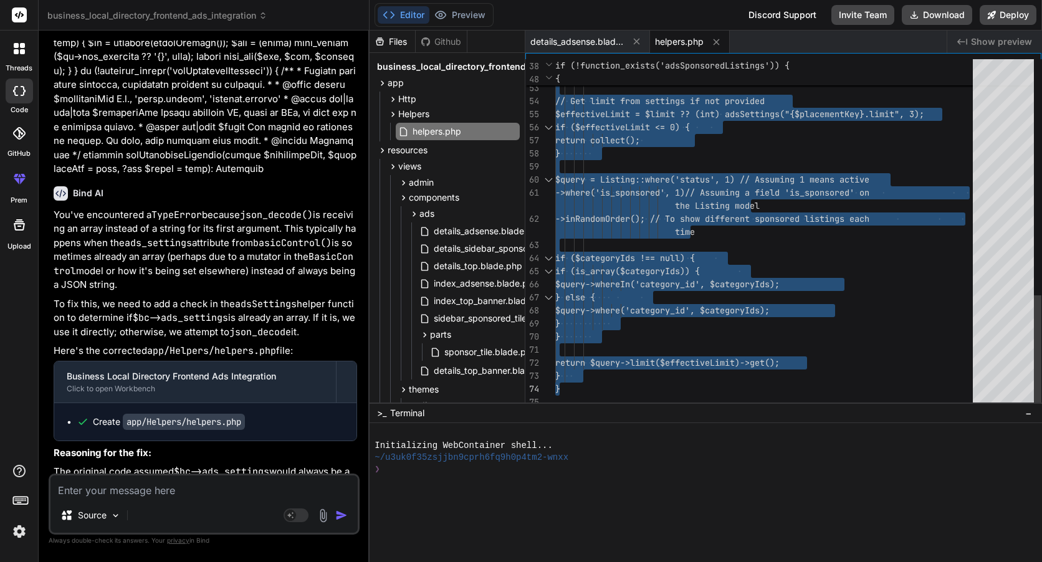
drag, startPoint x: 557, startPoint y: 144, endPoint x: 803, endPoint y: 383, distance: 343.4
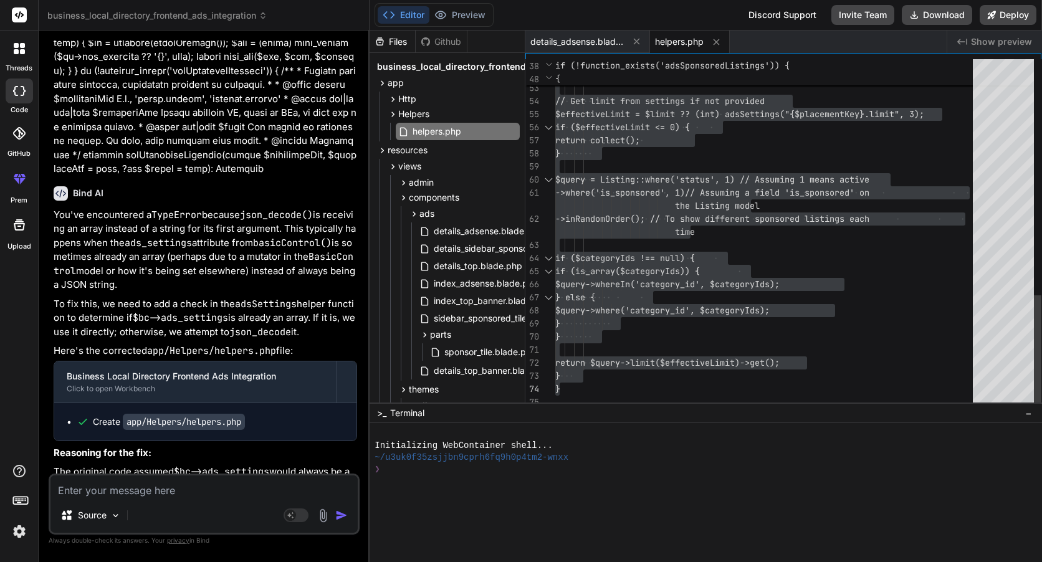
type textarea "if ($categoryIds !== null) { if (is_array($categoryIds)) { $query->whereIn('cat…"
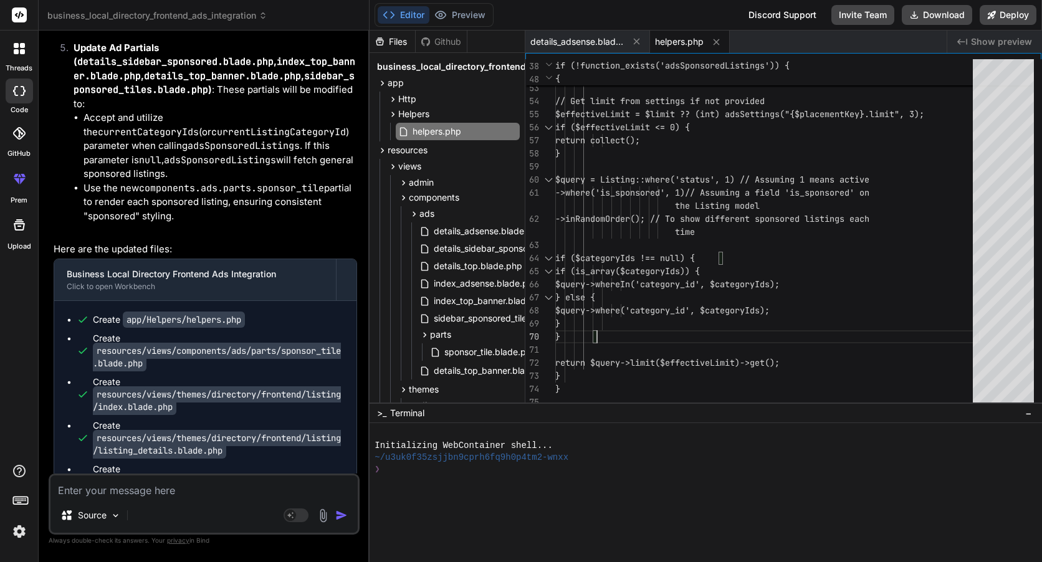
scroll to position [32426, 0]
